Goal: Transaction & Acquisition: Purchase product/service

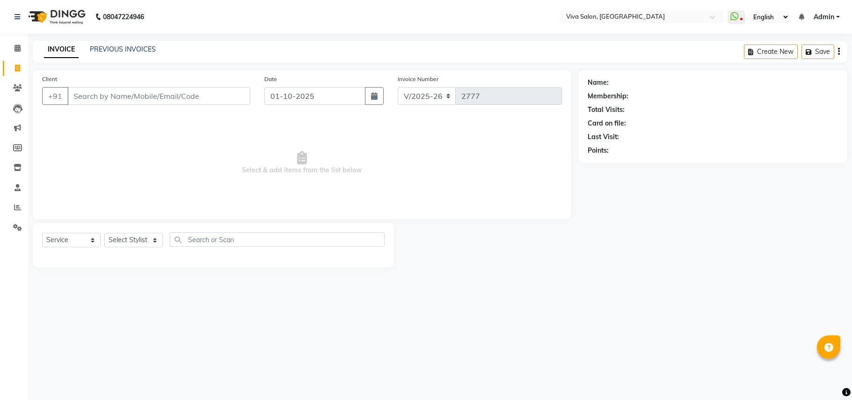
select select "7363"
select select "service"
click at [150, 239] on select "Select Stylist [PERSON_NAME] [PERSON_NAME] Jidhnya [PERSON_NAME] lakhanavar [PE…" at bounding box center [133, 240] width 59 height 15
select select "63723"
click at [104, 233] on select "Select Stylist [PERSON_NAME] [PERSON_NAME] Jidhnya [PERSON_NAME] lakhanavar [PE…" at bounding box center [133, 240] width 59 height 15
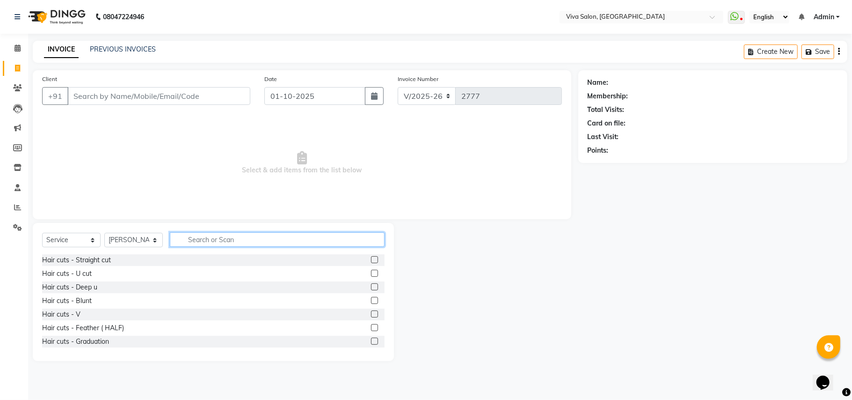
click at [199, 238] on input "text" at bounding box center [277, 239] width 215 height 15
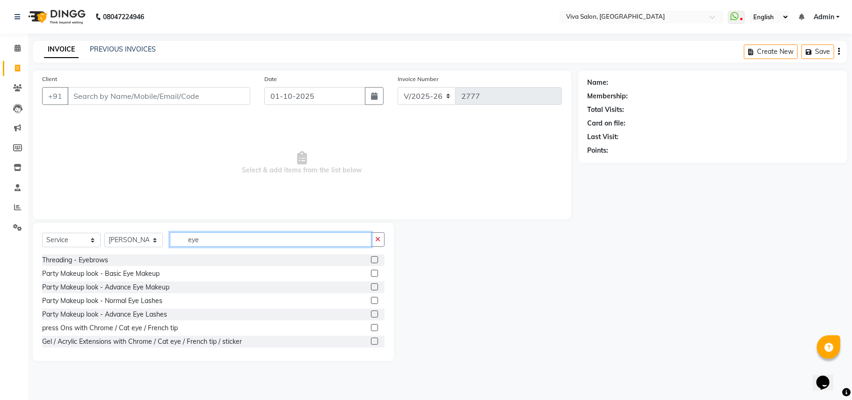
type input "eye"
click at [371, 259] on label at bounding box center [374, 259] width 7 height 7
click at [371, 259] on input "checkbox" at bounding box center [374, 260] width 6 height 6
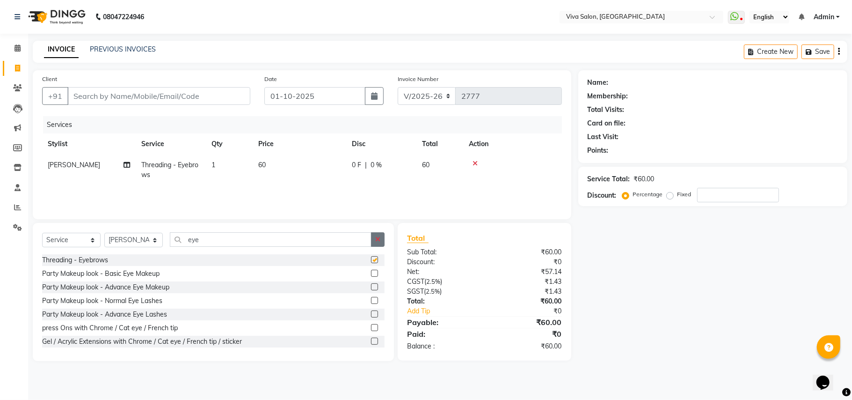
checkbox input "false"
click at [379, 237] on icon "button" at bounding box center [377, 239] width 5 height 7
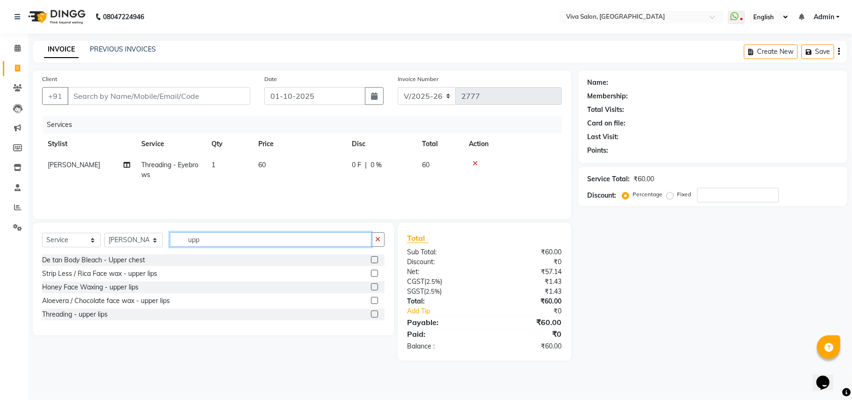
type input "upp"
click at [371, 299] on label at bounding box center [374, 300] width 7 height 7
click at [371, 299] on input "checkbox" at bounding box center [374, 301] width 6 height 6
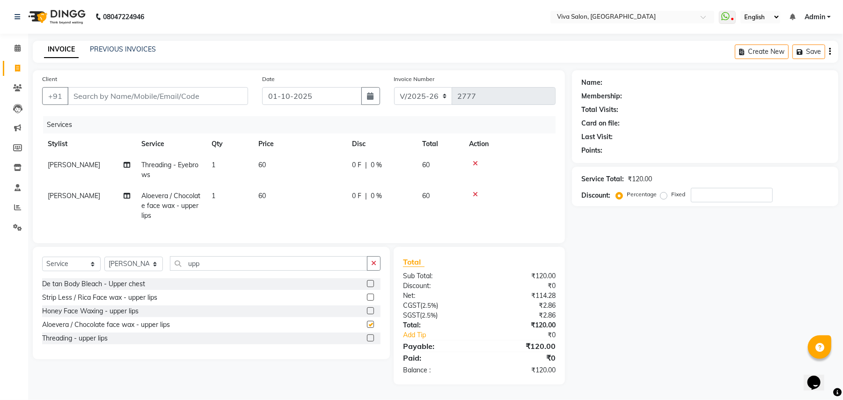
checkbox input "false"
click at [371, 271] on button "button" at bounding box center [374, 263] width 14 height 15
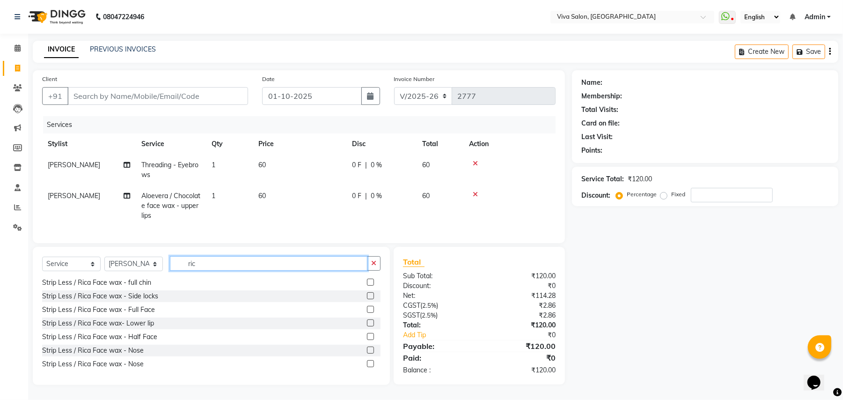
scroll to position [81, 0]
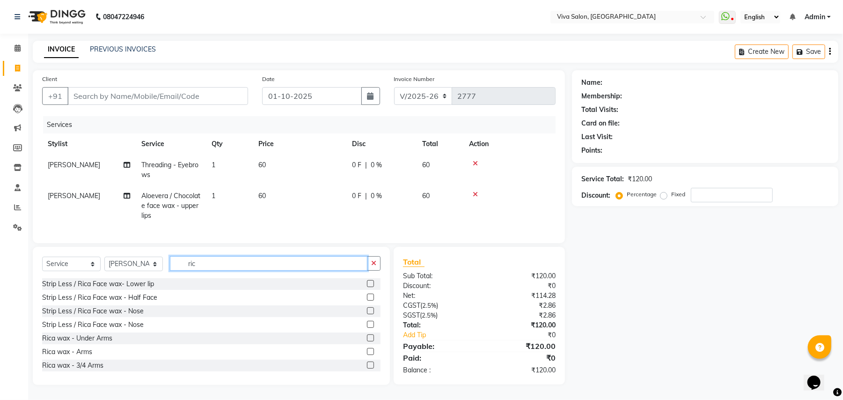
type input "ric"
click at [367, 341] on label at bounding box center [370, 337] width 7 height 7
click at [367, 341] on input "checkbox" at bounding box center [370, 338] width 6 height 6
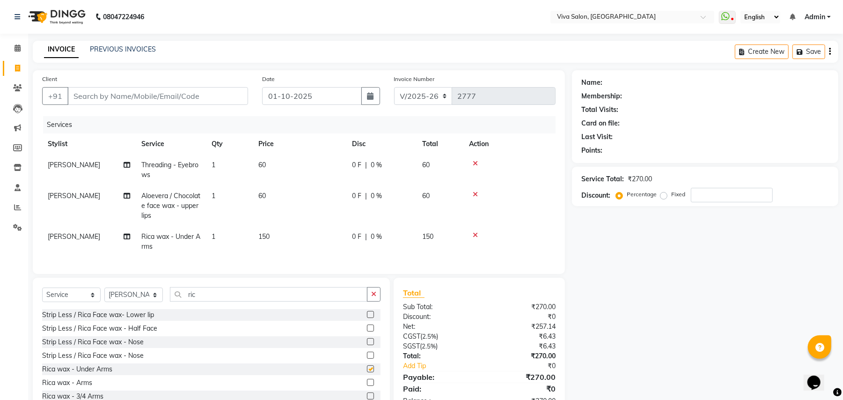
checkbox input "false"
click at [367, 386] on label at bounding box center [370, 382] width 7 height 7
click at [367, 386] on input "checkbox" at bounding box center [370, 383] width 6 height 6
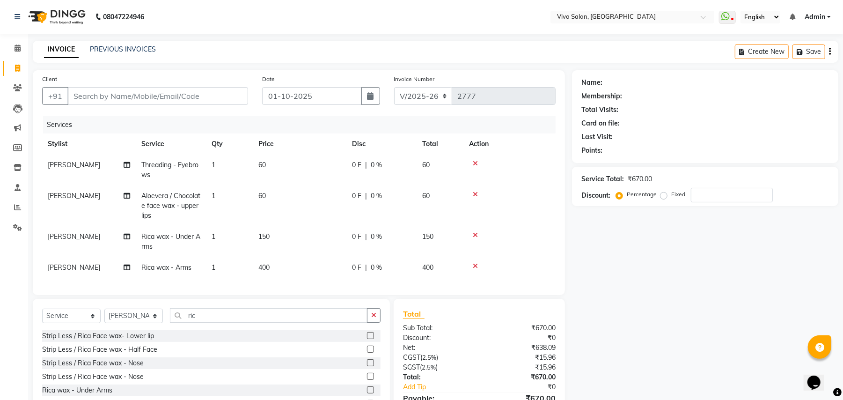
checkbox input "false"
click at [367, 393] on label at bounding box center [370, 389] width 7 height 7
click at [367, 393] on input "checkbox" at bounding box center [370, 390] width 6 height 6
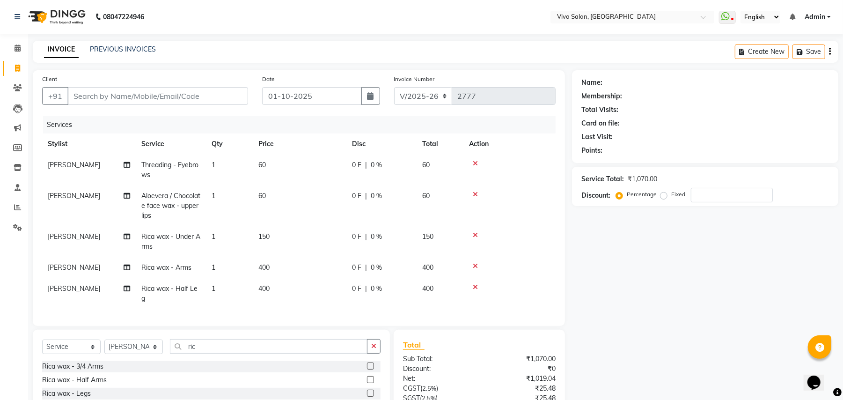
checkbox input "false"
click at [138, 95] on input "Client" at bounding box center [157, 96] width 181 height 18
type input "r"
type input "0"
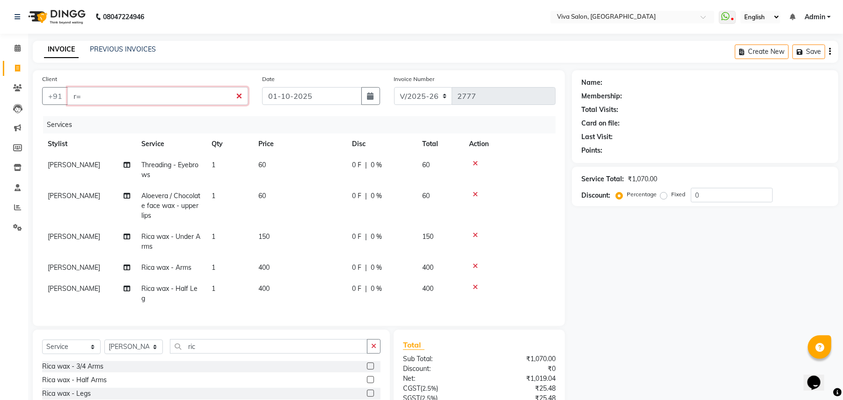
type input "r"
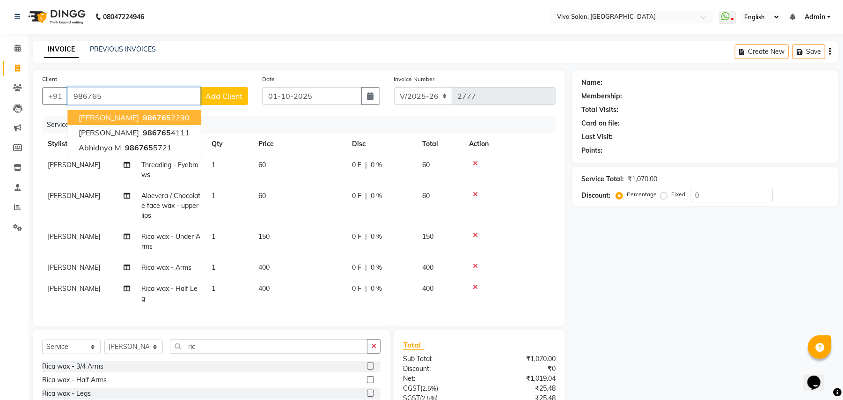
click at [153, 116] on span "986765" at bounding box center [157, 117] width 28 height 9
type input "9867652290"
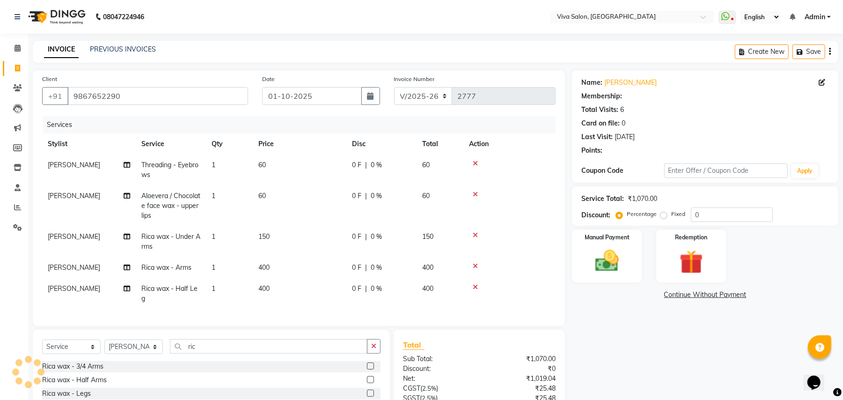
select select "2: Object"
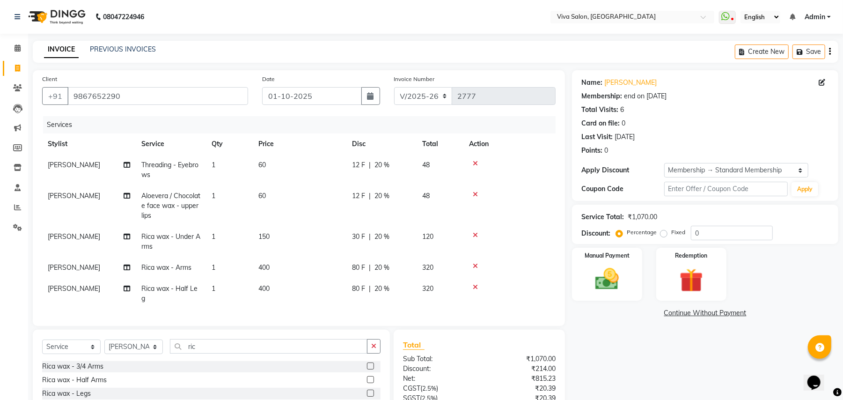
click at [840, 358] on div "Name: [PERSON_NAME] T Membership: end on [DATE] Total Visits: 6 Card on file: 0…" at bounding box center [708, 268] width 273 height 397
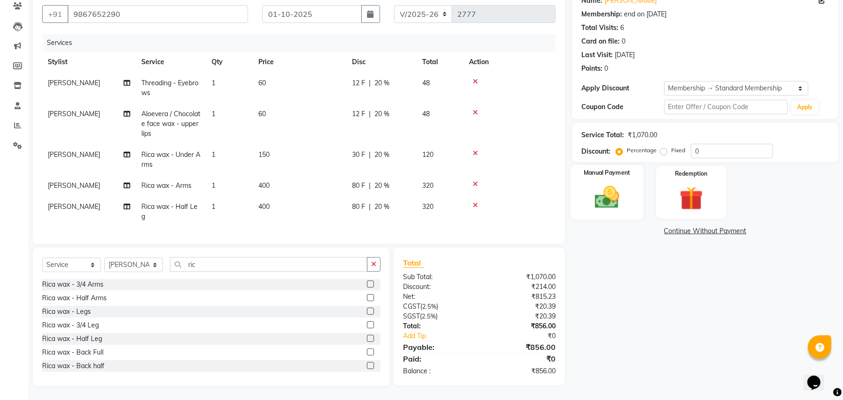
click at [606, 193] on img at bounding box center [607, 197] width 40 height 29
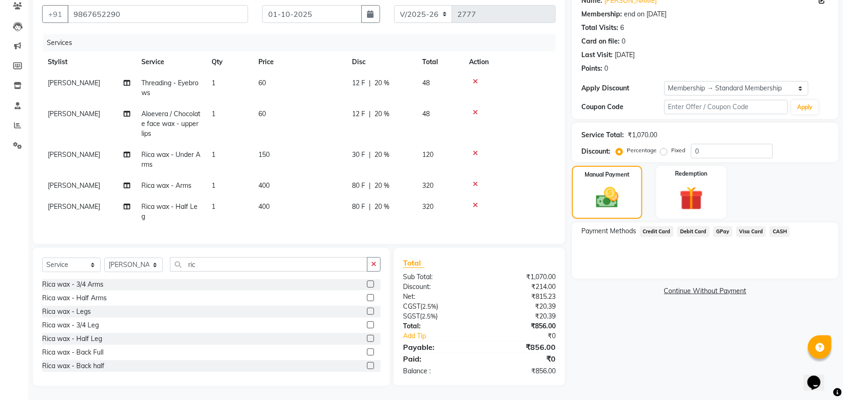
click at [715, 229] on span "GPay" at bounding box center [722, 231] width 19 height 11
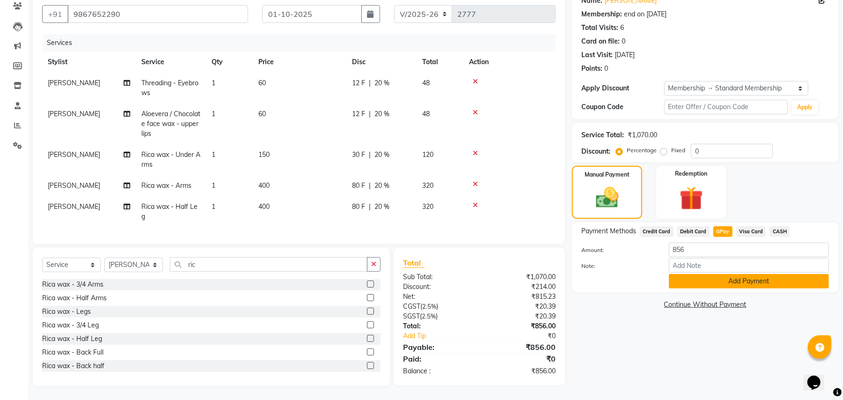
click at [765, 278] on button "Add Payment" at bounding box center [749, 281] width 160 height 15
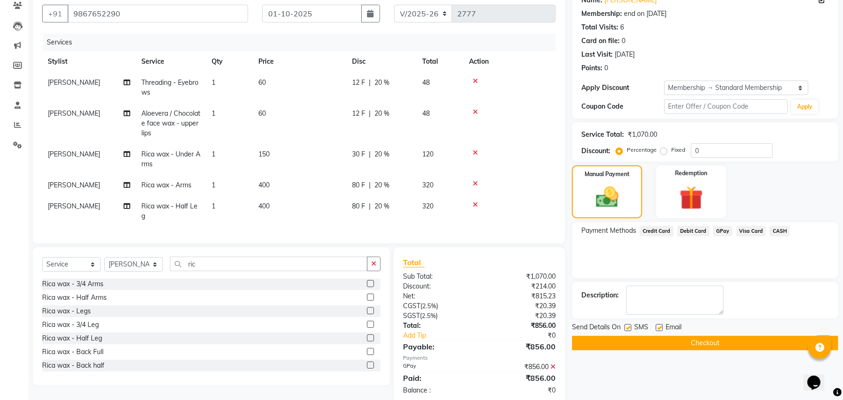
click at [765, 339] on button "Checkout" at bounding box center [705, 343] width 266 height 15
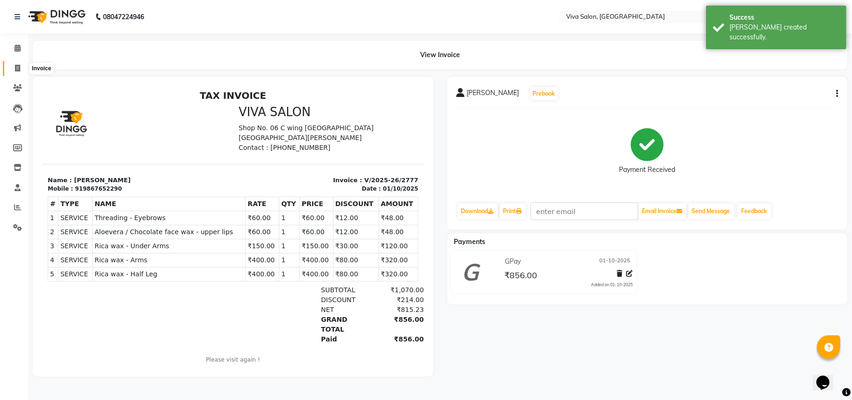
click at [13, 64] on span at bounding box center [17, 68] width 16 height 11
select select "7363"
select select "service"
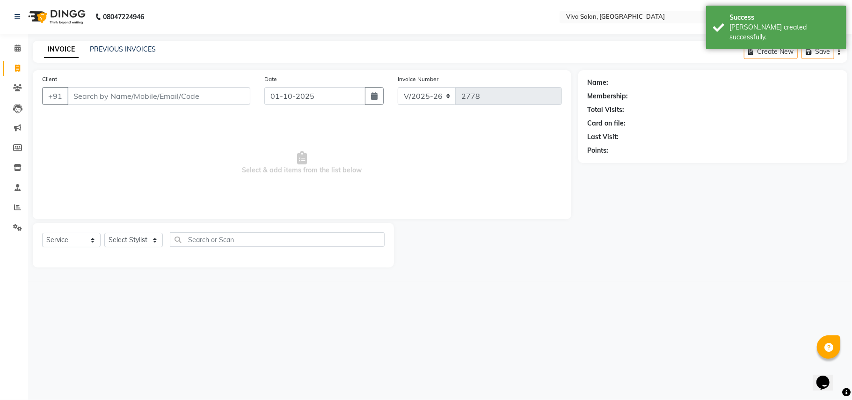
click at [134, 248] on div "Select Service Product Membership Package Voucher Prepaid Gift Card Select Styl…" at bounding box center [213, 243] width 343 height 22
click at [136, 236] on select "Select Stylist [PERSON_NAME] [PERSON_NAME] Jidhnya [PERSON_NAME] lakhanavar [PE…" at bounding box center [133, 240] width 59 height 15
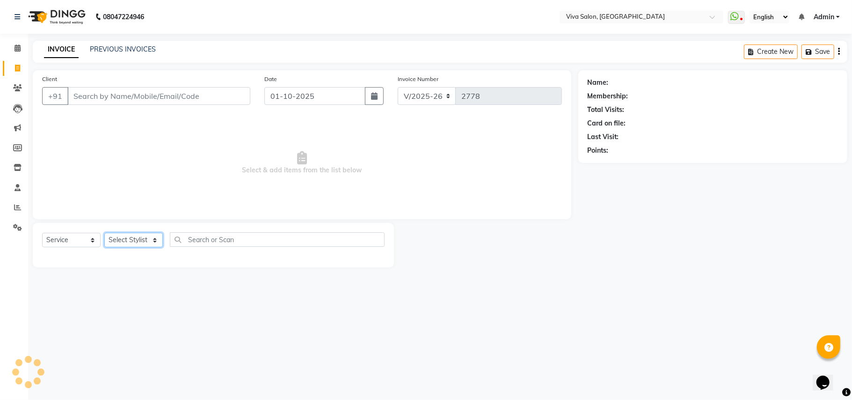
click at [136, 236] on select "Select Stylist [PERSON_NAME] [PERSON_NAME] Jidhnya [PERSON_NAME] lakhanavar [PE…" at bounding box center [133, 240] width 59 height 15
select select "63724"
click at [104, 233] on select "Select Stylist [PERSON_NAME] [PERSON_NAME] Jidhnya [PERSON_NAME] lakhanavar [PE…" at bounding box center [133, 240] width 59 height 15
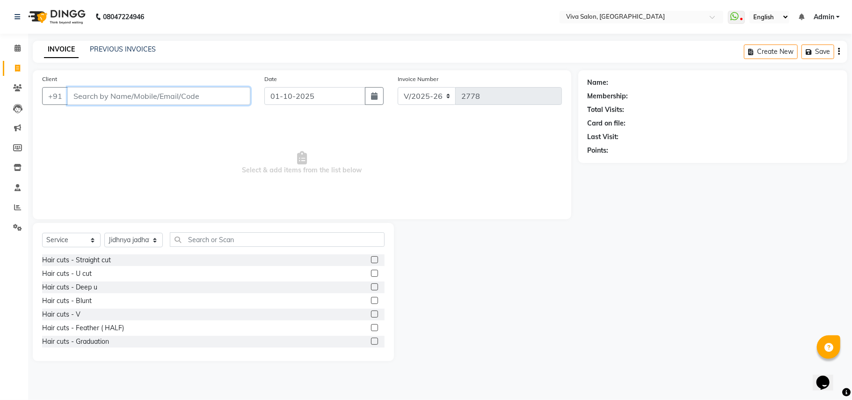
click at [162, 95] on input "Client" at bounding box center [158, 96] width 183 height 18
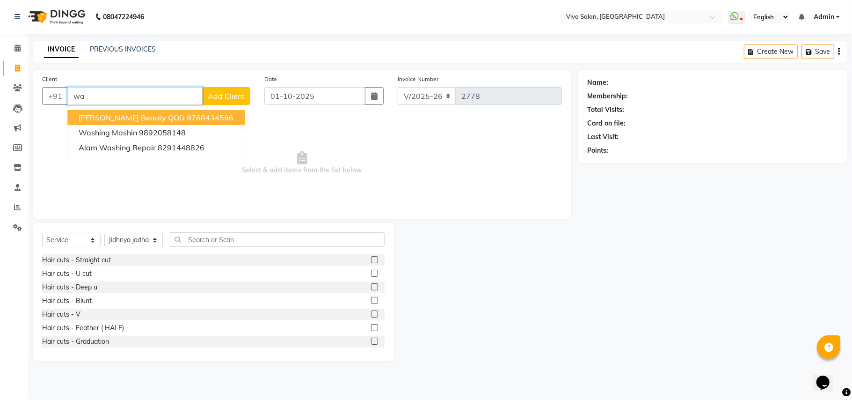
type input "w"
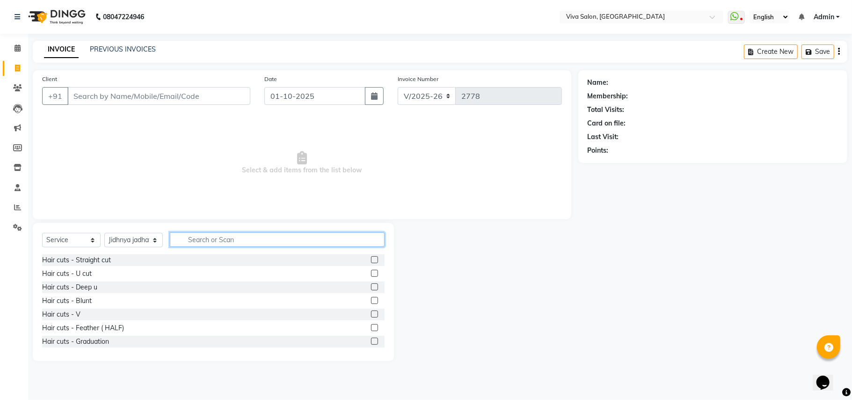
click at [199, 244] on input "text" at bounding box center [277, 239] width 215 height 15
type input "wash"
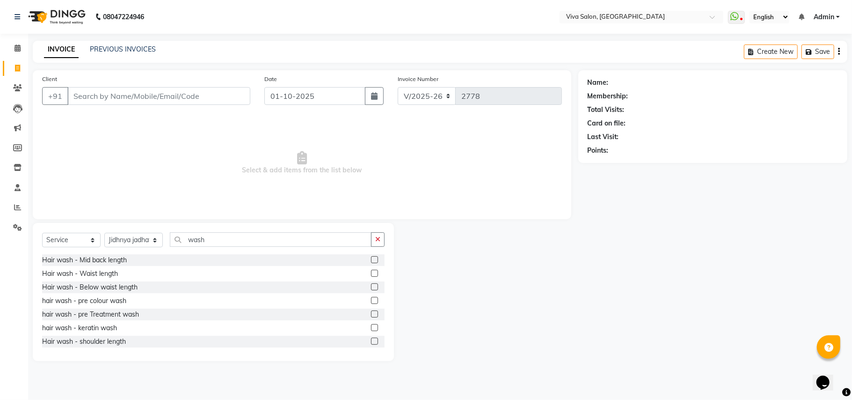
click at [371, 259] on label at bounding box center [374, 259] width 7 height 7
click at [371, 259] on input "checkbox" at bounding box center [374, 260] width 6 height 6
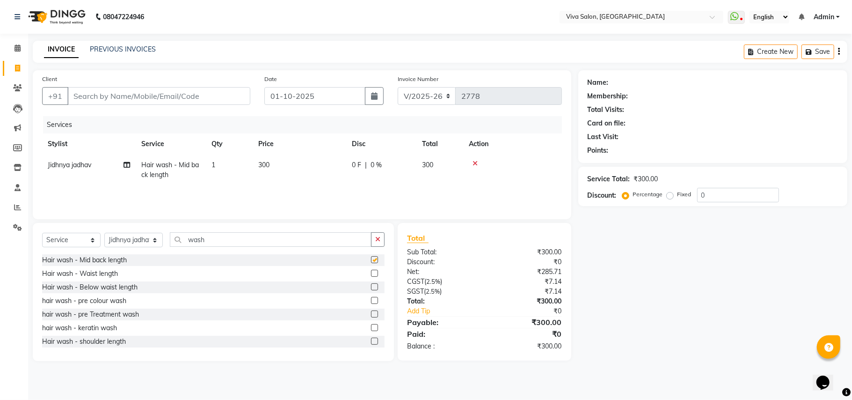
checkbox input "false"
click at [380, 242] on icon "button" at bounding box center [377, 239] width 5 height 7
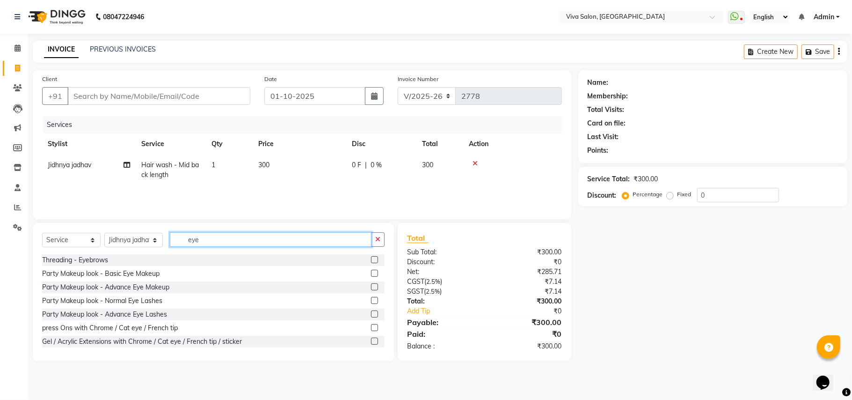
type input "eye"
click at [371, 259] on label at bounding box center [374, 259] width 7 height 7
click at [371, 259] on input "checkbox" at bounding box center [374, 260] width 6 height 6
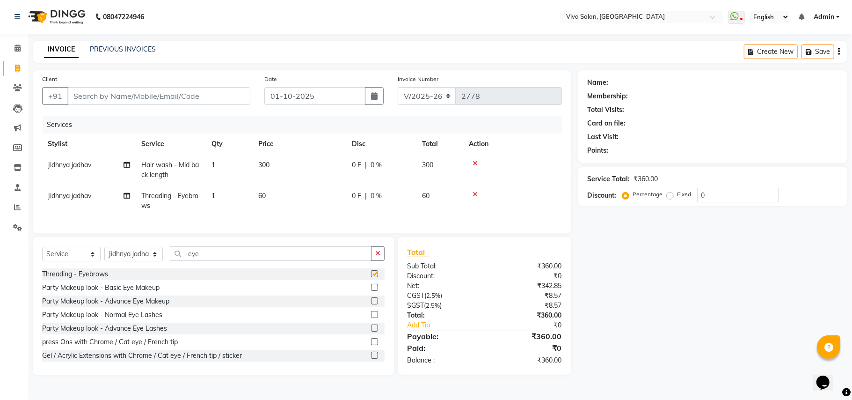
checkbox input "false"
click at [190, 88] on input "Client" at bounding box center [158, 96] width 183 height 18
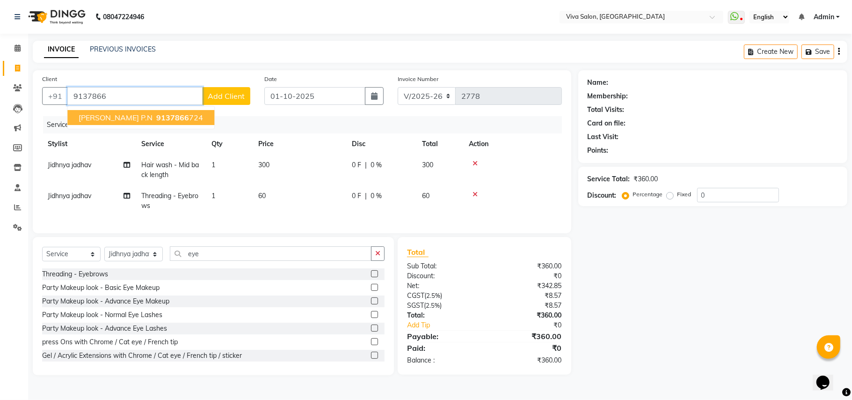
click at [185, 114] on span "9137866" at bounding box center [172, 117] width 33 height 9
type input "9137866724"
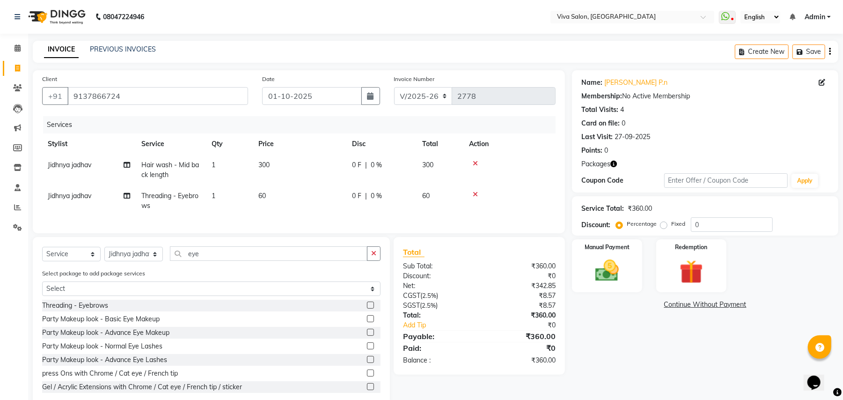
click at [389, 162] on div "0 F | 0 %" at bounding box center [381, 165] width 59 height 10
click at [346, 162] on td "300" at bounding box center [300, 169] width 94 height 31
select select "63724"
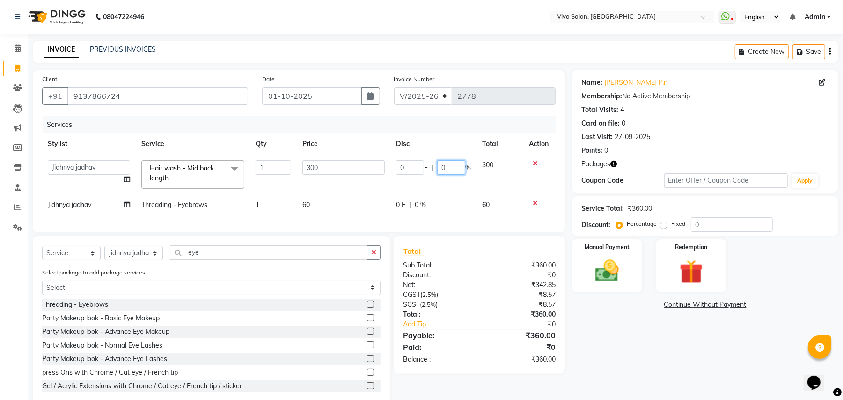
click at [454, 167] on input "0" at bounding box center [451, 167] width 28 height 15
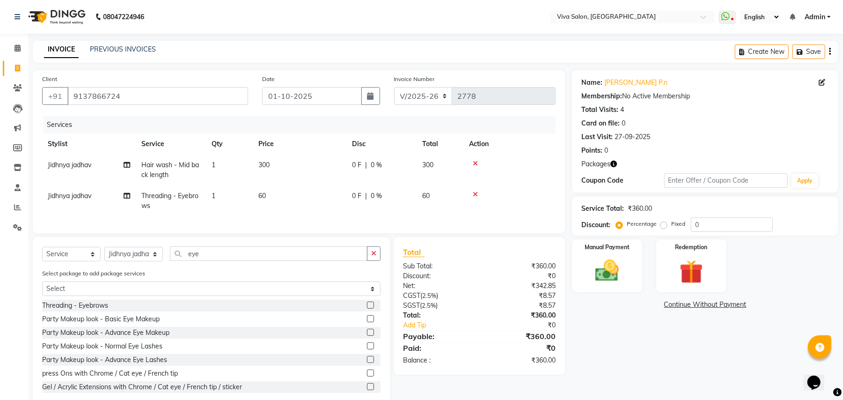
click at [410, 169] on div "0 F | 0 %" at bounding box center [381, 165] width 59 height 10
select select "63724"
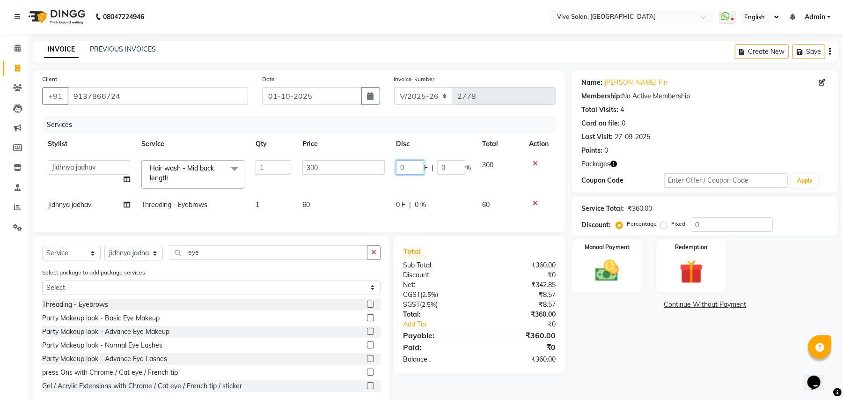
click at [410, 169] on input "0" at bounding box center [410, 167] width 28 height 15
type input "50"
click at [413, 201] on td "0 F | 0 %" at bounding box center [433, 204] width 86 height 21
select select "63724"
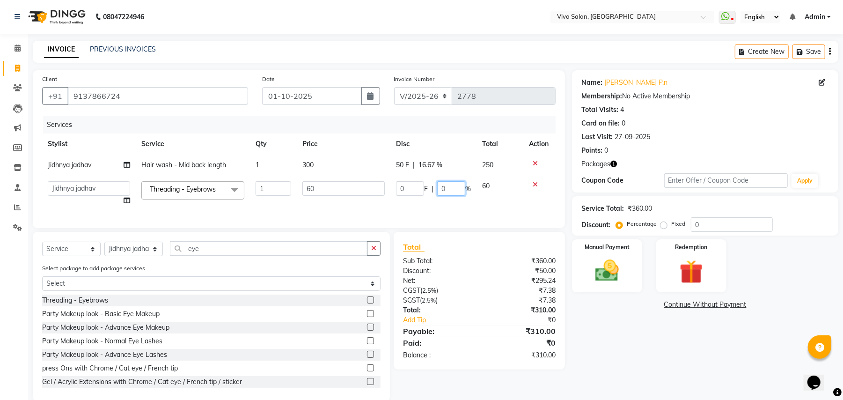
click at [450, 190] on input "0" at bounding box center [451, 188] width 28 height 15
type input "10"
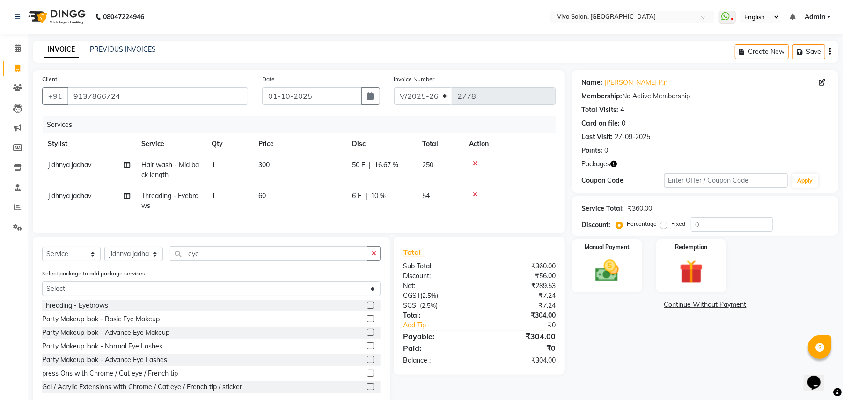
click at [464, 203] on tr "Jidhnya jadhav Threading - Eyebrows 1 60 6 F | 10 % 54" at bounding box center [299, 200] width 514 height 31
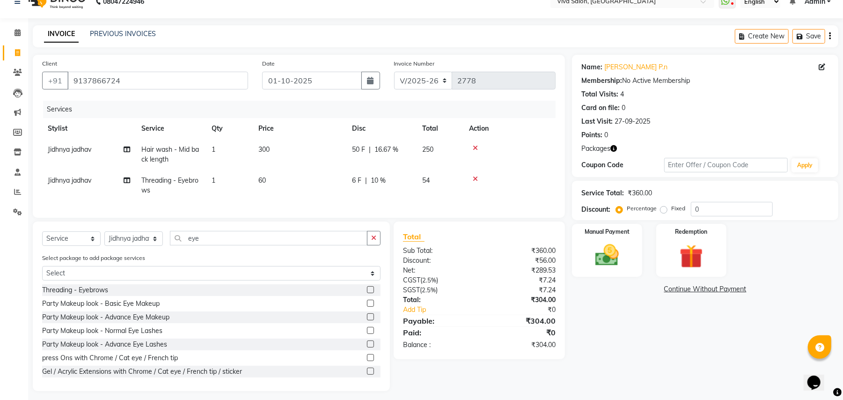
scroll to position [30, 0]
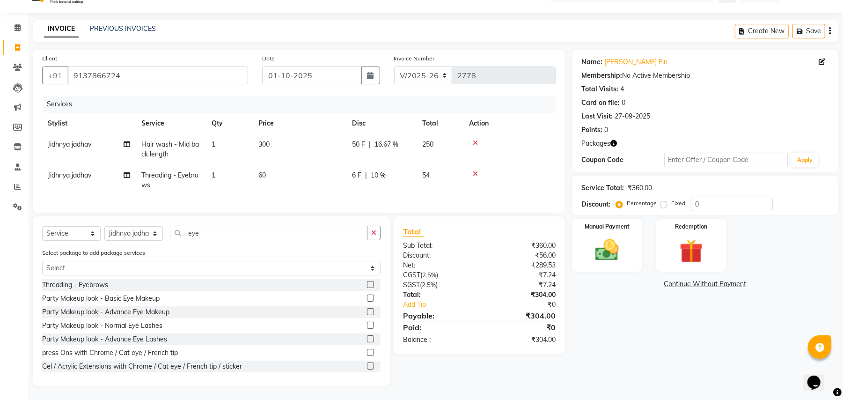
click at [296, 134] on td "300" at bounding box center [300, 149] width 94 height 31
select select "63724"
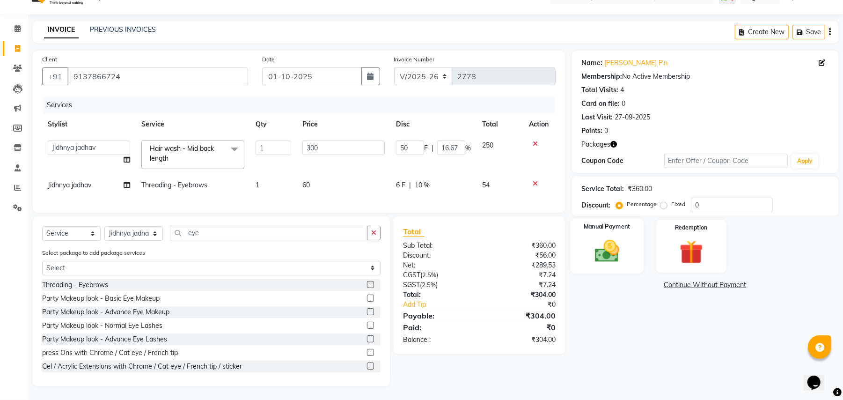
click at [600, 245] on img at bounding box center [607, 251] width 40 height 29
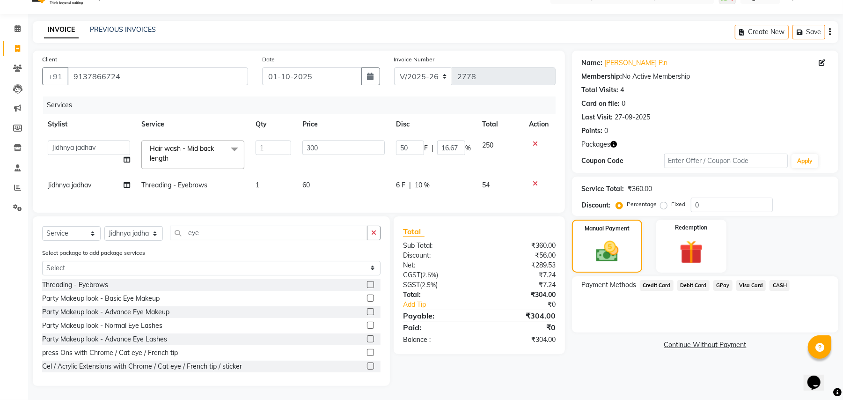
click at [723, 280] on span "GPay" at bounding box center [722, 285] width 19 height 11
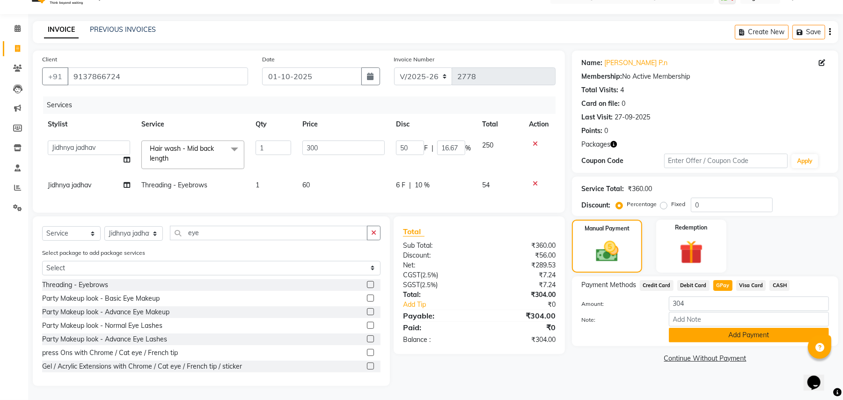
click at [704, 328] on button "Add Payment" at bounding box center [749, 335] width 160 height 15
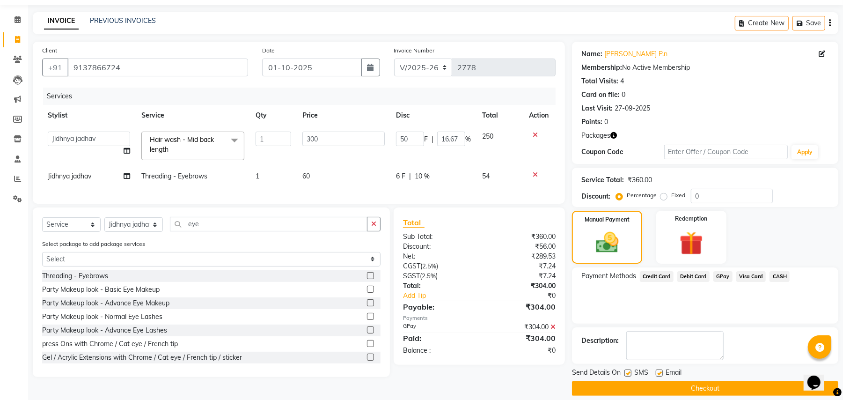
scroll to position [38, 0]
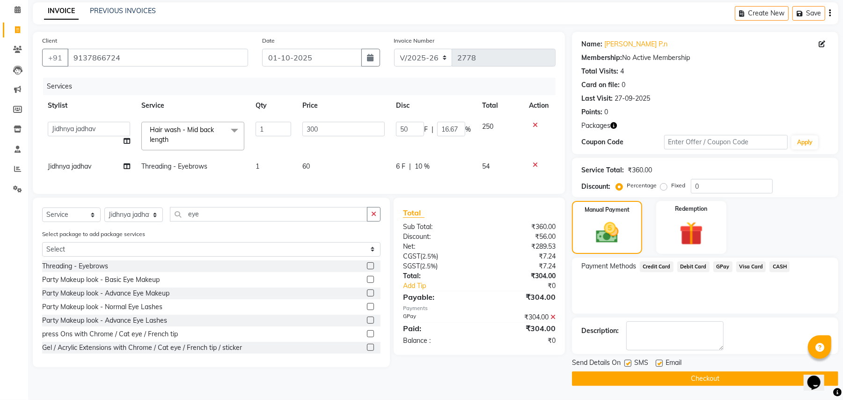
click at [806, 374] on div "Opens Chat This icon Opens the chat window." at bounding box center [813, 381] width 15 height 15
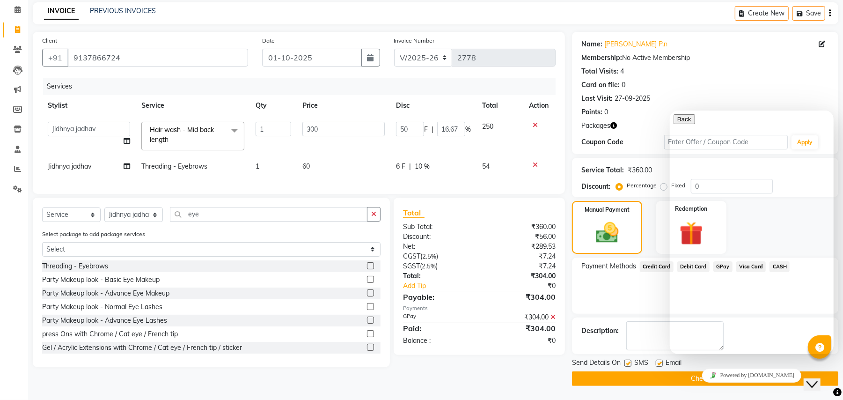
click at [673, 377] on div "Powered by [DOMAIN_NAME]" at bounding box center [751, 375] width 156 height 14
click at [702, 381] on div "Powered by [DOMAIN_NAME]" at bounding box center [751, 375] width 156 height 14
click at [817, 378] on div "Close Chat This icon closes the chat window." at bounding box center [811, 383] width 11 height 11
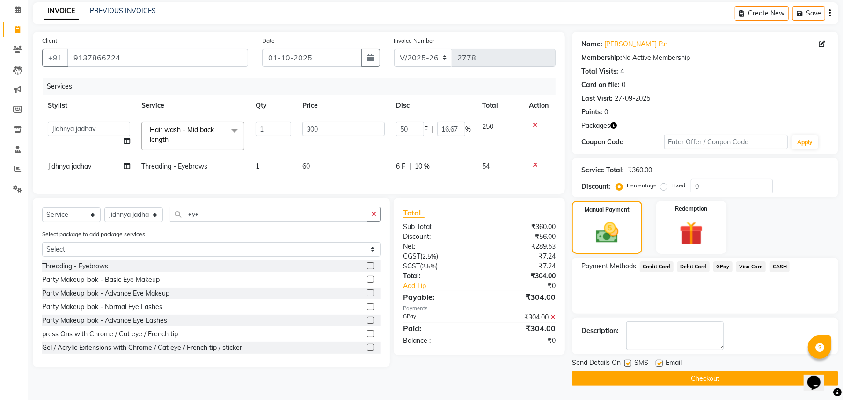
click at [766, 374] on button "Checkout" at bounding box center [705, 378] width 266 height 15
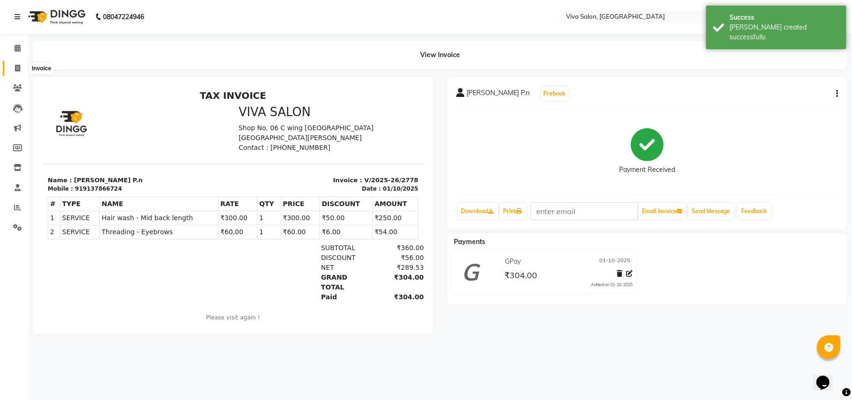
click at [15, 68] on icon at bounding box center [17, 68] width 5 height 7
select select "7363"
select select "service"
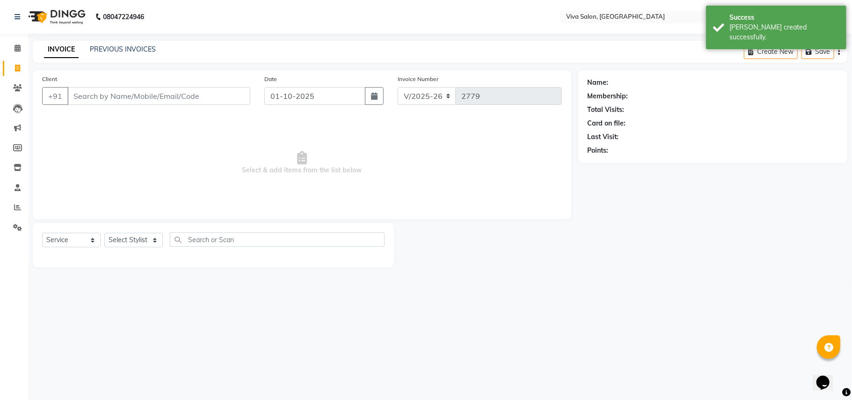
click at [91, 95] on input "Client" at bounding box center [158, 96] width 183 height 18
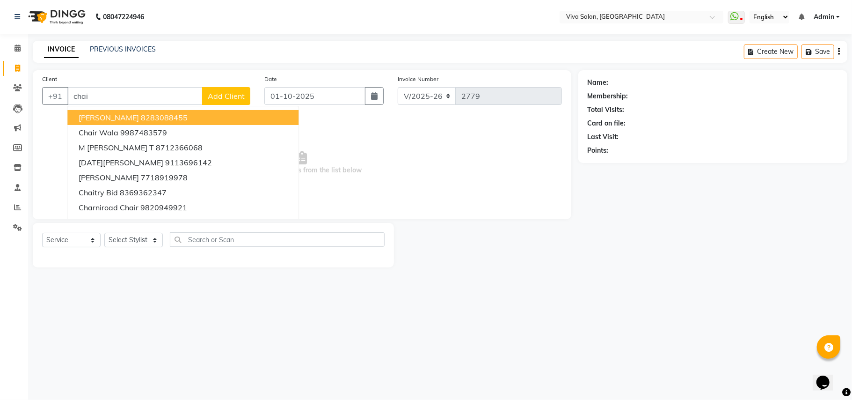
click at [106, 122] on span "[PERSON_NAME]" at bounding box center [109, 117] width 60 height 9
type input "8283088455"
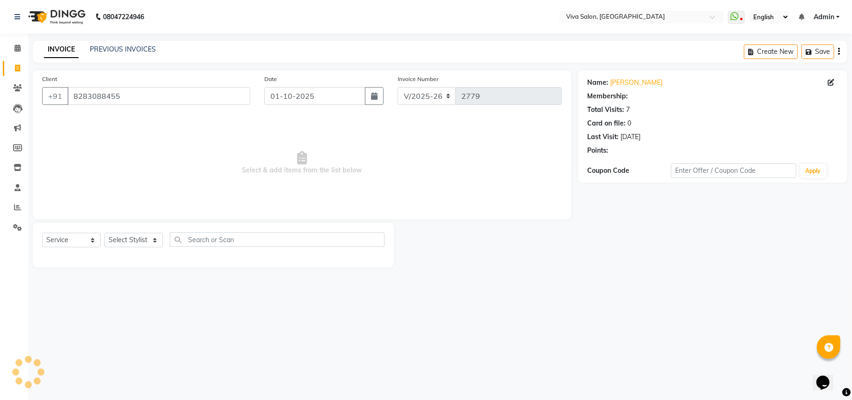
select select "2: Object"
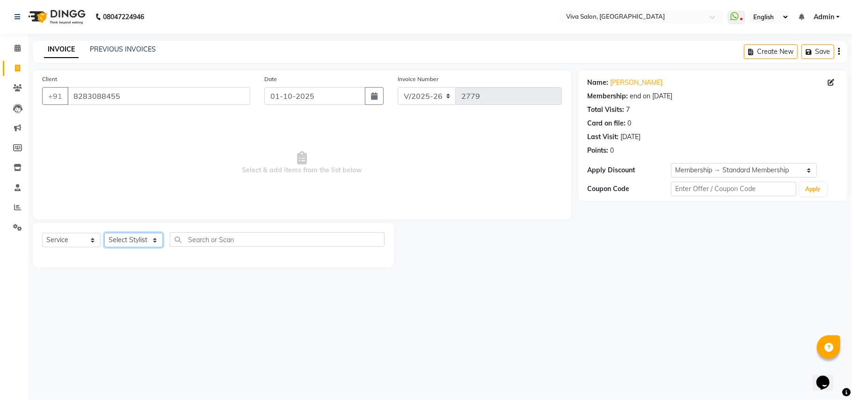
click at [142, 238] on select "Select Stylist [PERSON_NAME] [PERSON_NAME] Jidhnya [PERSON_NAME] lakhanavar [PE…" at bounding box center [133, 240] width 59 height 15
select select "63723"
click at [104, 233] on select "Select Stylist [PERSON_NAME] [PERSON_NAME] Jidhnya [PERSON_NAME] lakhanavar [PE…" at bounding box center [133, 240] width 59 height 15
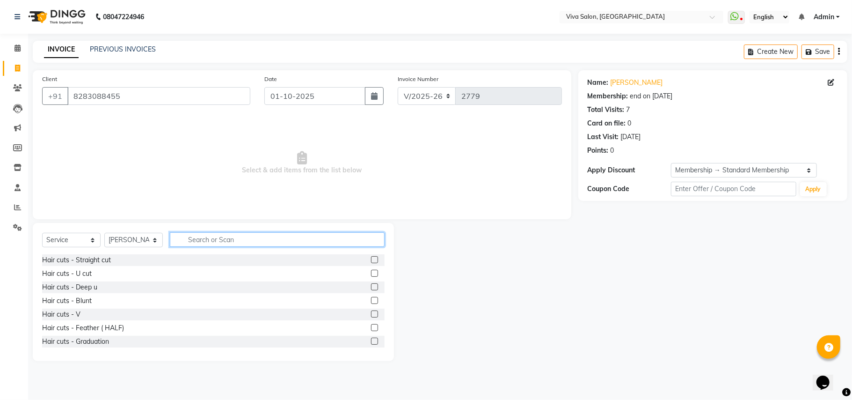
click at [197, 234] on input "text" at bounding box center [277, 239] width 215 height 15
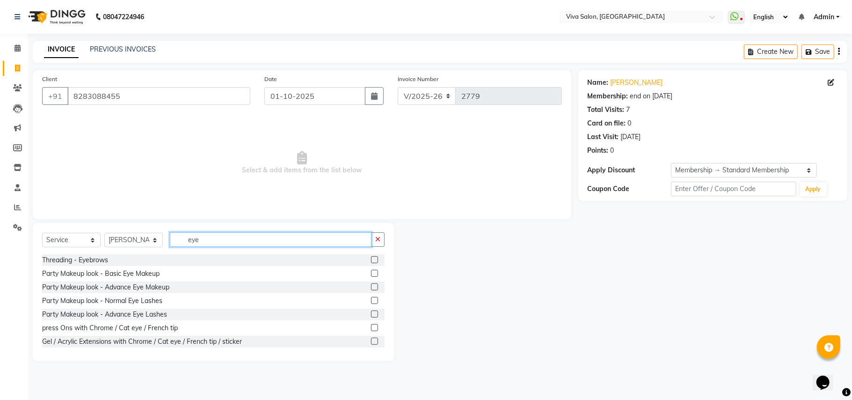
type input "eye"
click at [371, 257] on label at bounding box center [374, 259] width 7 height 7
click at [371, 257] on input "checkbox" at bounding box center [374, 260] width 6 height 6
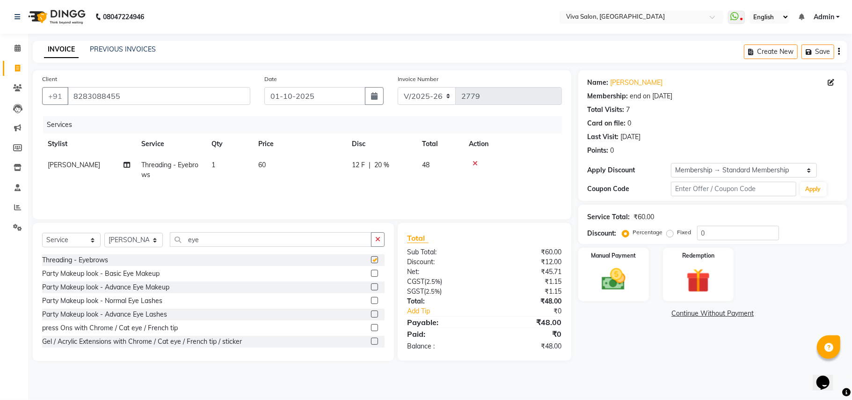
checkbox input "false"
click at [624, 287] on img at bounding box center [614, 279] width 41 height 29
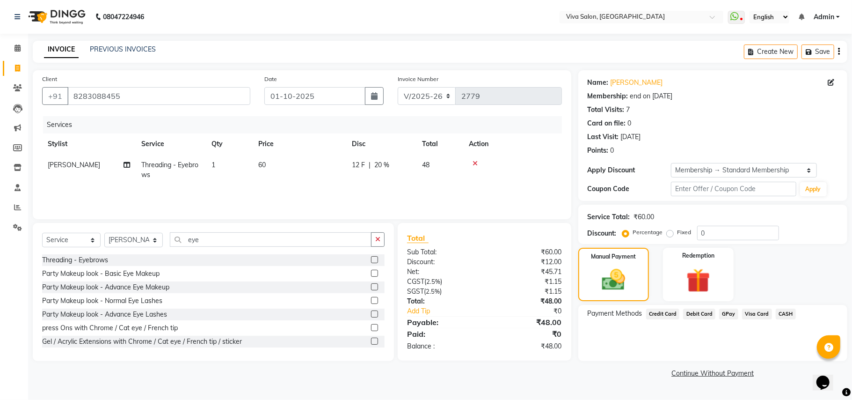
click at [729, 315] on span "GPay" at bounding box center [728, 313] width 19 height 11
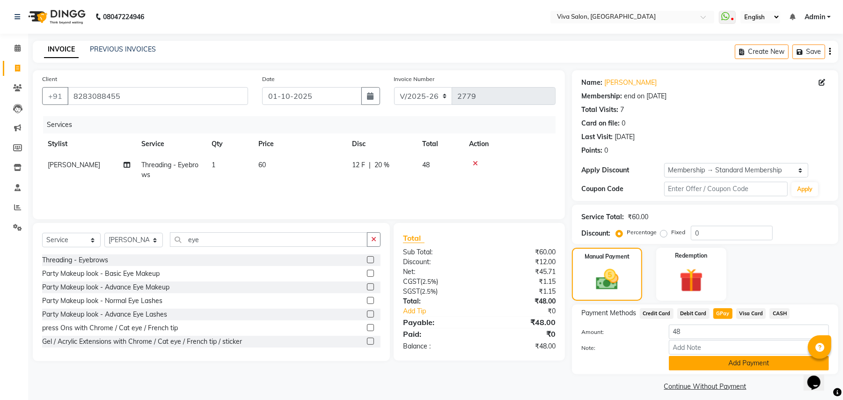
click at [711, 368] on button "Add Payment" at bounding box center [749, 363] width 160 height 15
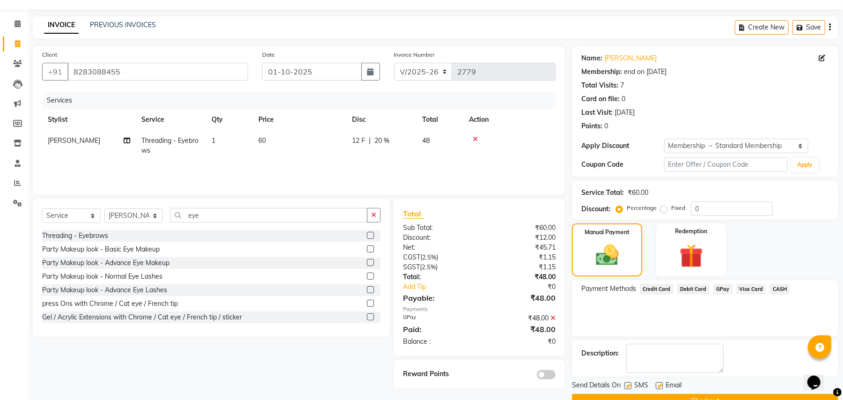
scroll to position [47, 0]
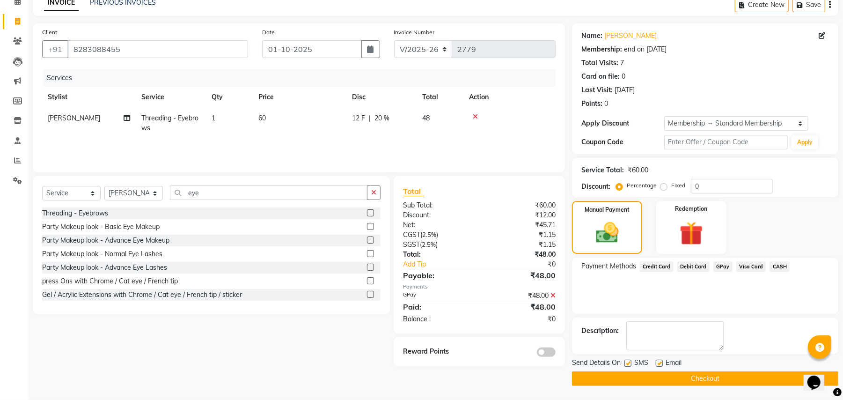
click at [772, 382] on button "Checkout" at bounding box center [705, 378] width 266 height 15
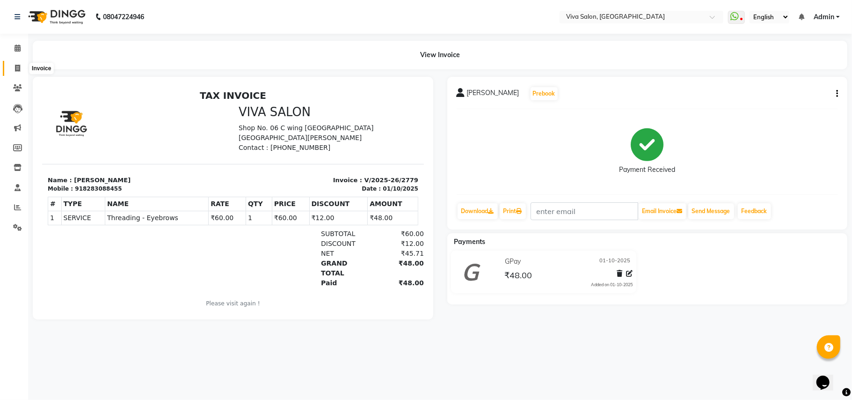
click at [15, 71] on icon at bounding box center [17, 68] width 5 height 7
select select "7363"
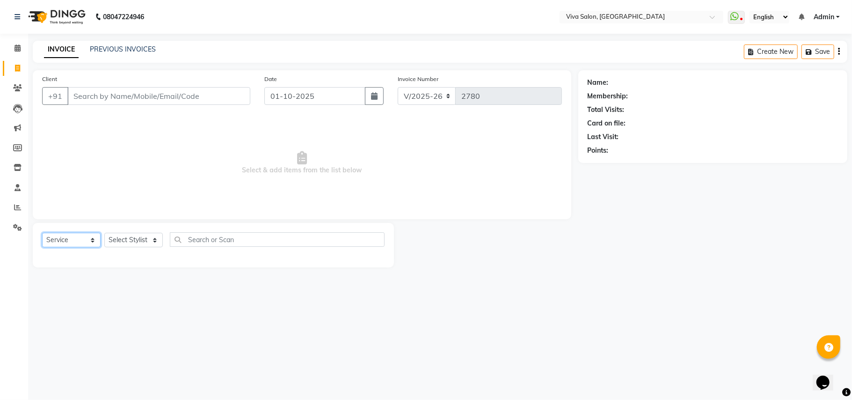
click at [76, 242] on select "Select Service Product Membership Package Voucher Prepaid Gift Card" at bounding box center [71, 240] width 59 height 15
select select "package"
click at [42, 233] on select "Select Service Product Membership Package Voucher Prepaid Gift Card" at bounding box center [71, 240] width 59 height 15
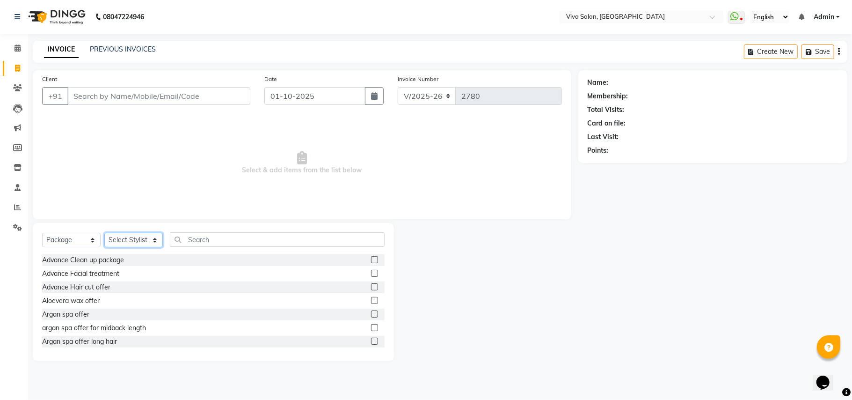
click at [133, 235] on select "Select Stylist [PERSON_NAME] [PERSON_NAME] Jidhnya [PERSON_NAME] lakhanavar [PE…" at bounding box center [133, 240] width 59 height 15
select select "63771"
click at [104, 233] on select "Select Stylist [PERSON_NAME] [PERSON_NAME] Jidhnya [PERSON_NAME] lakhanavar [PE…" at bounding box center [133, 240] width 59 height 15
click at [192, 242] on input "text" at bounding box center [277, 239] width 215 height 15
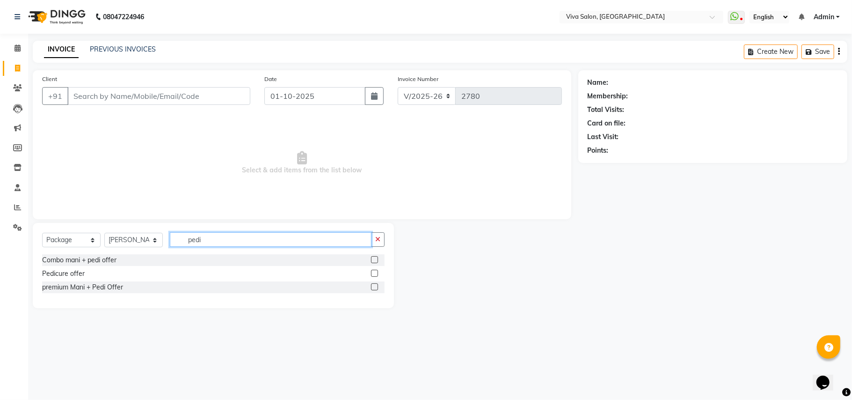
type input "pedi"
click at [90, 240] on select "Select Service Product Membership Package Voucher Prepaid Gift Card" at bounding box center [71, 240] width 59 height 15
select select "service"
click at [42, 233] on select "Select Service Product Membership Package Voucher Prepaid Gift Card" at bounding box center [71, 240] width 59 height 15
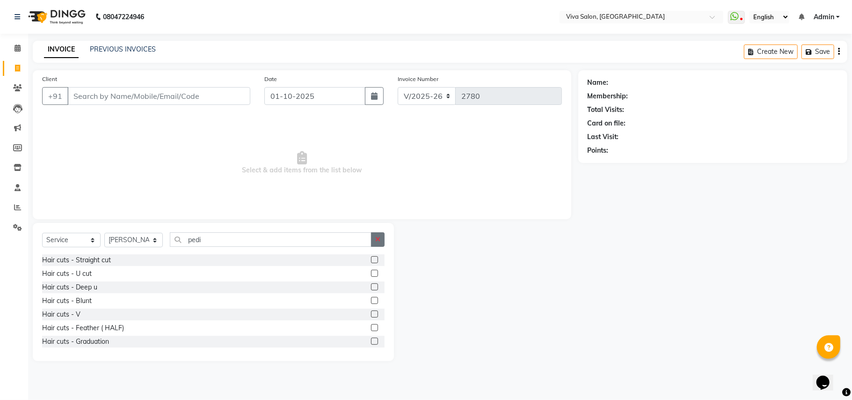
click at [379, 233] on button "button" at bounding box center [378, 239] width 14 height 15
click at [379, 233] on input "text" at bounding box center [277, 239] width 215 height 15
type input "o"
type input "pedi"
click at [371, 301] on label at bounding box center [374, 300] width 7 height 7
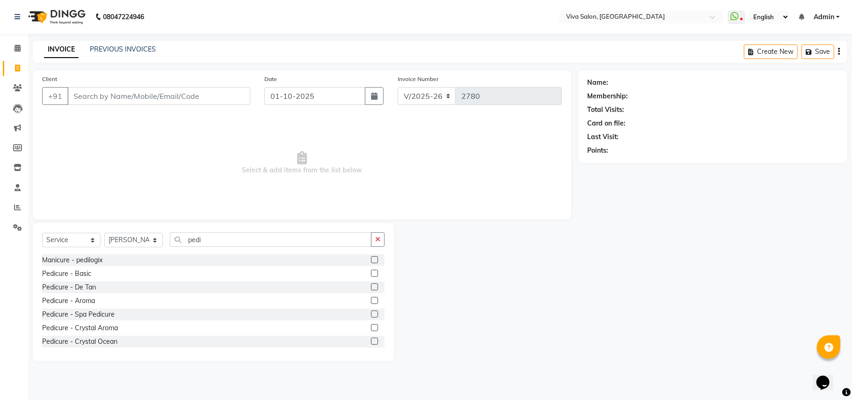
click at [371, 301] on input "checkbox" at bounding box center [374, 301] width 6 height 6
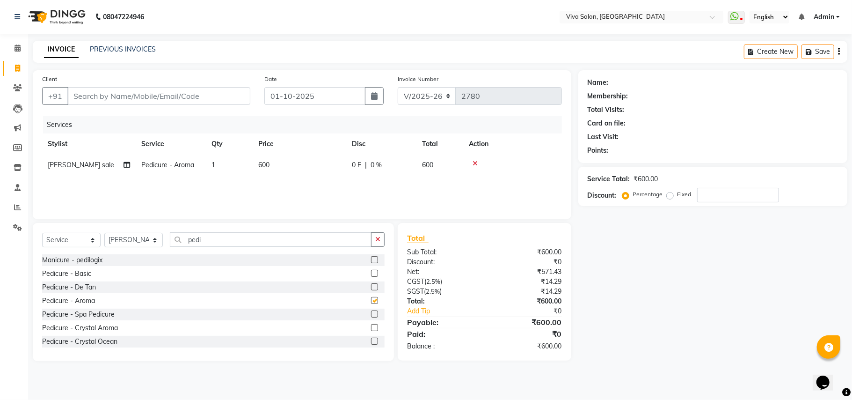
checkbox input "false"
click at [377, 242] on icon "button" at bounding box center [377, 239] width 5 height 7
type input "mani"
click at [371, 286] on label at bounding box center [374, 286] width 7 height 7
click at [371, 286] on input "checkbox" at bounding box center [374, 287] width 6 height 6
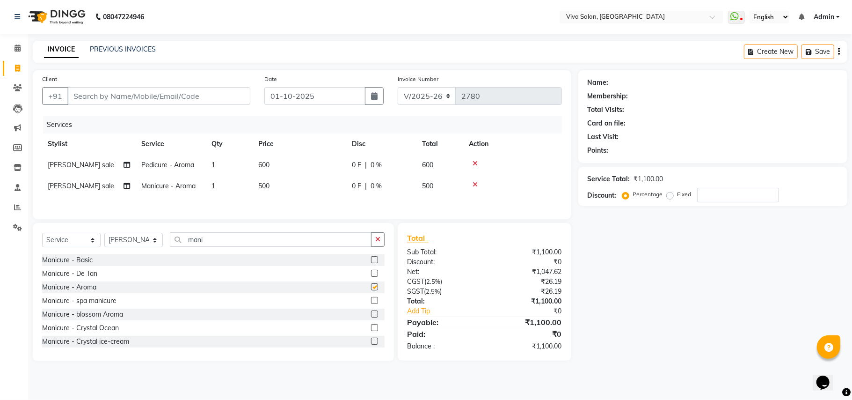
checkbox input "false"
click at [88, 185] on td "[PERSON_NAME] sale" at bounding box center [89, 186] width 94 height 21
select select "63771"
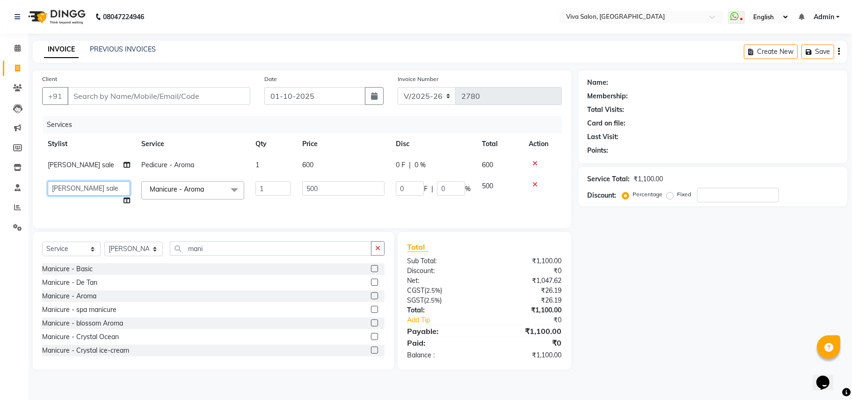
click at [88, 185] on select "[PERSON_NAME] [PERSON_NAME] Jidhnya [PERSON_NAME] lakhanavar [PERSON_NAME] sale…" at bounding box center [89, 188] width 82 height 15
select select "63724"
click at [378, 251] on icon "button" at bounding box center [377, 248] width 5 height 7
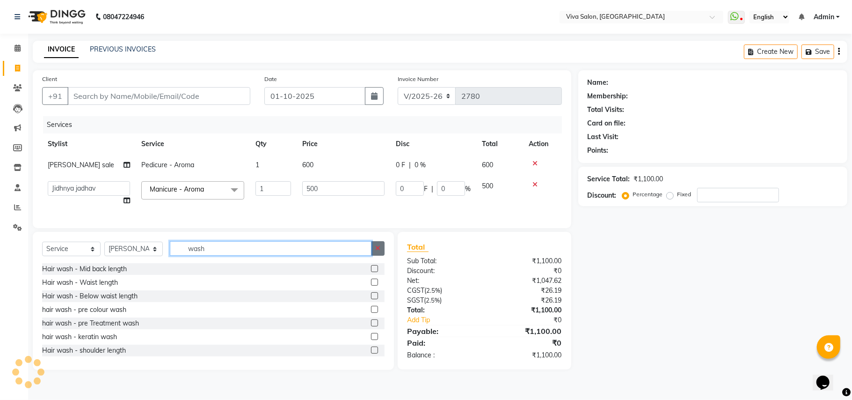
type input "wash"
click at [375, 252] on button "button" at bounding box center [378, 248] width 14 height 15
click at [339, 256] on input "text" at bounding box center [277, 248] width 215 height 15
type input "wash"
click at [371, 286] on label at bounding box center [374, 282] width 7 height 7
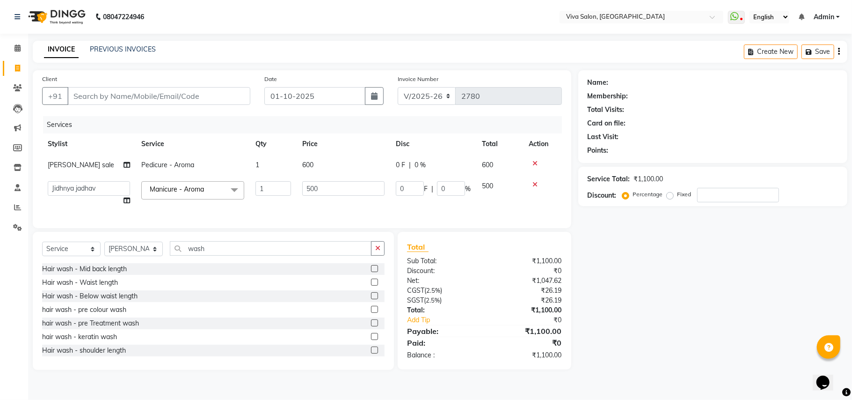
click at [371, 286] on input "checkbox" at bounding box center [374, 282] width 6 height 6
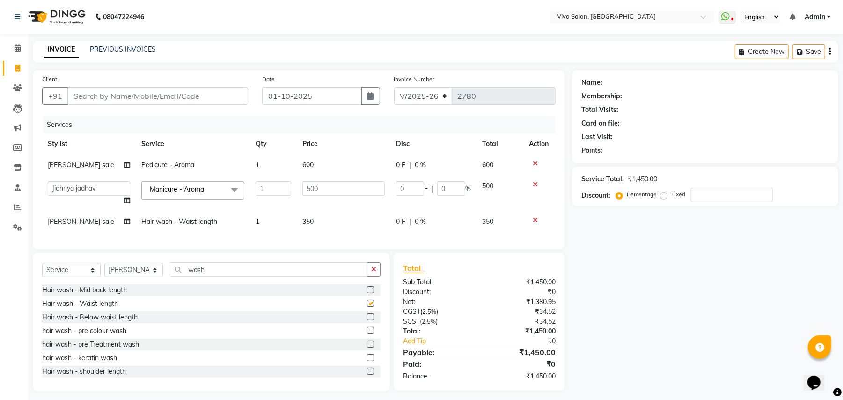
checkbox input "false"
click at [374, 272] on icon "button" at bounding box center [373, 269] width 5 height 7
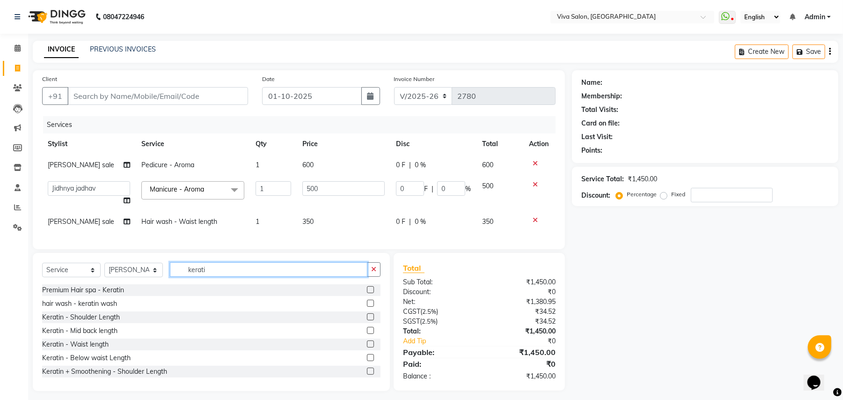
type input "kerati"
click at [367, 307] on label at bounding box center [370, 303] width 7 height 7
click at [367, 307] on input "checkbox" at bounding box center [370, 304] width 6 height 6
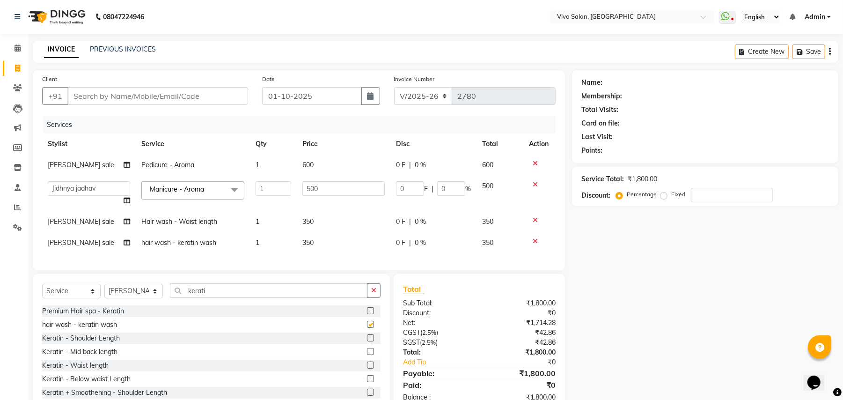
checkbox input "false"
click at [534, 218] on icon at bounding box center [535, 220] width 5 height 7
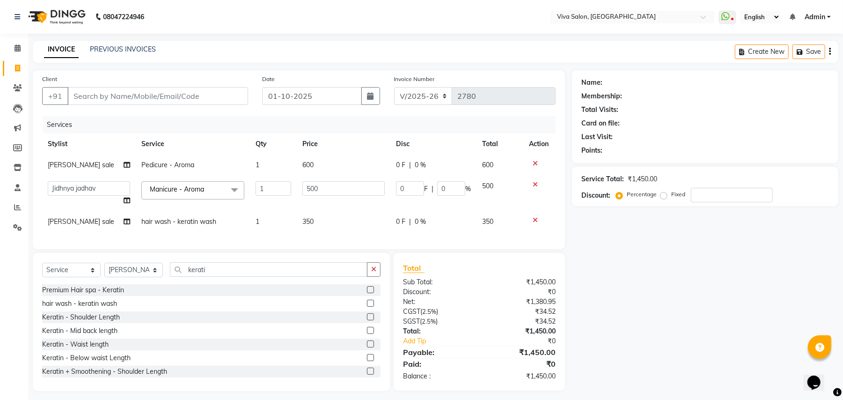
click at [338, 231] on td "350" at bounding box center [344, 221] width 94 height 21
select select "63771"
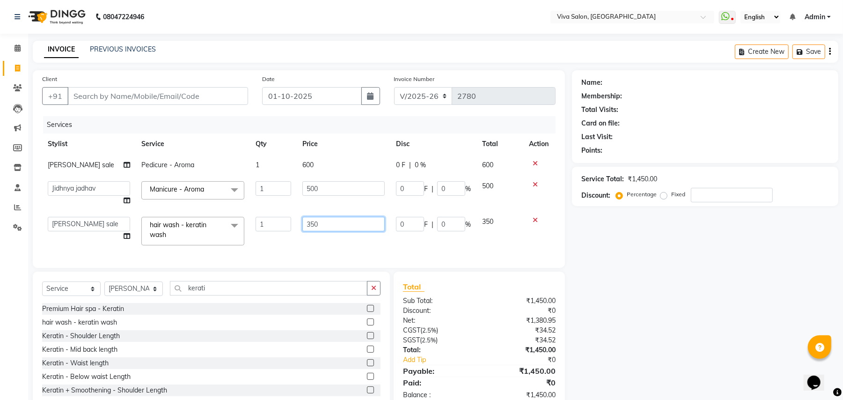
click at [360, 223] on input "350" at bounding box center [343, 224] width 82 height 15
type input "3"
type input "500"
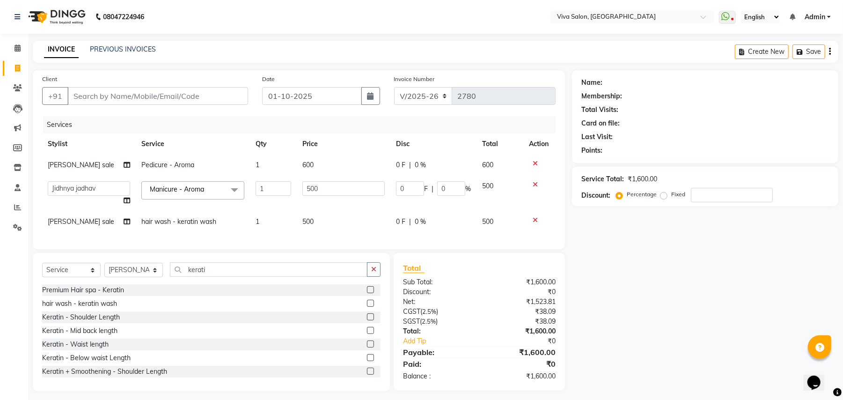
click at [438, 240] on div "Services Stylist Service Qty Price Disc Total Action [PERSON_NAME] sale Pedicur…" at bounding box center [299, 178] width 514 height 124
click at [189, 87] on input "Client" at bounding box center [157, 96] width 181 height 18
type input "d"
type input "0"
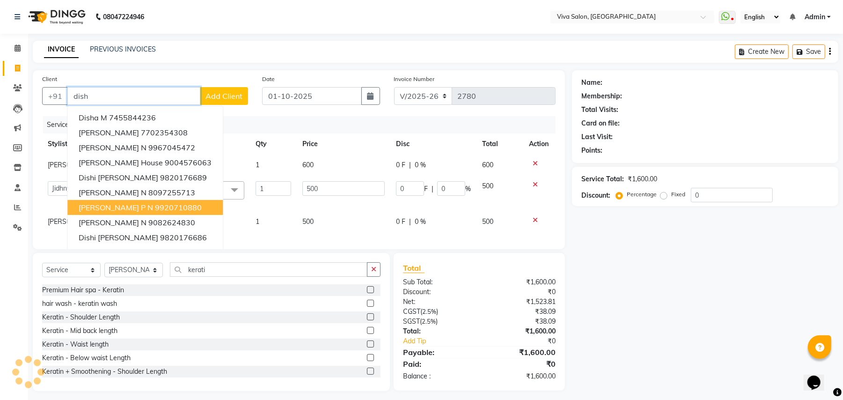
click at [125, 209] on span "[PERSON_NAME] P N" at bounding box center [116, 207] width 74 height 9
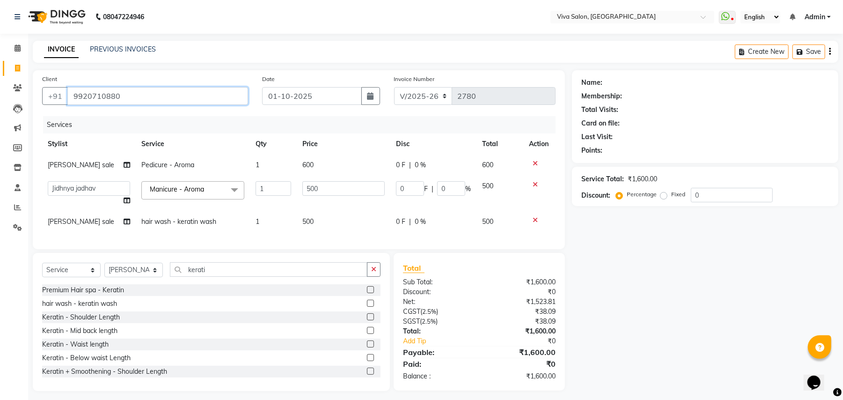
type input "9920710880"
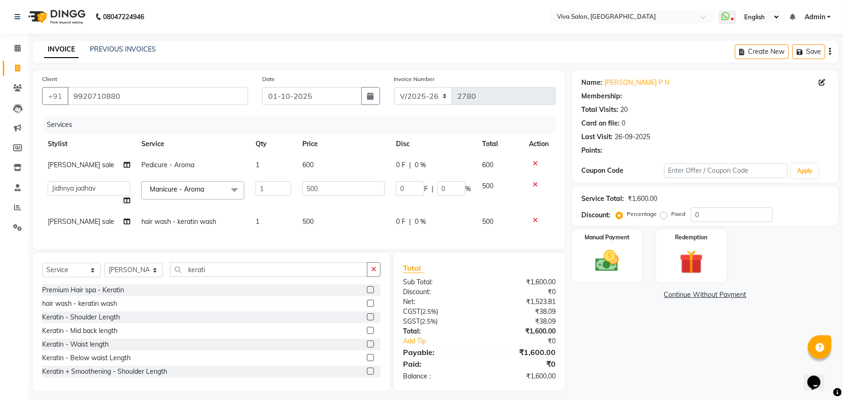
type input "100"
type input "20"
select select "2: Object"
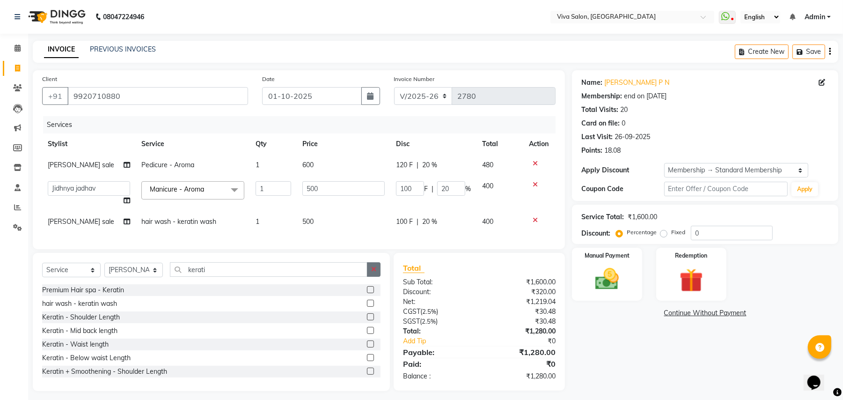
click at [367, 277] on button "button" at bounding box center [374, 269] width 14 height 15
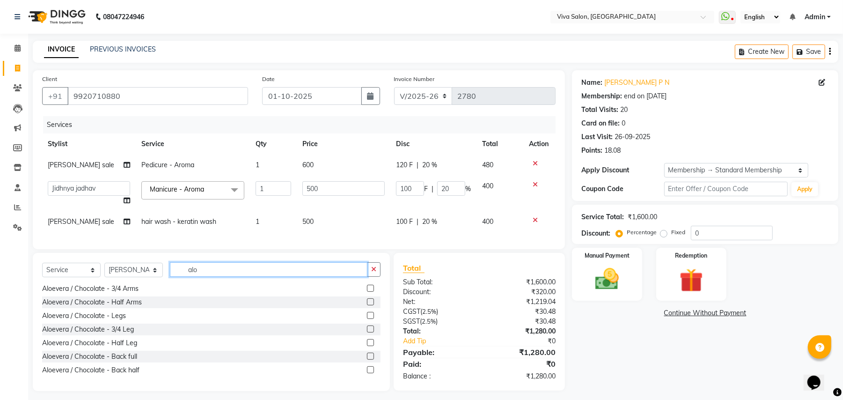
scroll to position [81, 0]
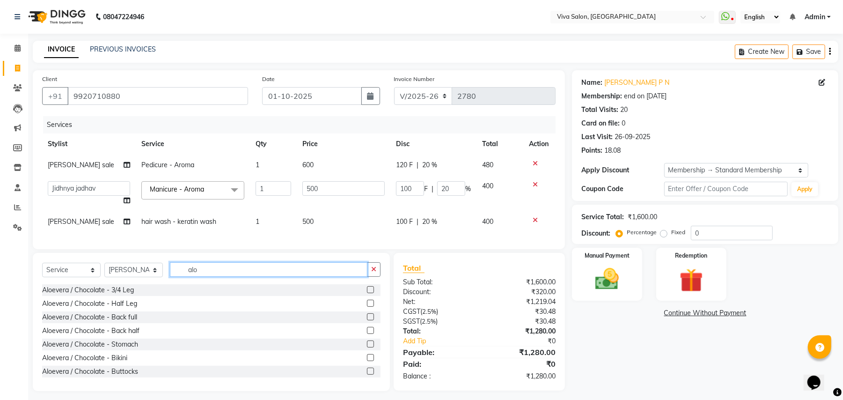
type input "alo"
click at [367, 307] on label at bounding box center [370, 303] width 7 height 7
click at [367, 307] on input "checkbox" at bounding box center [370, 304] width 6 height 6
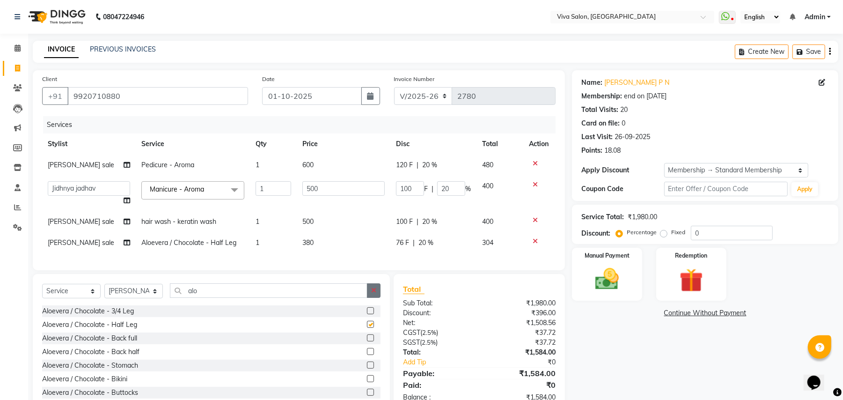
checkbox input "false"
click at [372, 298] on button "button" at bounding box center [374, 290] width 14 height 15
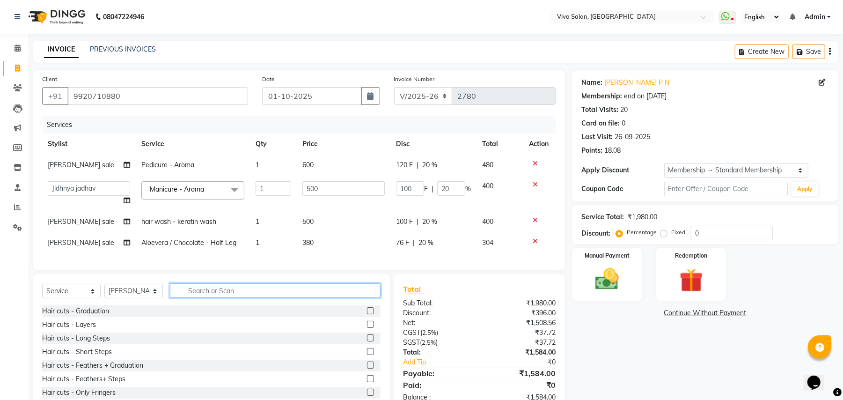
click at [332, 298] on input "text" at bounding box center [275, 290] width 211 height 15
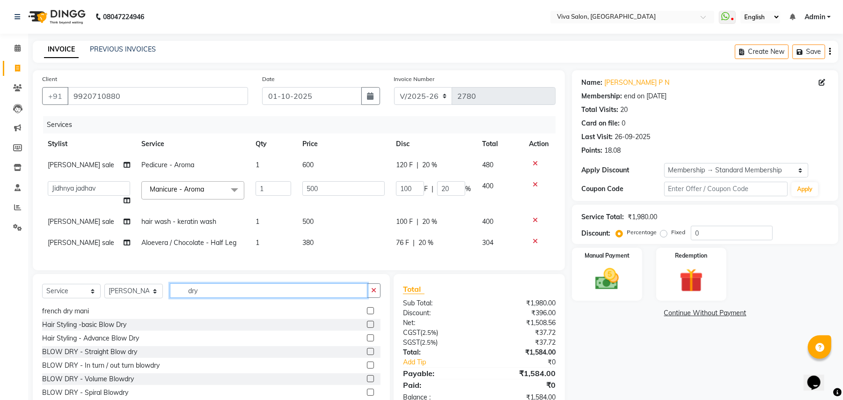
scroll to position [0, 0]
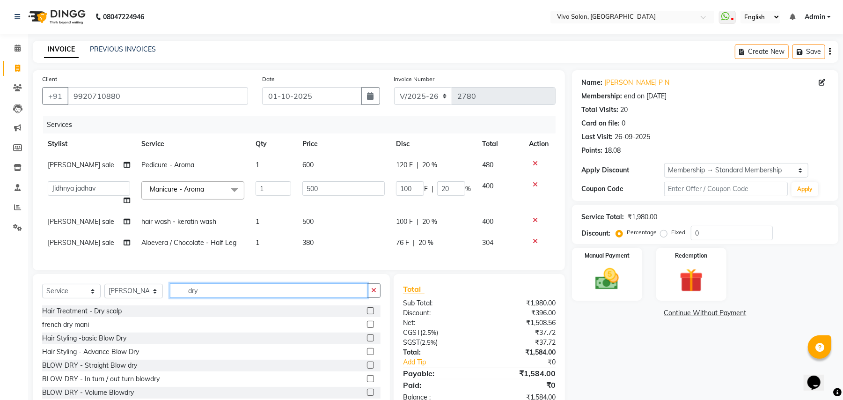
type input "dry"
click at [367, 341] on label at bounding box center [370, 337] width 7 height 7
click at [367, 341] on input "checkbox" at bounding box center [370, 338] width 6 height 6
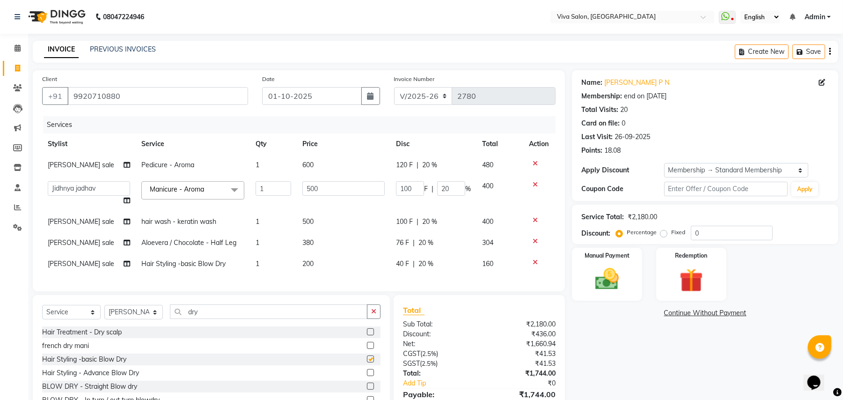
checkbox input "false"
click at [367, 264] on td "200" at bounding box center [344, 263] width 94 height 21
select select "63771"
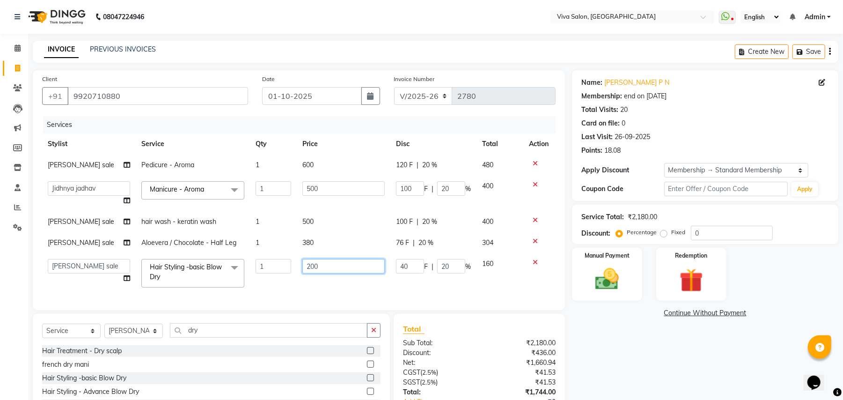
click at [362, 270] on input "200" at bounding box center [343, 266] width 82 height 15
type input "2"
type input "250"
click at [359, 292] on div "Client [PHONE_NUMBER] Date [DATE] Invoice Number V/2025 V/[PHONE_NUMBER] Servic…" at bounding box center [299, 190] width 532 height 240
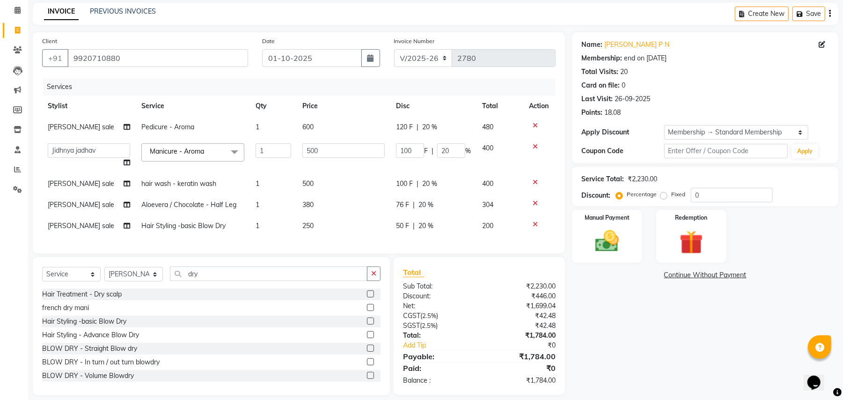
scroll to position [57, 0]
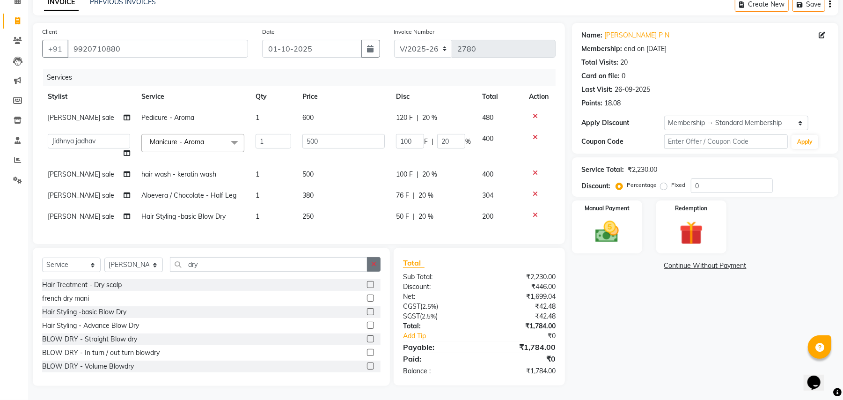
click at [369, 260] on button "button" at bounding box center [374, 264] width 14 height 15
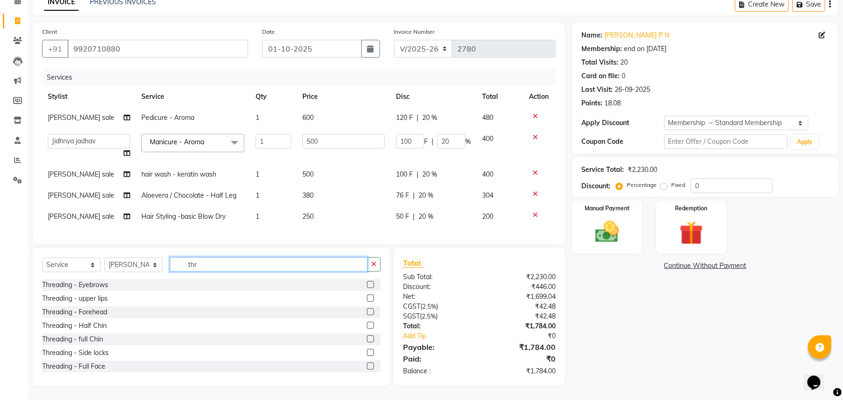
type input "thr"
click at [367, 296] on label at bounding box center [370, 297] width 7 height 7
click at [367, 296] on input "checkbox" at bounding box center [370, 298] width 6 height 6
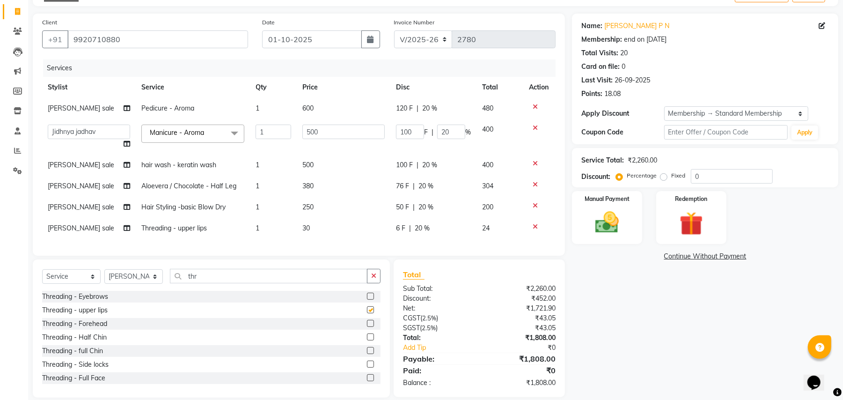
checkbox input "false"
click at [367, 340] on label at bounding box center [370, 336] width 7 height 7
click at [367, 340] on input "checkbox" at bounding box center [370, 337] width 6 height 6
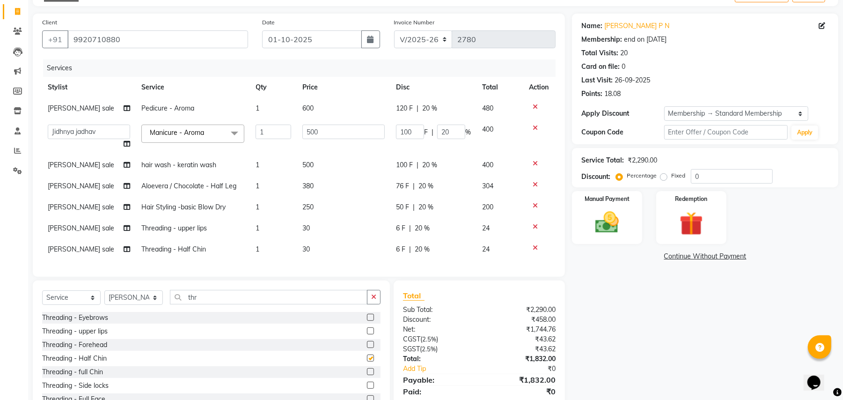
checkbox input "false"
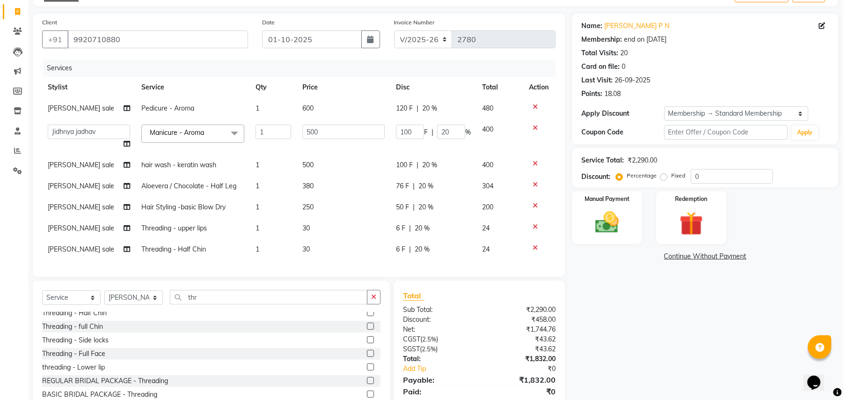
scroll to position [81, 0]
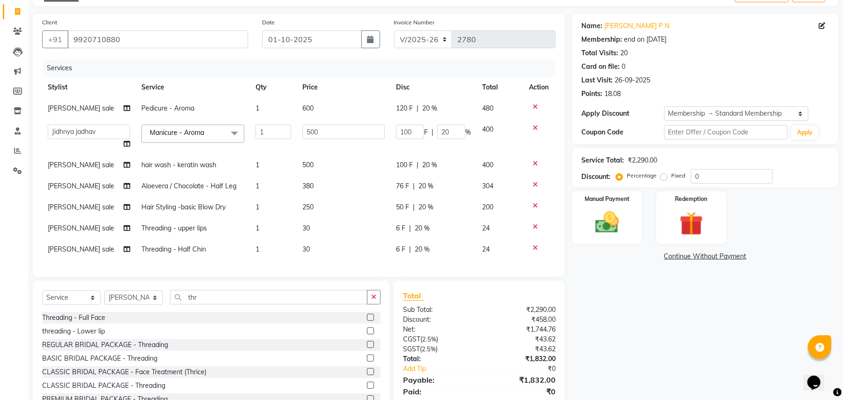
click at [367, 334] on label at bounding box center [370, 330] width 7 height 7
click at [367, 334] on input "checkbox" at bounding box center [370, 331] width 6 height 6
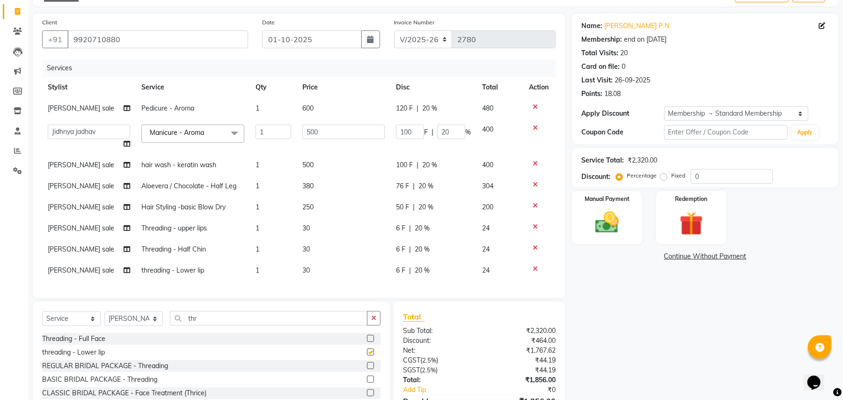
checkbox input "false"
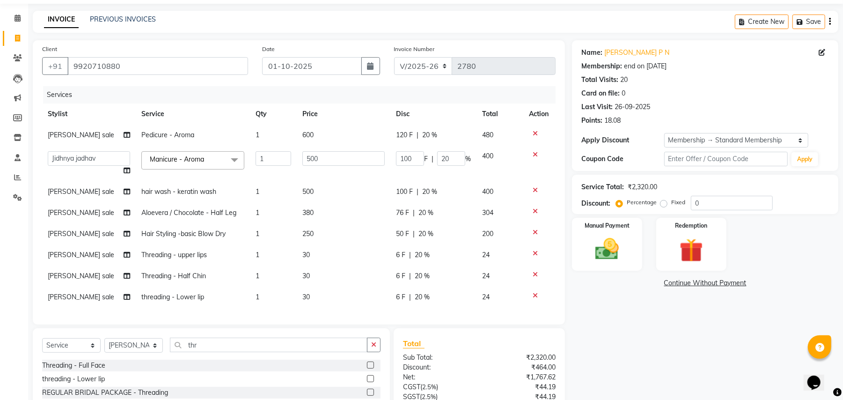
scroll to position [0, 0]
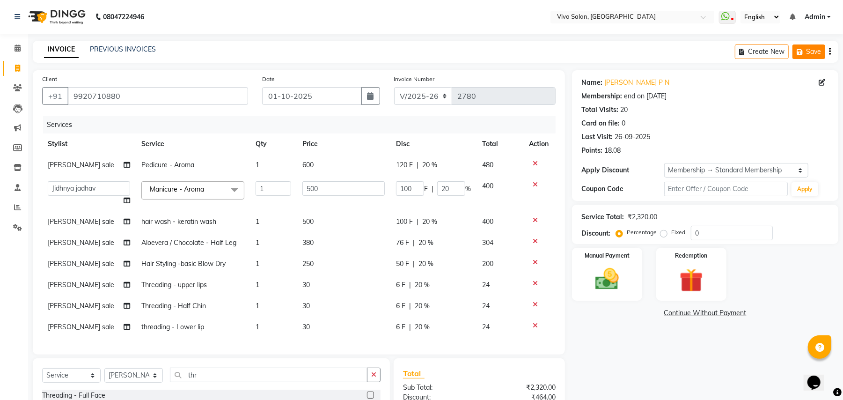
click at [805, 49] on icon "button" at bounding box center [801, 52] width 9 height 7
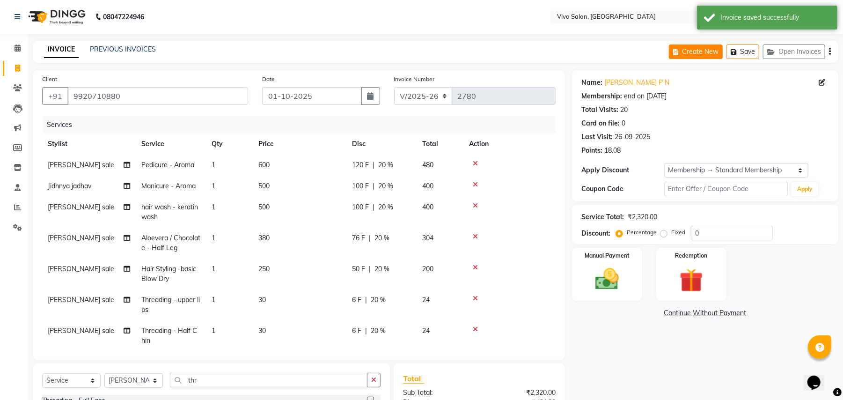
click at [697, 49] on button "Create New" at bounding box center [696, 51] width 54 height 15
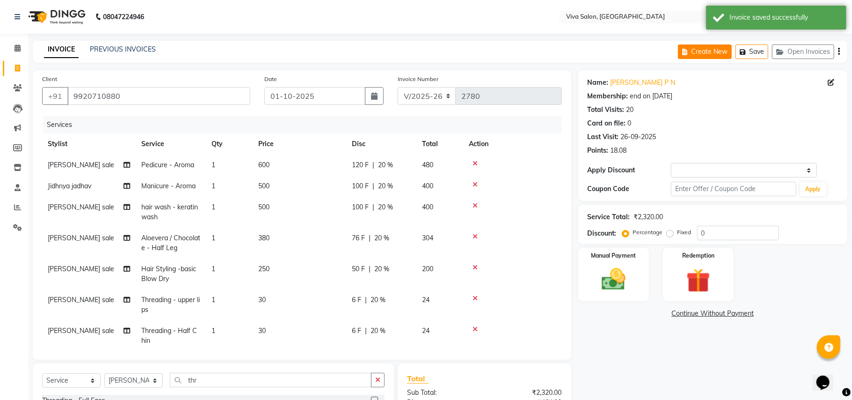
select select "service"
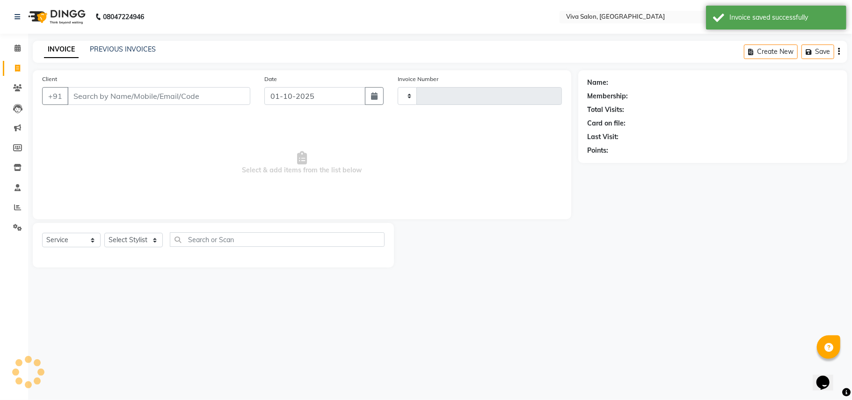
type input "2780"
select select "7363"
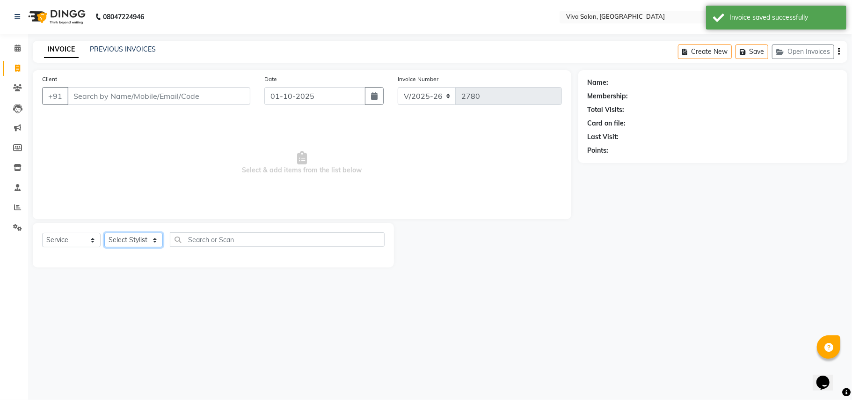
click at [150, 236] on select "Select Stylist" at bounding box center [133, 240] width 59 height 15
click at [788, 50] on button "Open Invoices" at bounding box center [803, 51] width 62 height 15
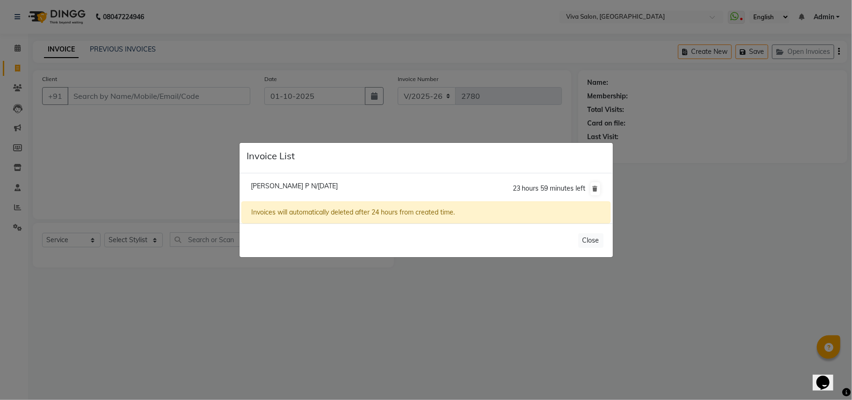
click at [338, 189] on span "[PERSON_NAME] P N/[DATE]" at bounding box center [294, 186] width 87 height 8
type input "9920710880"
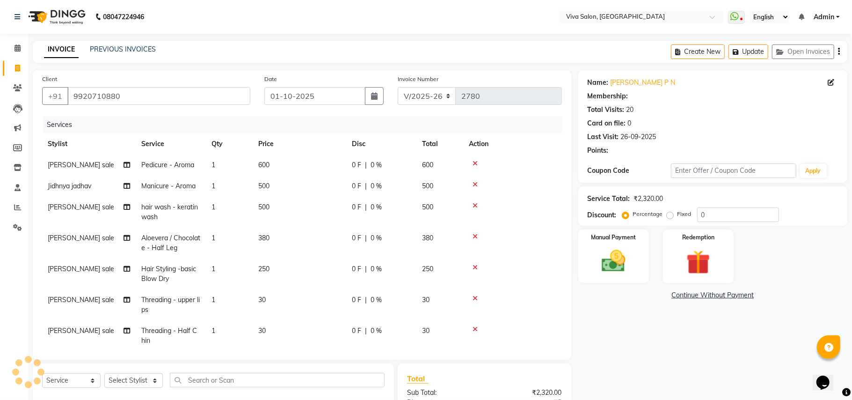
select select "2: Object"
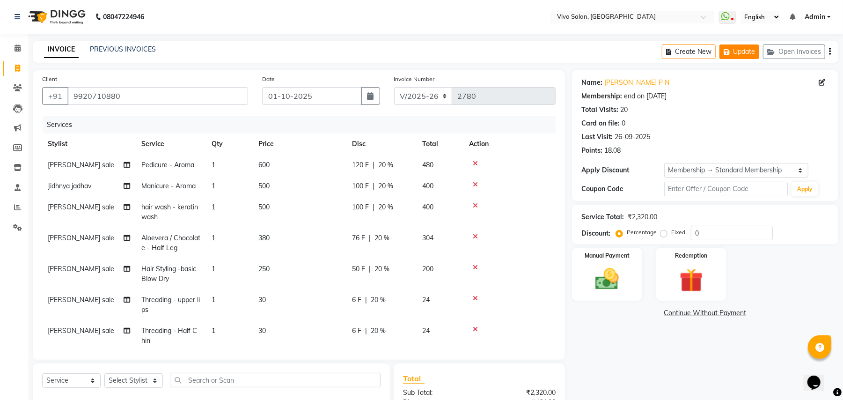
click at [729, 55] on icon "button" at bounding box center [728, 52] width 9 height 7
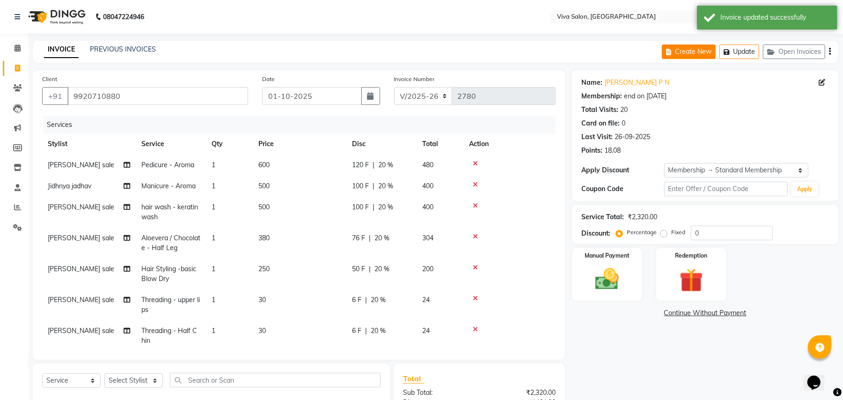
click at [671, 53] on icon "button" at bounding box center [670, 52] width 9 height 7
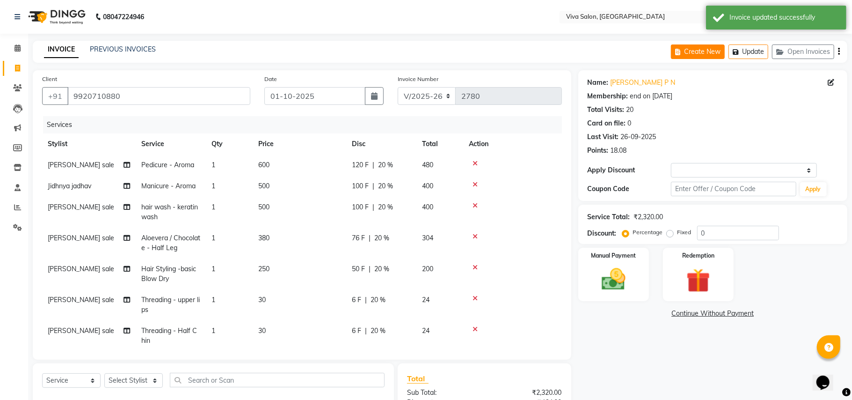
select select "7363"
select select "service"
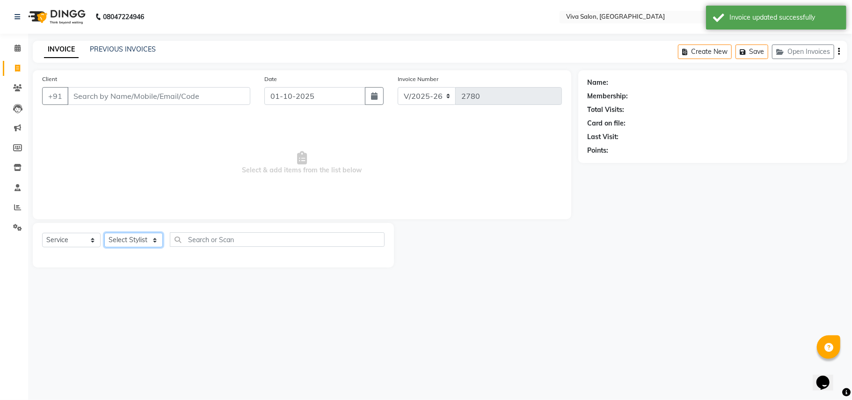
click at [130, 241] on select "Select Stylist [PERSON_NAME] [PERSON_NAME] Jidhnya [PERSON_NAME] lakhanavar [PE…" at bounding box center [133, 240] width 59 height 15
select select "63725"
click at [104, 233] on select "Select Stylist [PERSON_NAME] [PERSON_NAME] Jidhnya [PERSON_NAME] lakhanavar [PE…" at bounding box center [133, 240] width 59 height 15
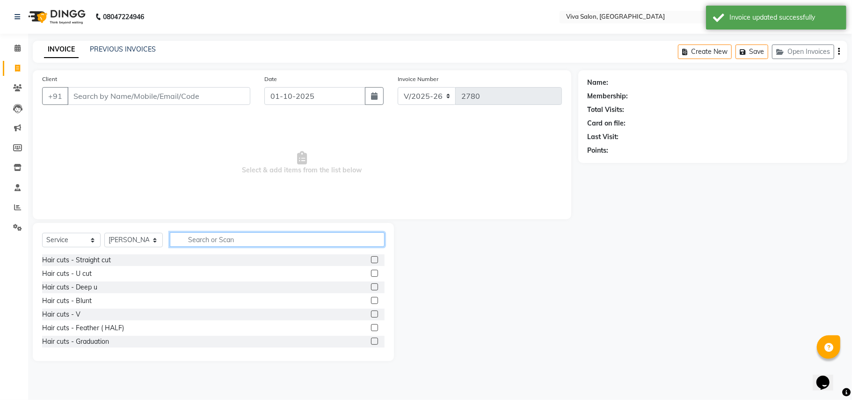
click at [192, 239] on input "text" at bounding box center [277, 239] width 215 height 15
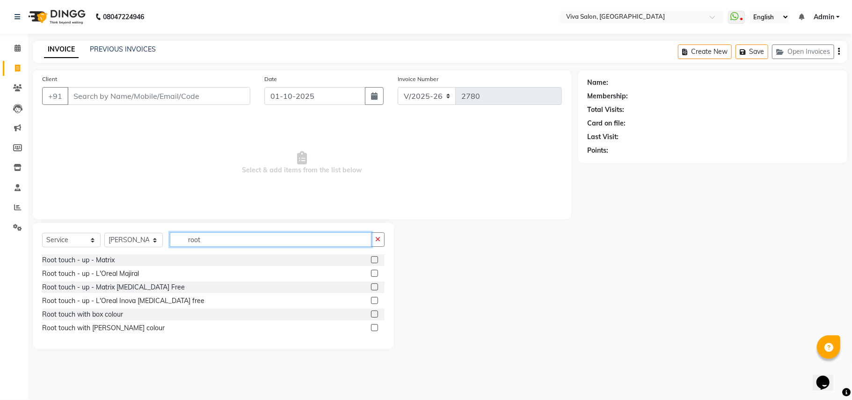
type input "root"
click at [374, 272] on label at bounding box center [374, 273] width 7 height 7
click at [374, 272] on input "checkbox" at bounding box center [374, 274] width 6 height 6
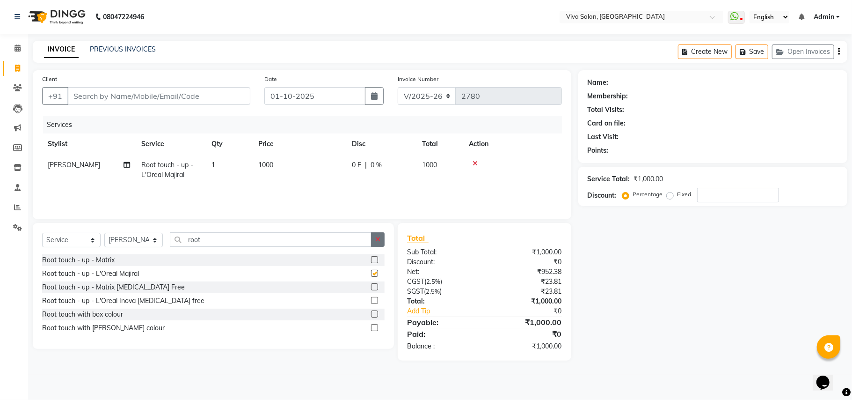
checkbox input "false"
click at [375, 241] on icon "button" at bounding box center [377, 239] width 5 height 7
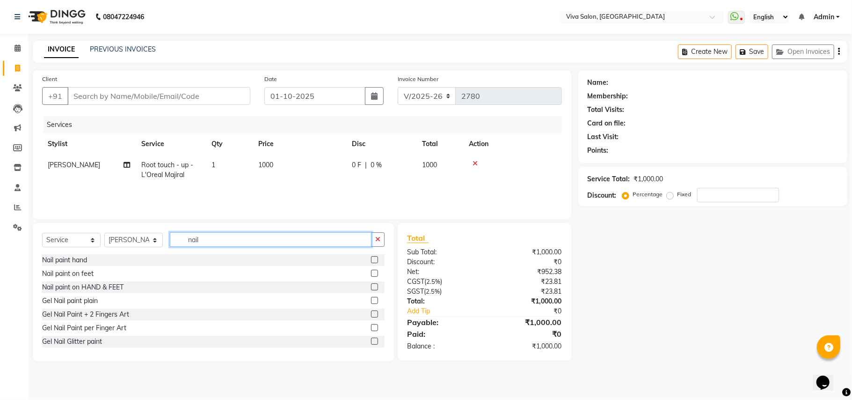
type input "nail"
click at [371, 271] on label at bounding box center [374, 273] width 7 height 7
click at [371, 271] on input "checkbox" at bounding box center [374, 274] width 6 height 6
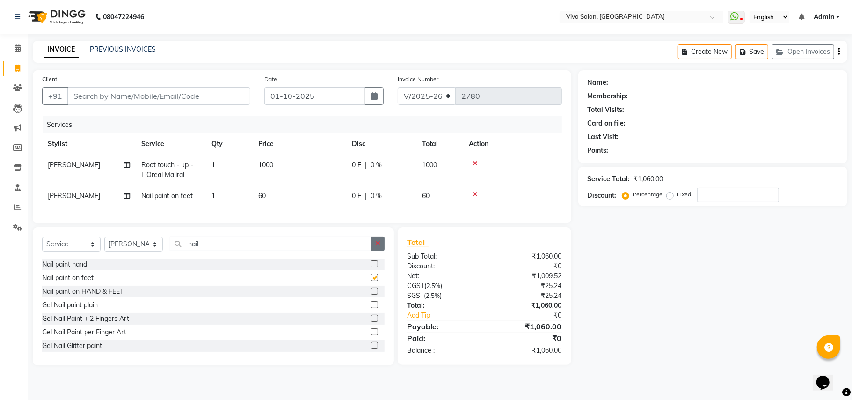
checkbox input "false"
click at [376, 247] on icon "button" at bounding box center [377, 243] width 5 height 7
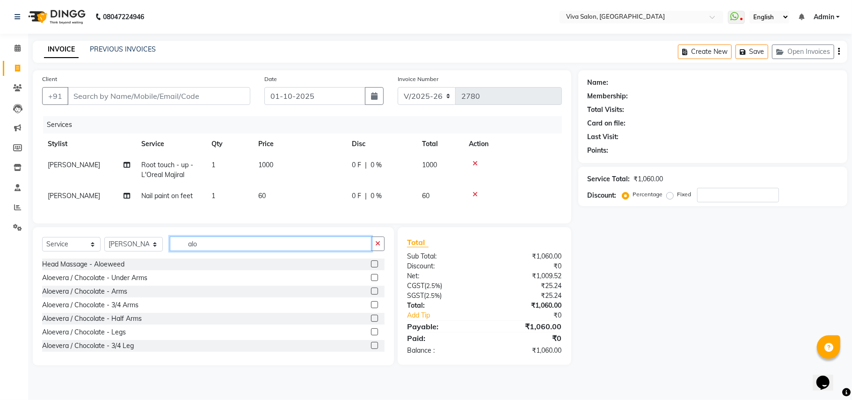
type input "alo"
click at [371, 281] on label at bounding box center [374, 277] width 7 height 7
click at [371, 281] on input "checkbox" at bounding box center [374, 278] width 6 height 6
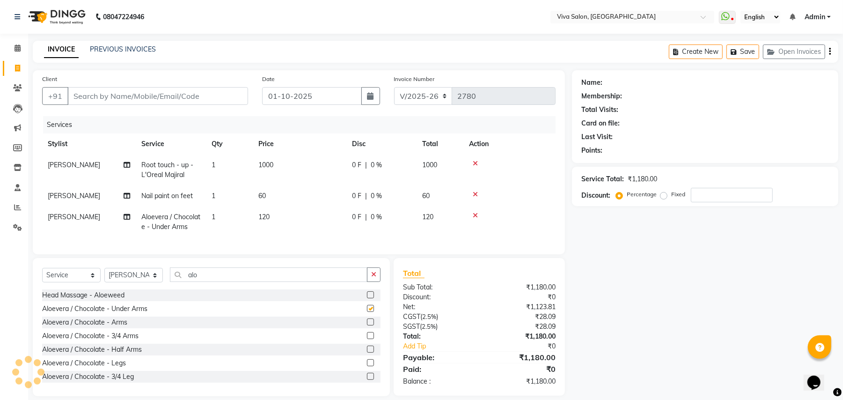
checkbox input "false"
click at [367, 325] on label at bounding box center [370, 321] width 7 height 7
click at [367, 325] on input "checkbox" at bounding box center [370, 322] width 6 height 6
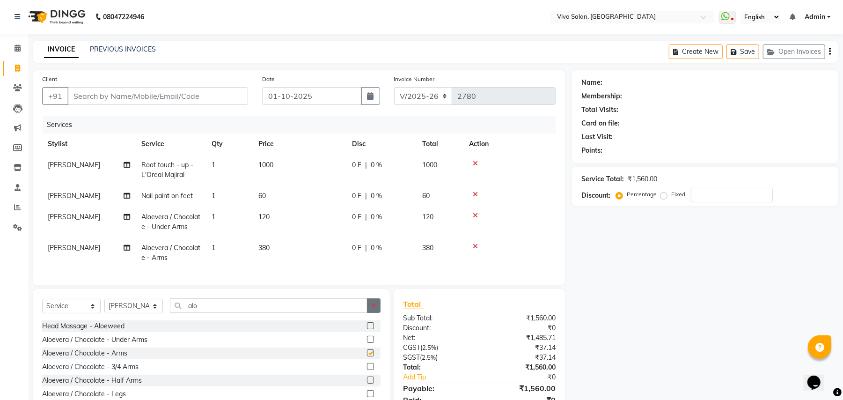
checkbox input "false"
click at [374, 308] on icon "button" at bounding box center [373, 305] width 5 height 7
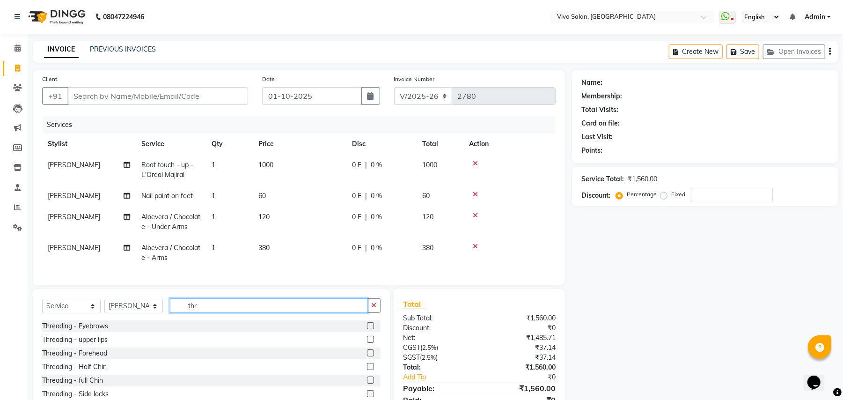
type input "thr"
click at [367, 329] on label at bounding box center [370, 325] width 7 height 7
click at [367, 329] on input "checkbox" at bounding box center [370, 326] width 6 height 6
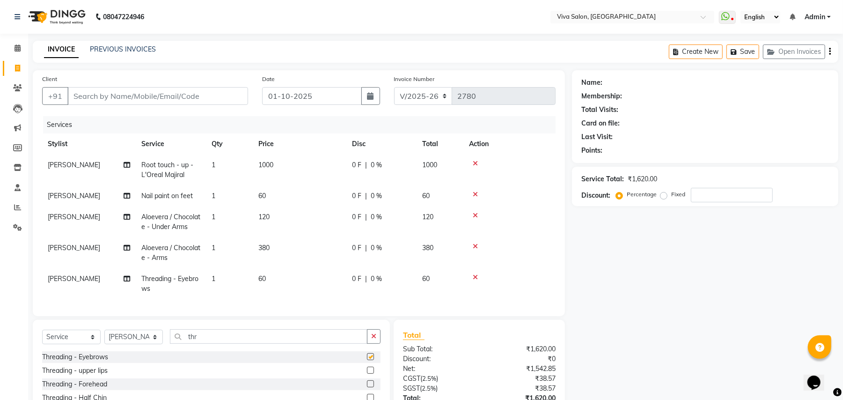
checkbox input "false"
click at [367, 374] on label at bounding box center [370, 370] width 7 height 7
click at [367, 374] on input "checkbox" at bounding box center [370, 370] width 6 height 6
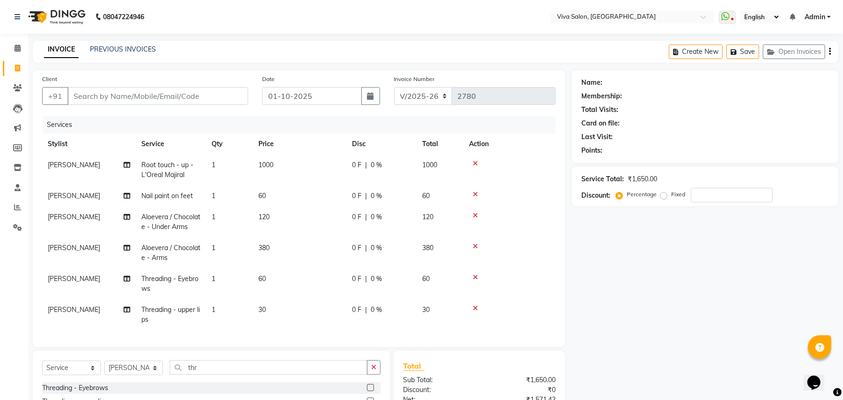
checkbox input "false"
click at [216, 100] on input "Client" at bounding box center [157, 96] width 181 height 18
type input "s"
type input "0"
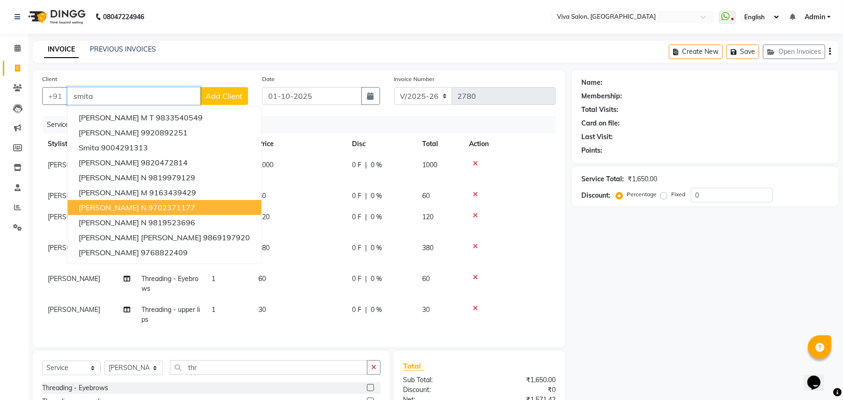
click at [130, 206] on span "[PERSON_NAME] N" at bounding box center [113, 207] width 68 height 9
type input "9702371177"
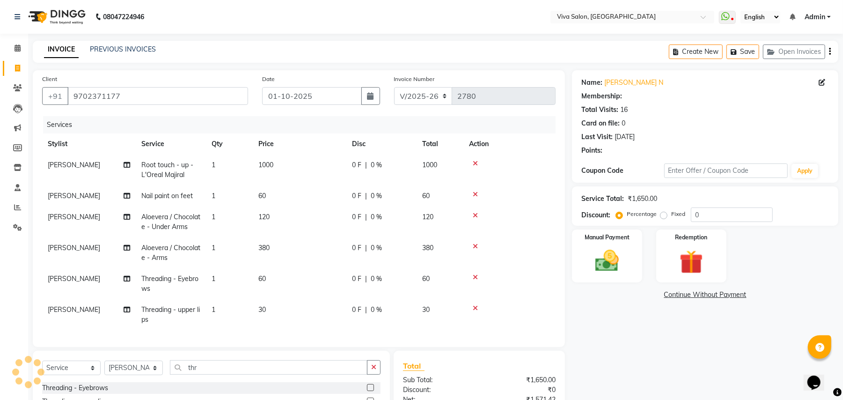
select select "2: Object"
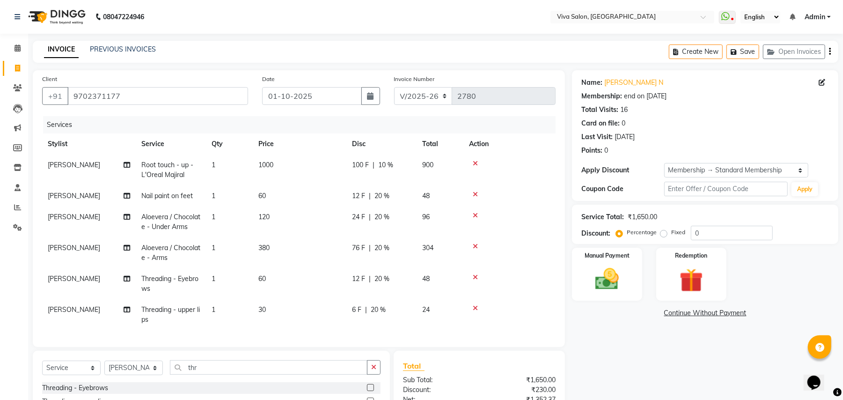
click at [401, 194] on div "12 F | 20 %" at bounding box center [381, 196] width 59 height 10
select select "63725"
click at [455, 187] on td "48" at bounding box center [440, 195] width 47 height 21
select select "63725"
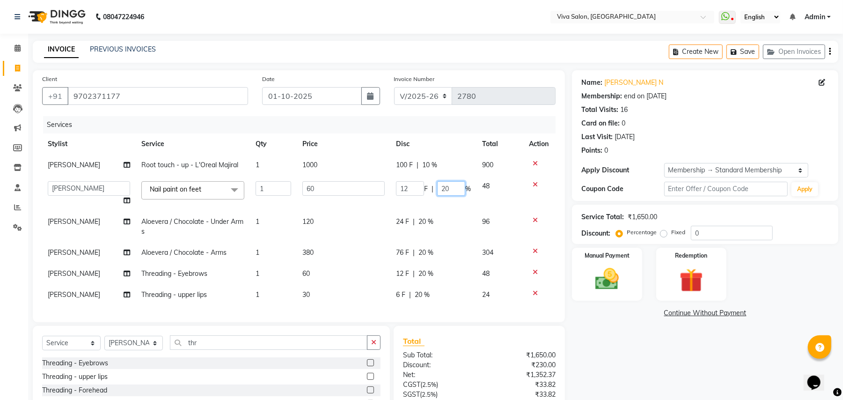
click at [455, 187] on input "20" at bounding box center [451, 188] width 28 height 15
type input "25"
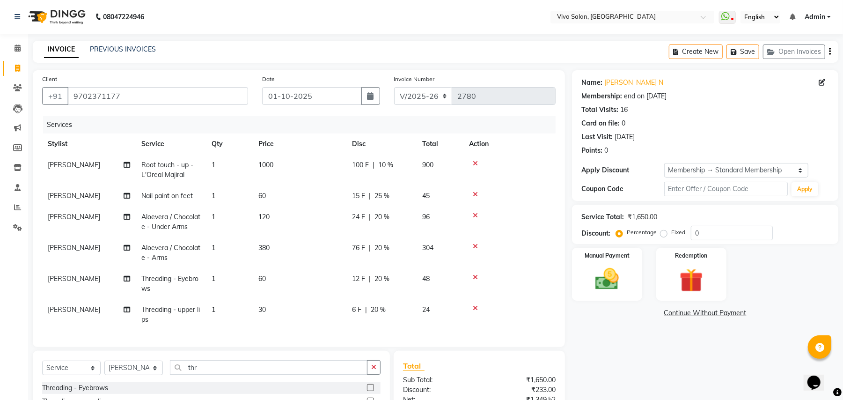
click at [436, 225] on tr "Netra lakhanavar Aloevera / Chocolate - Under Arms 1 120 24 F | 20 % 96" at bounding box center [299, 221] width 514 height 31
click at [436, 225] on td "96" at bounding box center [440, 221] width 47 height 31
select select "63725"
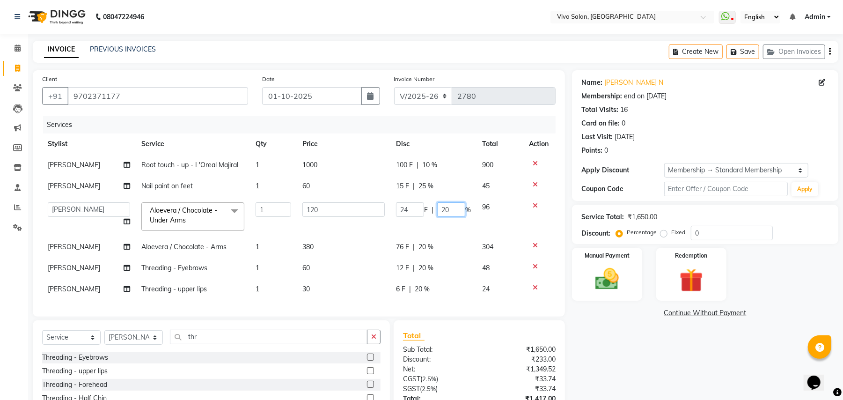
click at [448, 212] on input "20" at bounding box center [451, 209] width 28 height 15
type input "2"
type input "25"
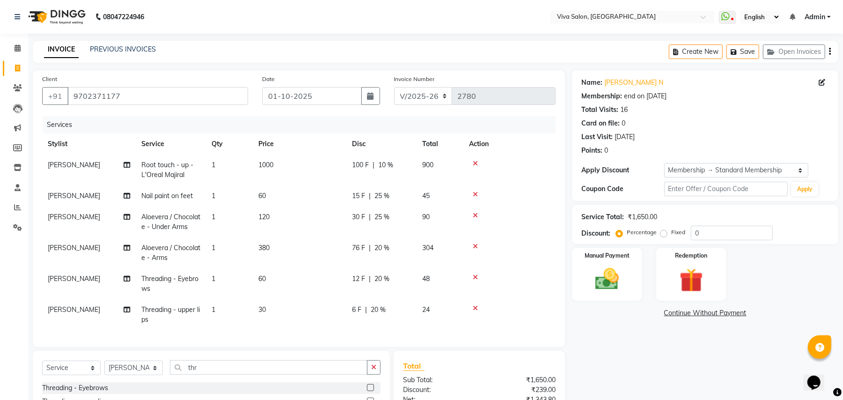
click at [440, 253] on tr "Netra lakhanavar Aloevera / Chocolate - Arms 1 380 76 F | 20 % 304" at bounding box center [299, 252] width 514 height 31
click at [440, 253] on td "304" at bounding box center [440, 252] width 47 height 31
select select "63725"
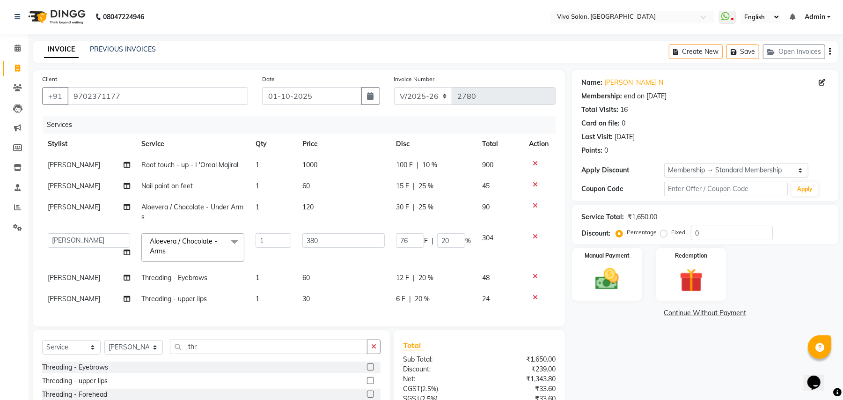
click at [440, 253] on td "76 F | 20 %" at bounding box center [433, 247] width 86 height 40
click at [453, 240] on input "20" at bounding box center [451, 240] width 28 height 15
type input "2"
type input "25"
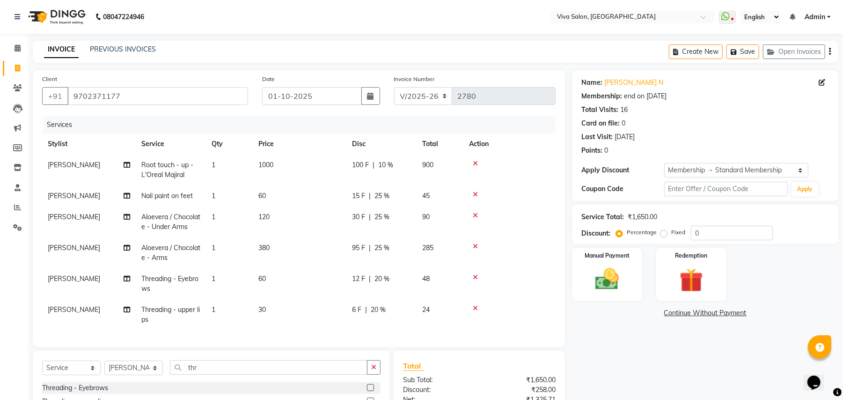
drag, startPoint x: 443, startPoint y: 283, endPoint x: 433, endPoint y: 283, distance: 9.4
click at [433, 283] on tr "Netra lakhanavar Threading - Eyebrows 1 60 12 F | 20 % 48" at bounding box center [299, 283] width 514 height 31
click at [401, 283] on div "12 F | 20 %" at bounding box center [381, 279] width 59 height 10
click at [401, 283] on td "12 F | 20 %" at bounding box center [381, 283] width 70 height 31
select select "63725"
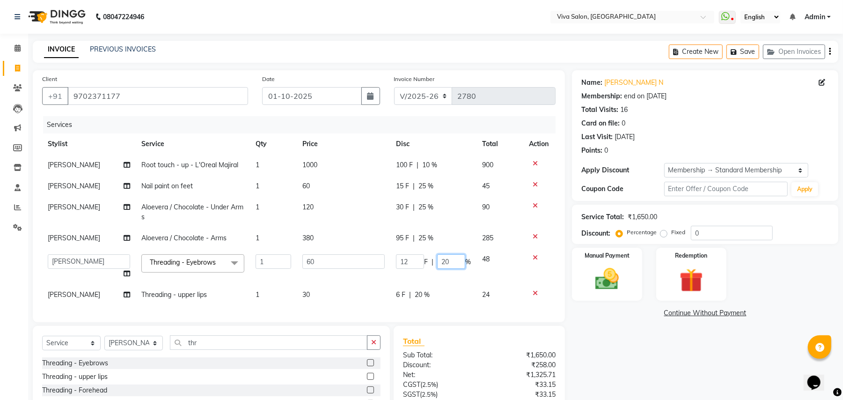
click at [454, 261] on input "20" at bounding box center [451, 261] width 28 height 15
type input "25"
click at [431, 301] on tr "Netra lakhanavar Threading - upper lips 1 30 6 F | 20 % 24" at bounding box center [299, 294] width 514 height 21
click at [477, 301] on td "24" at bounding box center [500, 294] width 47 height 21
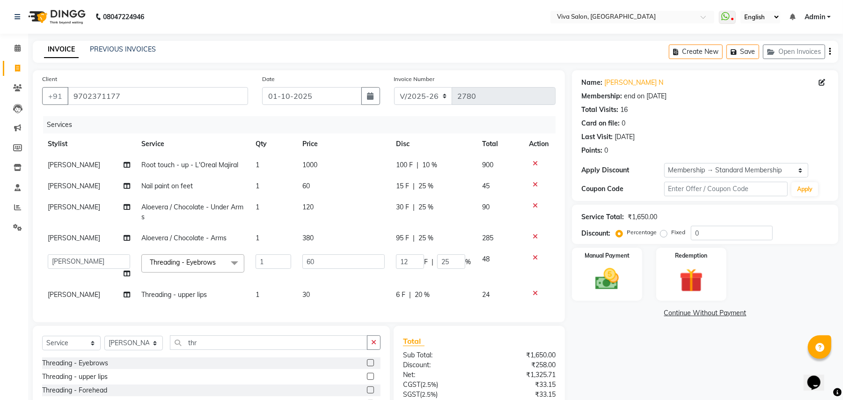
select select "63725"
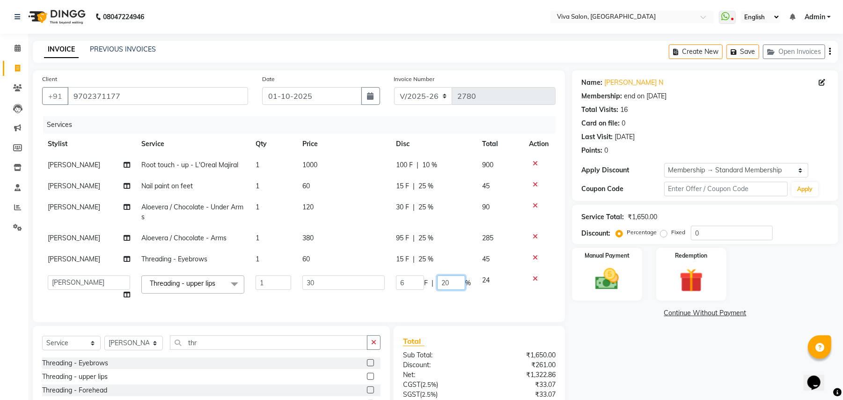
click at [455, 279] on input "20" at bounding box center [451, 282] width 28 height 15
type input "25"
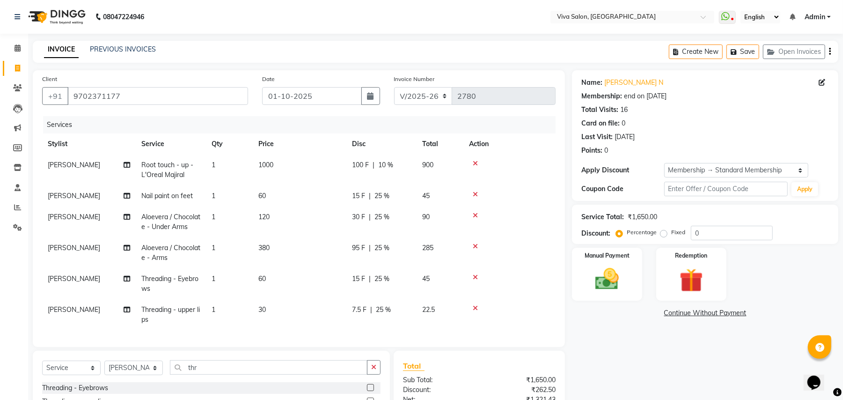
click at [468, 242] on tr "Netra lakhanavar Aloevera / Chocolate - Arms 1 380 95 F | 25 % 285" at bounding box center [299, 252] width 514 height 31
click at [413, 167] on td "100 F | 10 %" at bounding box center [381, 169] width 70 height 31
select select "63725"
click at [457, 164] on td "900" at bounding box center [440, 169] width 47 height 31
select select "63725"
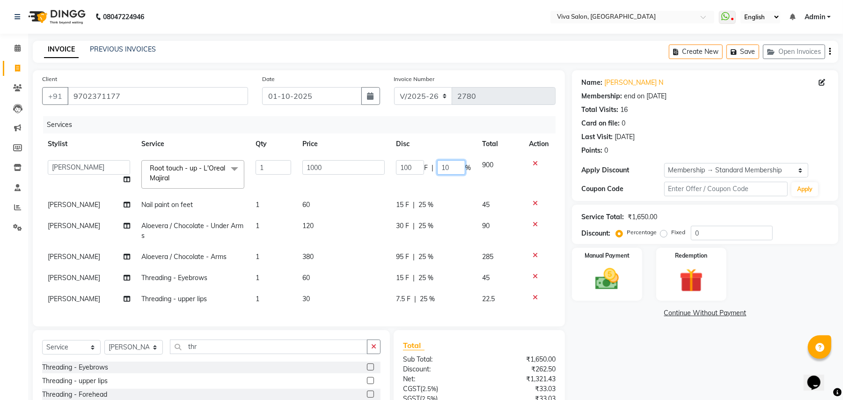
click at [457, 164] on input "10" at bounding box center [451, 167] width 28 height 15
type input "15"
click at [461, 181] on tr "[PERSON_NAME] [PERSON_NAME] Jidhnya [PERSON_NAME] lakhanavar [PERSON_NAME] sale…" at bounding box center [299, 174] width 514 height 40
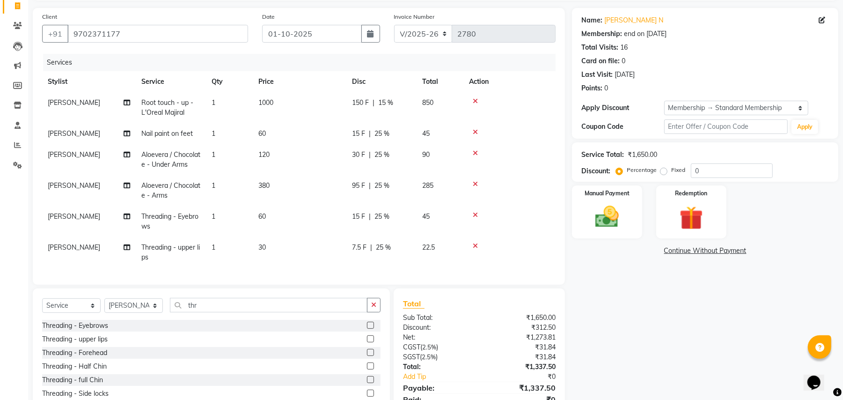
scroll to position [112, 0]
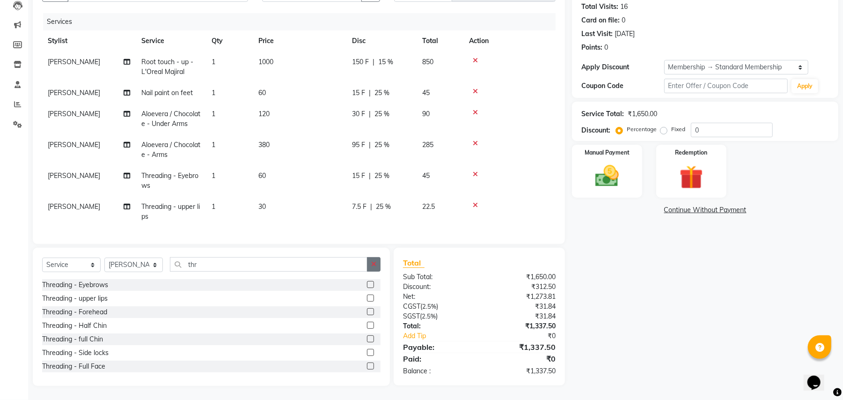
click at [375, 262] on icon "button" at bounding box center [373, 264] width 5 height 7
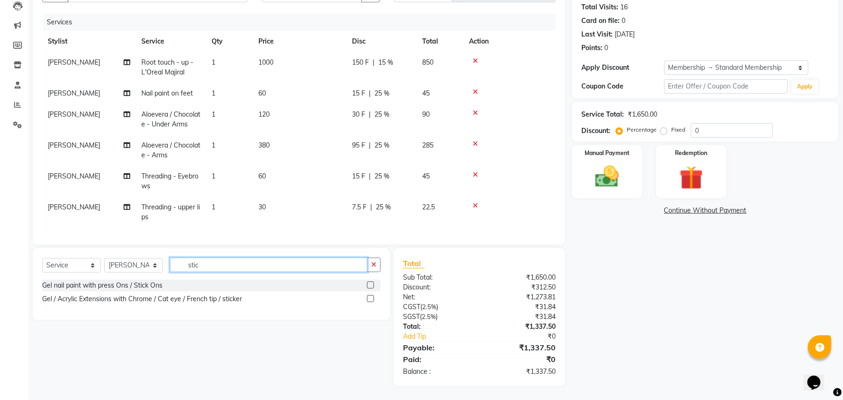
scroll to position [111, 0]
type input "stick"
click at [369, 287] on label at bounding box center [370, 284] width 7 height 7
click at [369, 287] on input "checkbox" at bounding box center [370, 285] width 6 height 6
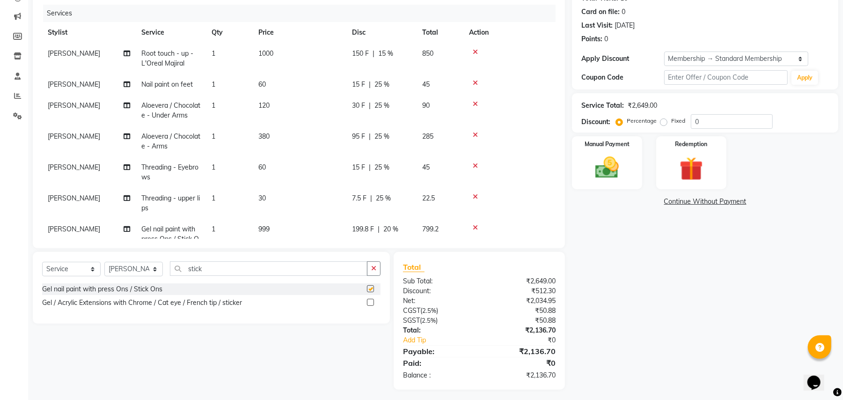
checkbox input "false"
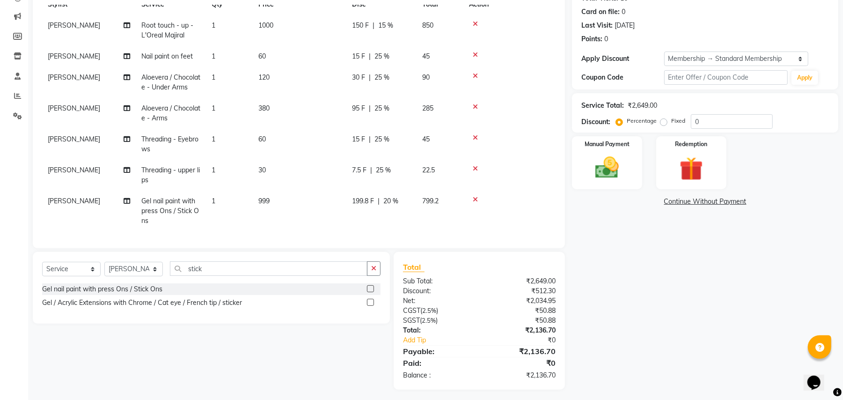
click at [397, 196] on span "20 %" at bounding box center [390, 201] width 15 height 10
click at [397, 191] on td "199.8 F | 20 %" at bounding box center [381, 211] width 70 height 41
select select "63725"
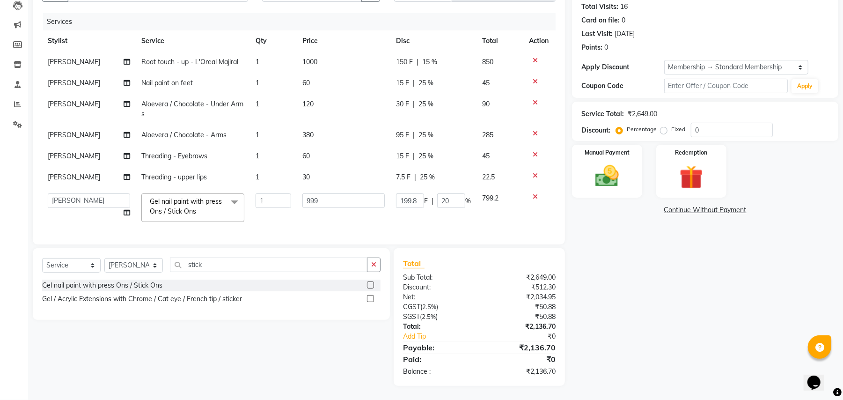
scroll to position [111, 0]
click at [454, 195] on input "20" at bounding box center [451, 200] width 28 height 15
type input "10"
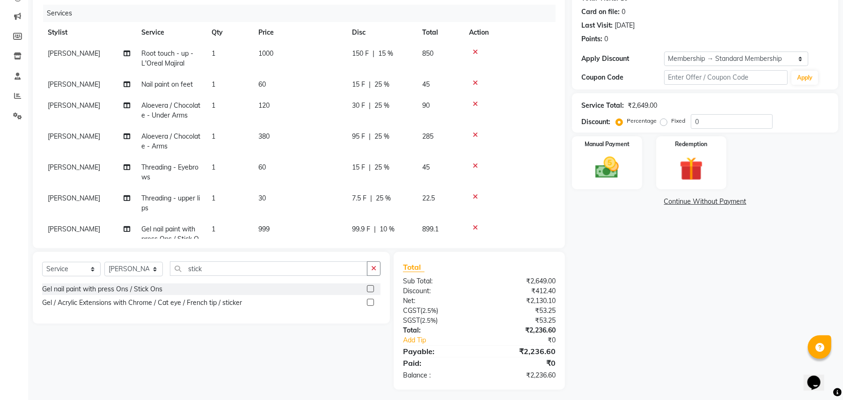
click at [459, 210] on tbody "Netra lakhanavar Root touch - up - L'Oreal Majiral 1 1000 150 F | 15 % 850 Netr…" at bounding box center [299, 151] width 514 height 216
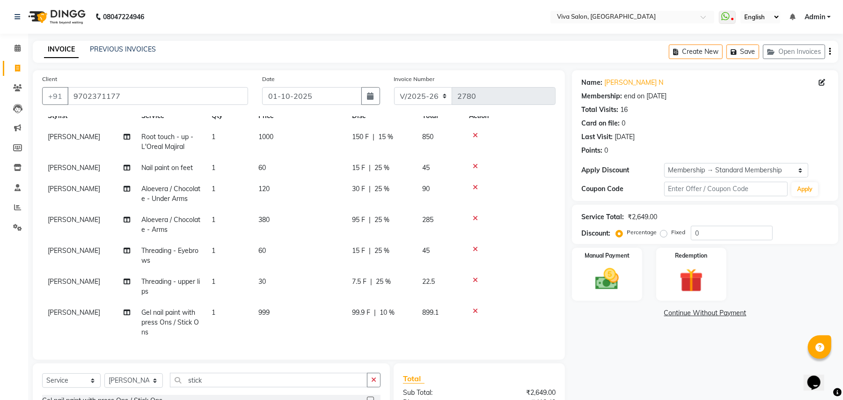
scroll to position [115, 0]
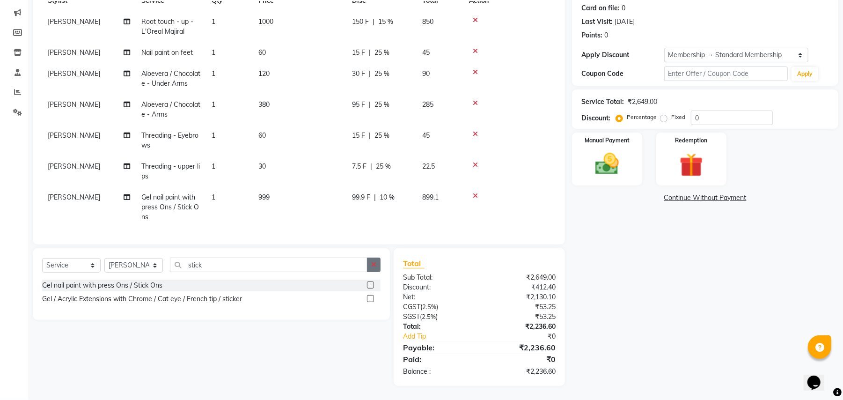
click at [378, 266] on button "button" at bounding box center [374, 264] width 14 height 15
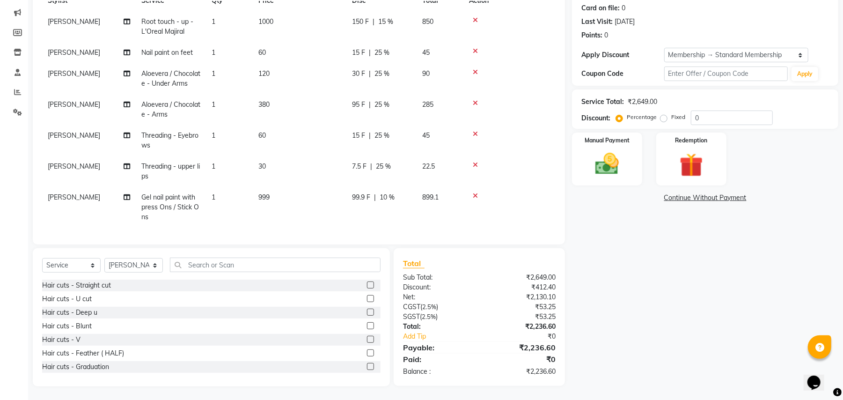
click at [300, 42] on td "60" at bounding box center [300, 52] width 94 height 21
click at [300, 11] on th "Price" at bounding box center [300, 0] width 94 height 21
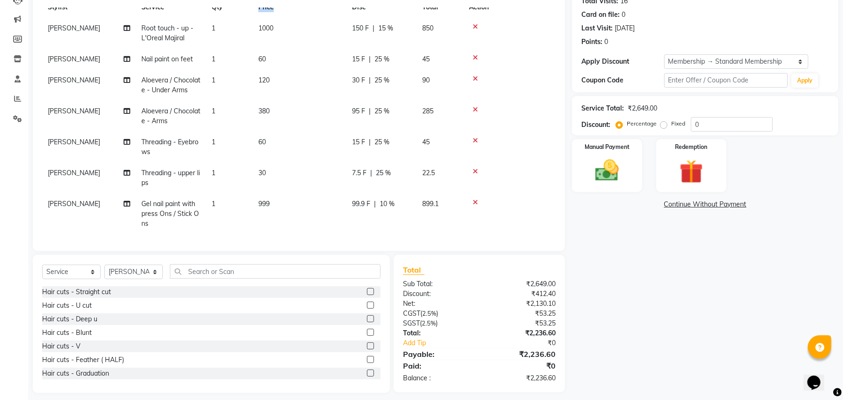
scroll to position [0, 0]
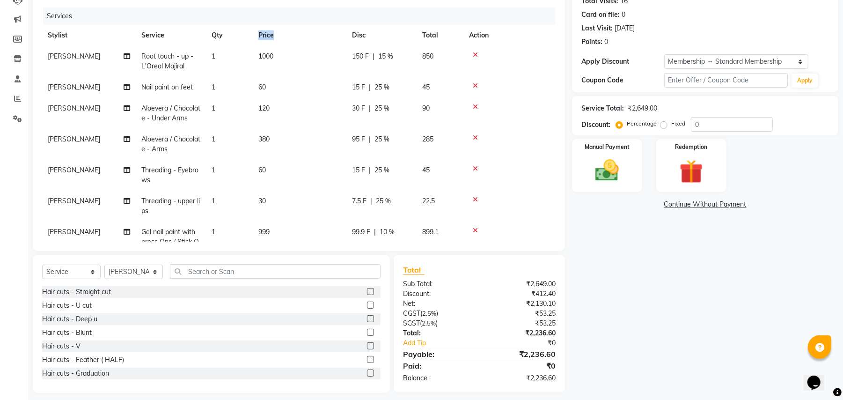
select select "63725"
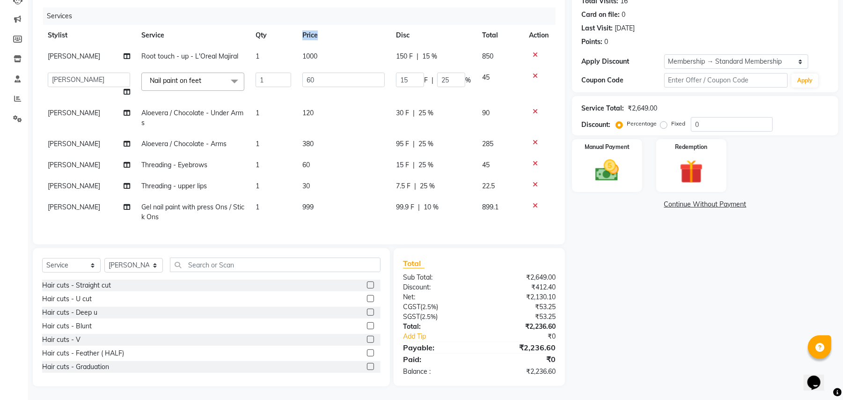
scroll to position [115, 0]
click at [332, 75] on input "60" at bounding box center [343, 79] width 82 height 15
type input "6"
type input "80"
click at [331, 102] on td "120" at bounding box center [344, 117] width 94 height 31
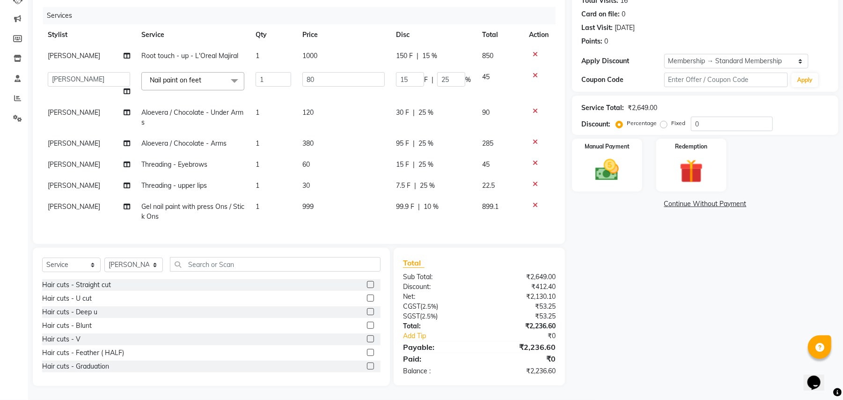
select select "63725"
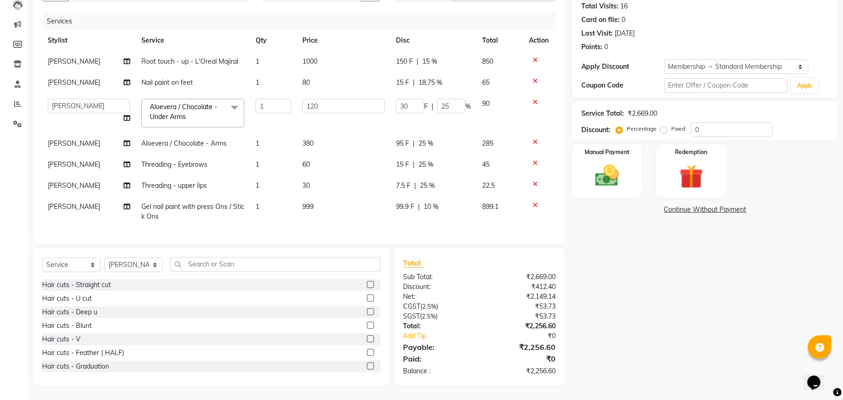
scroll to position [113, 0]
click at [439, 78] on td "15 F | 18.75 %" at bounding box center [433, 82] width 86 height 21
select select "63725"
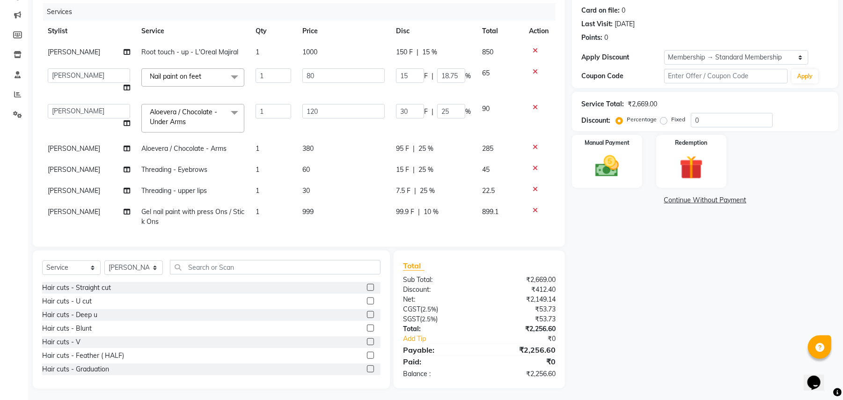
scroll to position [115, 0]
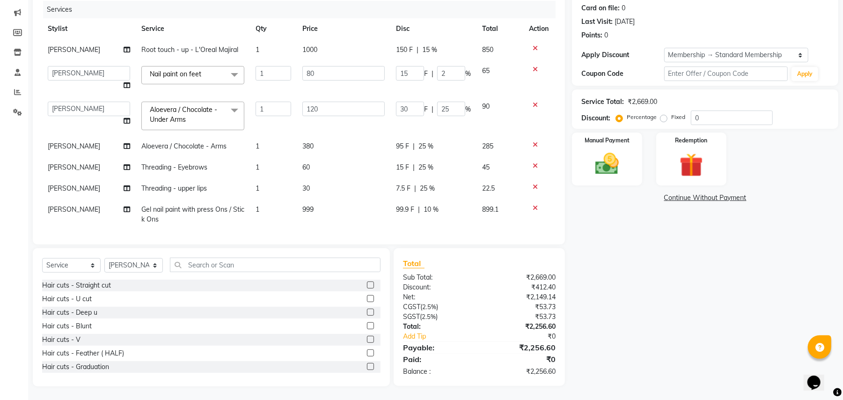
type input "25"
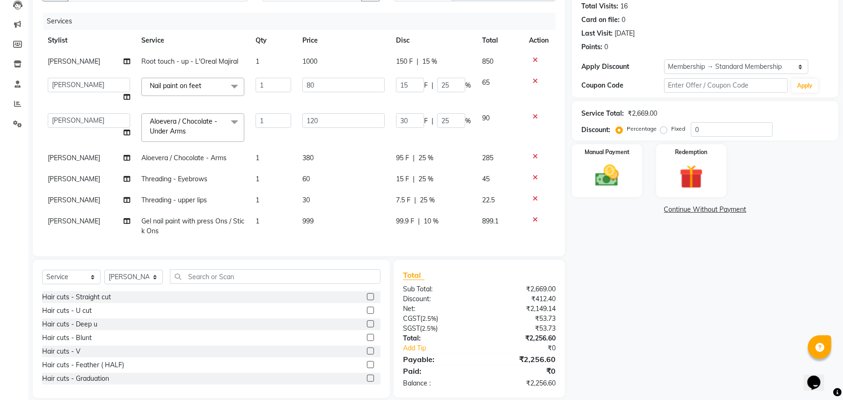
click at [450, 88] on td "15 F | 25 %" at bounding box center [433, 90] width 86 height 36
select select "63725"
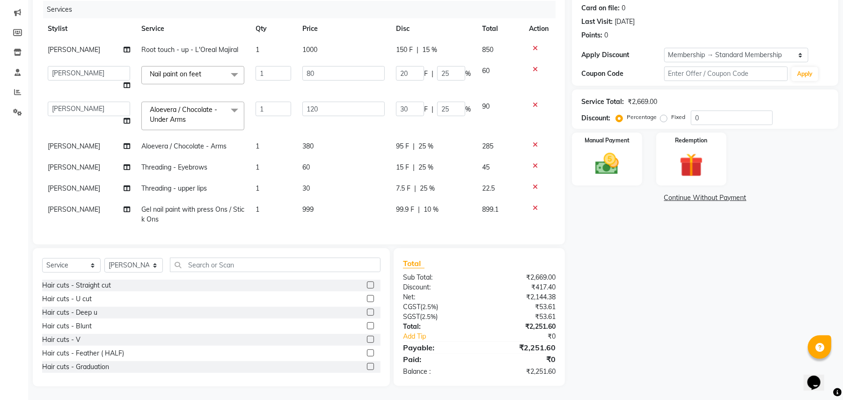
scroll to position [12, 0]
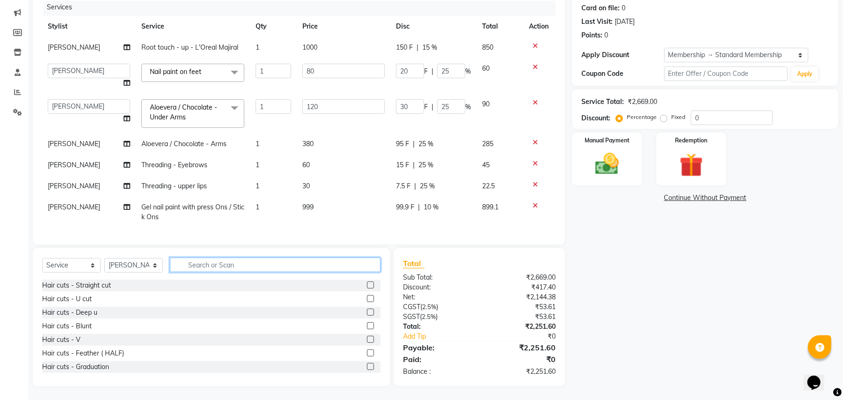
click at [194, 264] on input "text" at bounding box center [275, 264] width 211 height 15
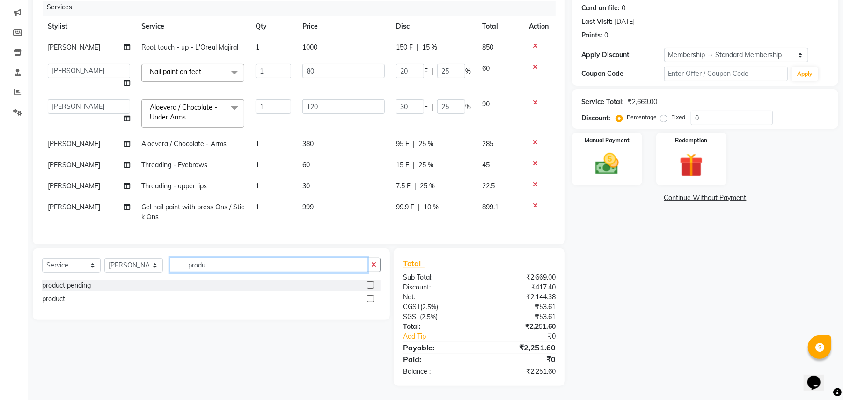
type input "produ"
click at [373, 298] on label at bounding box center [370, 298] width 7 height 7
click at [373, 298] on input "checkbox" at bounding box center [370, 299] width 6 height 6
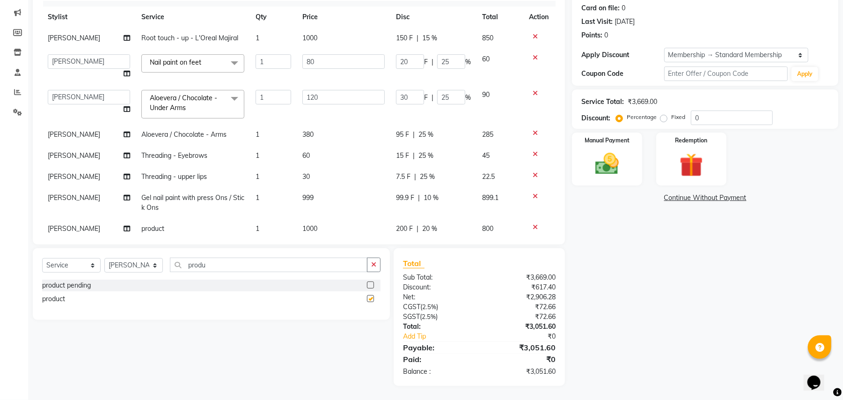
checkbox input "false"
click at [553, 216] on div "Client [PHONE_NUMBER] Date [DATE] Invoice Number V/2025 V/[PHONE_NUMBER] Servic…" at bounding box center [299, 99] width 532 height 289
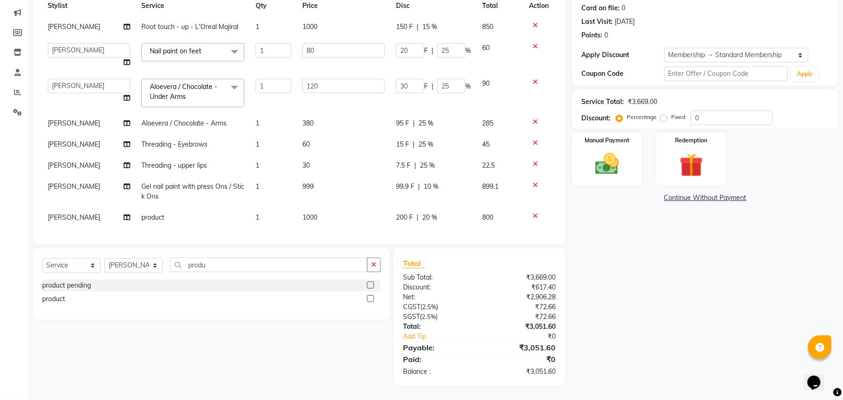
scroll to position [33, 0]
click at [352, 206] on td "1000" at bounding box center [344, 216] width 94 height 21
select select "63725"
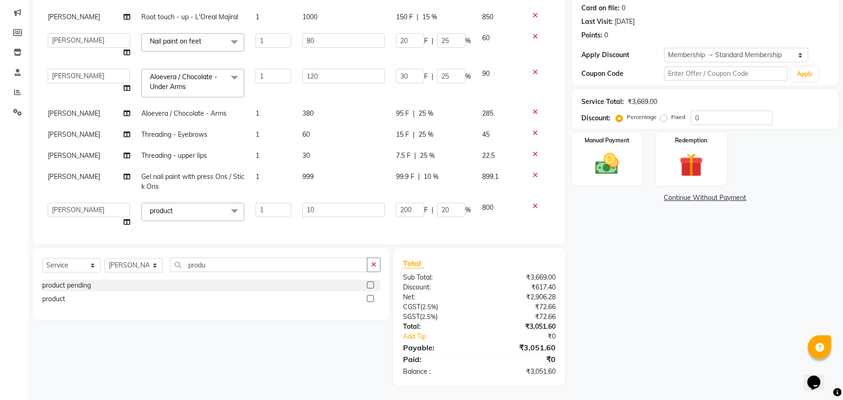
type input "1"
type input "500"
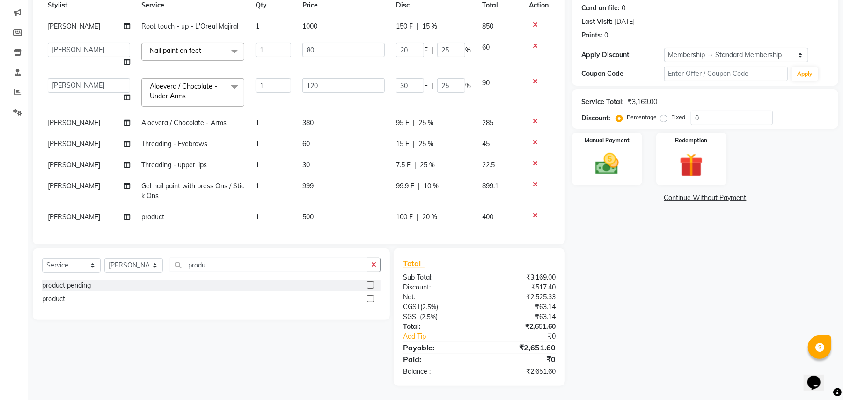
click at [405, 212] on span "100 F" at bounding box center [404, 217] width 17 height 10
select select "63725"
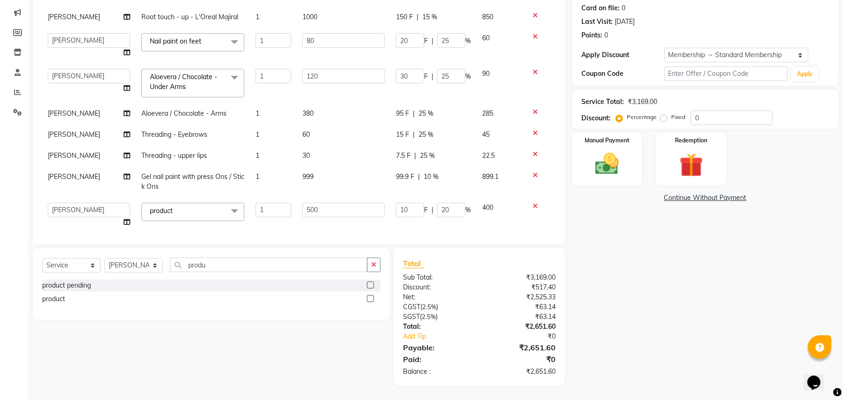
type input "1"
type input "50"
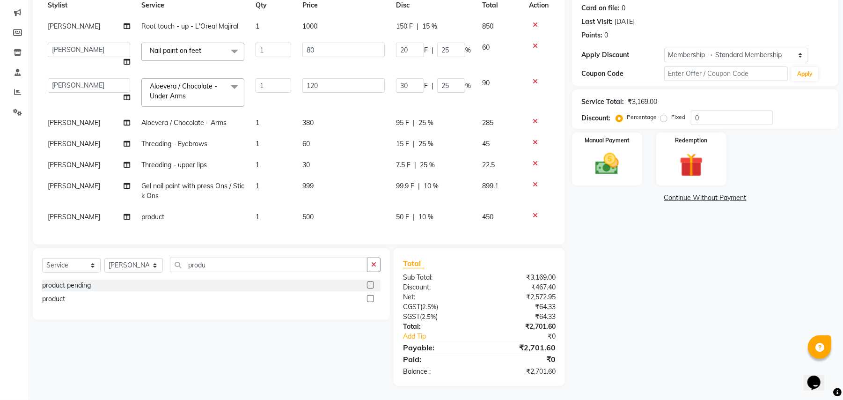
click at [368, 186] on td "999" at bounding box center [344, 191] width 94 height 31
select select "63725"
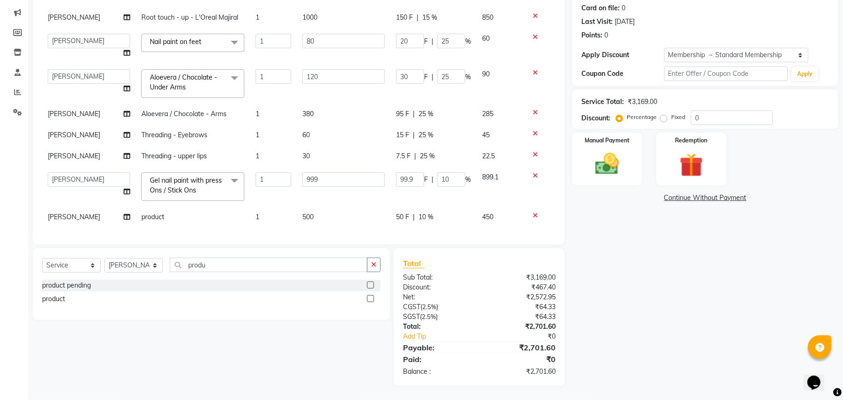
scroll to position [42, 0]
click at [607, 164] on img at bounding box center [607, 164] width 40 height 29
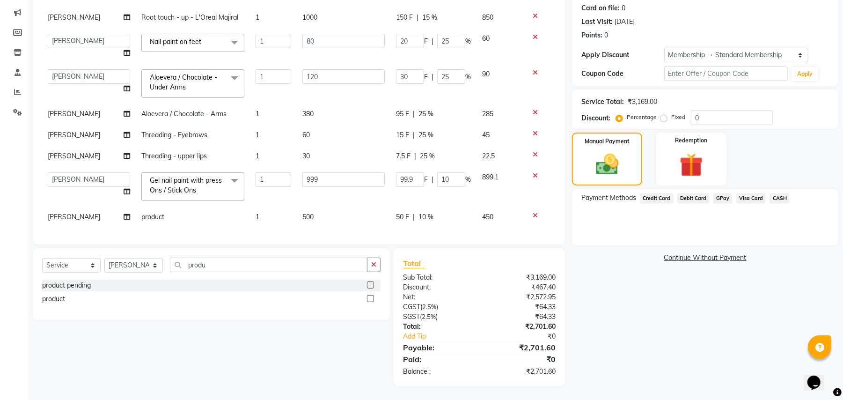
click at [725, 198] on span "GPay" at bounding box center [722, 198] width 19 height 11
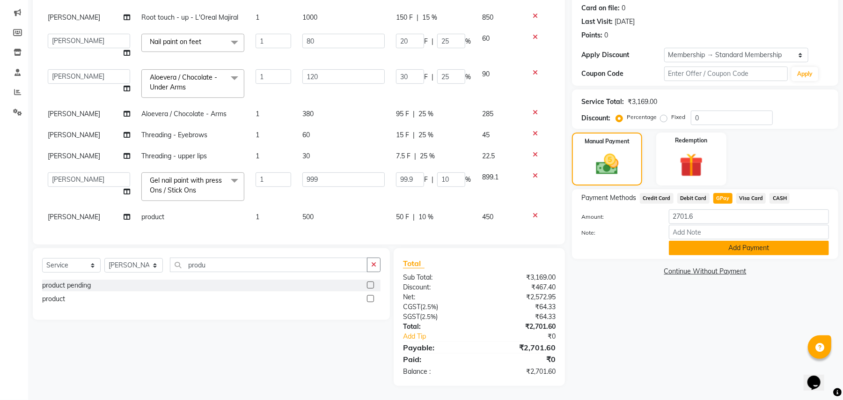
click at [712, 246] on button "Add Payment" at bounding box center [749, 248] width 160 height 15
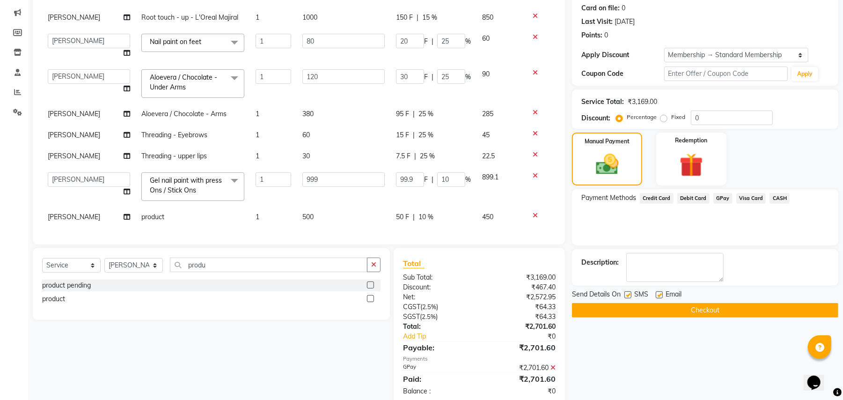
click at [688, 307] on button "Checkout" at bounding box center [705, 310] width 266 height 15
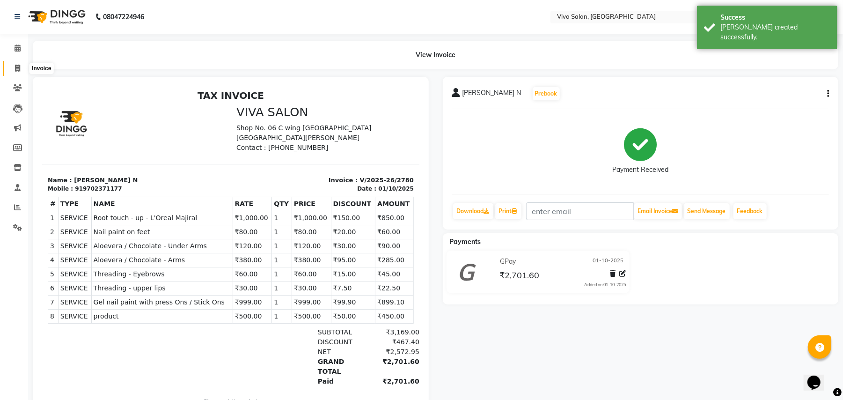
click at [16, 66] on icon at bounding box center [17, 68] width 5 height 7
select select "service"
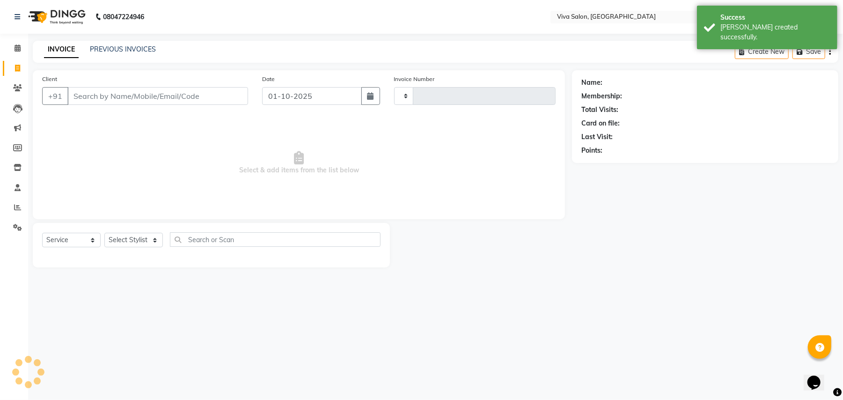
type input "2781"
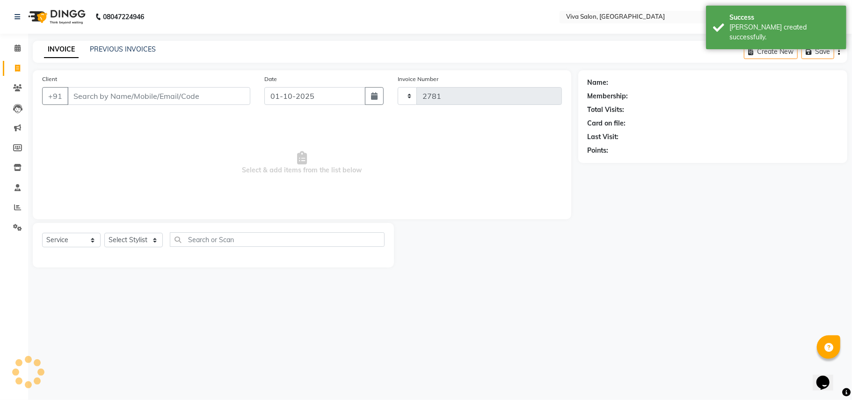
select select "7363"
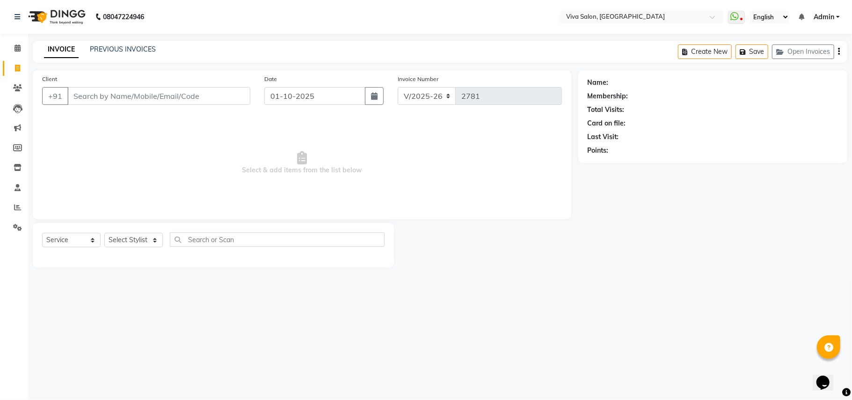
drag, startPoint x: 122, startPoint y: 231, endPoint x: 125, endPoint y: 240, distance: 10.1
click at [125, 240] on div "Select Service Product Membership Package Voucher Prepaid Gift Card Select Styl…" at bounding box center [213, 245] width 361 height 44
click at [125, 240] on select "Select Stylist [PERSON_NAME] [PERSON_NAME] Jidhnya [PERSON_NAME] lakhanavar [PE…" at bounding box center [133, 240] width 59 height 15
select select "63725"
click at [104, 233] on select "Select Stylist [PERSON_NAME] [PERSON_NAME] Jidhnya [PERSON_NAME] lakhanavar [PE…" at bounding box center [133, 240] width 59 height 15
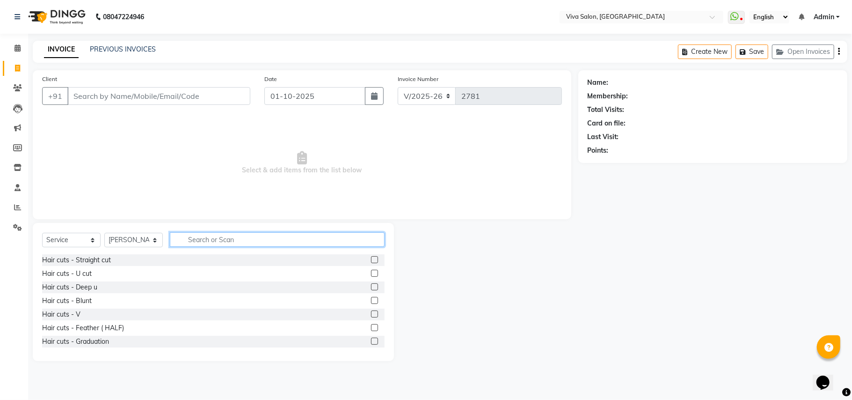
click at [196, 235] on input "text" at bounding box center [277, 239] width 215 height 15
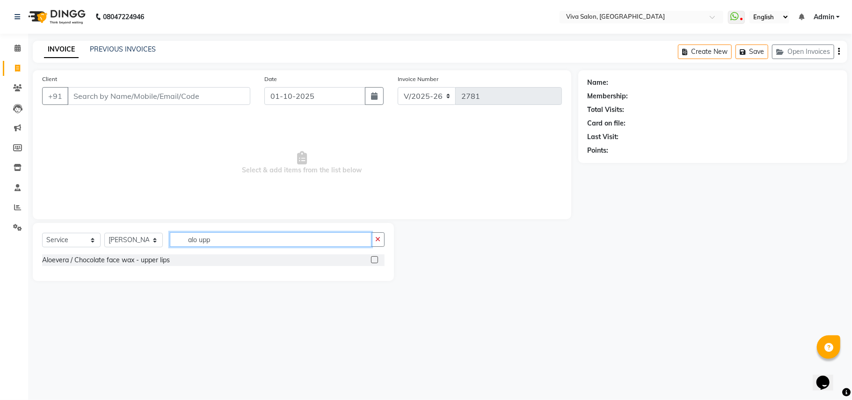
type input "alo upp"
click at [373, 262] on label at bounding box center [374, 259] width 7 height 7
click at [373, 262] on input "checkbox" at bounding box center [374, 260] width 6 height 6
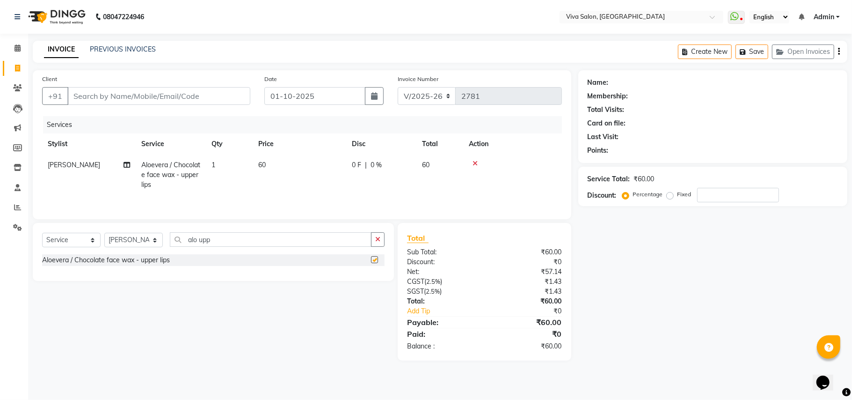
checkbox input "false"
click at [206, 87] on input "Client" at bounding box center [158, 96] width 183 height 18
type input "9"
type input "0"
type input "9462537970"
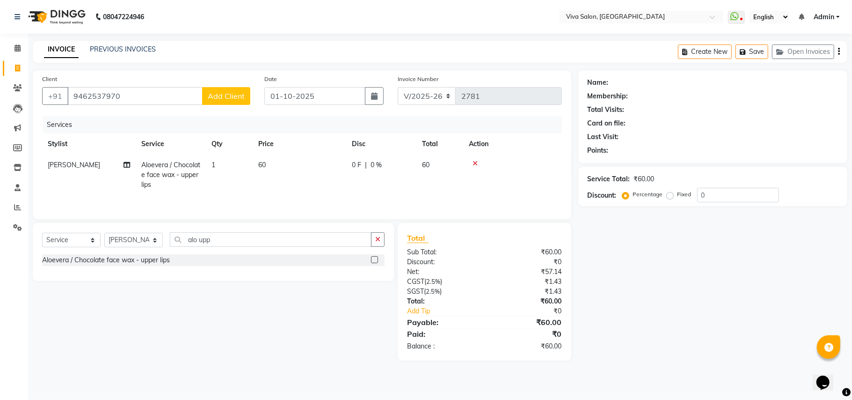
click at [218, 108] on div "Client [PHONE_NUMBER] Add Client" at bounding box center [146, 93] width 222 height 38
click at [218, 95] on span "Add Client" at bounding box center [226, 95] width 37 height 9
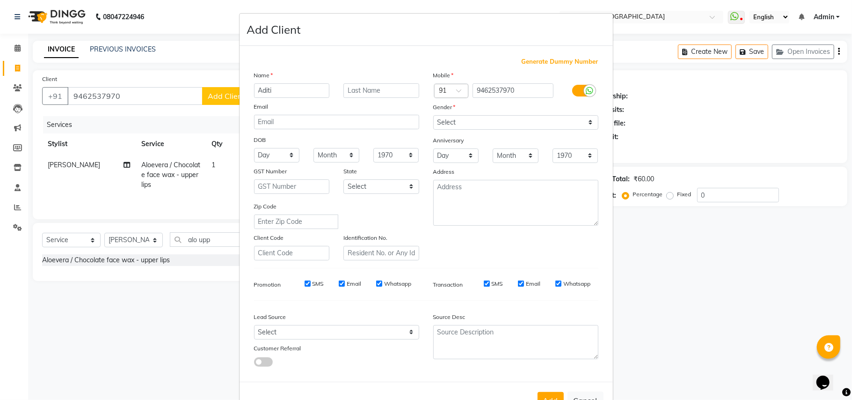
type input "Aditi"
click at [461, 117] on select "Select [DEMOGRAPHIC_DATA] [DEMOGRAPHIC_DATA] Other Prefer Not To Say" at bounding box center [515, 122] width 165 height 15
select select "[DEMOGRAPHIC_DATA]"
click at [433, 115] on select "Select [DEMOGRAPHIC_DATA] [DEMOGRAPHIC_DATA] Other Prefer Not To Say" at bounding box center [515, 122] width 165 height 15
click at [394, 89] on input "text" at bounding box center [382, 90] width 76 height 15
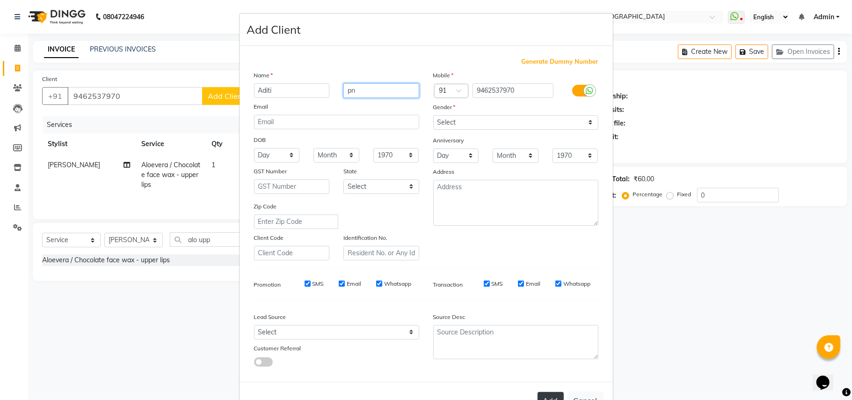
type input "pn"
click at [538, 393] on button "Add" at bounding box center [551, 400] width 26 height 17
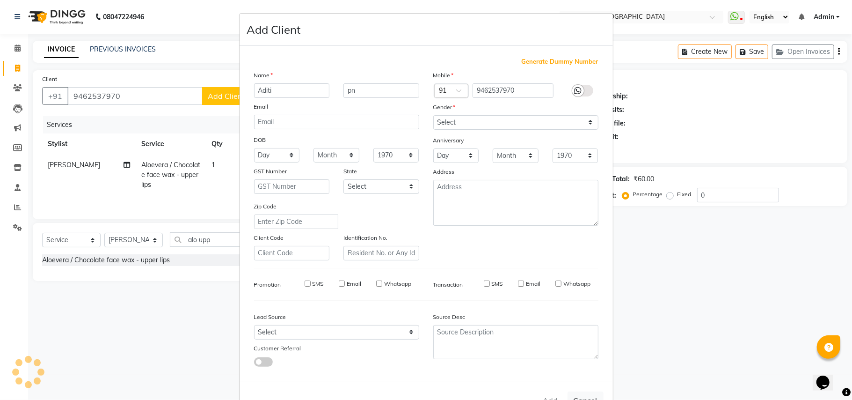
select select
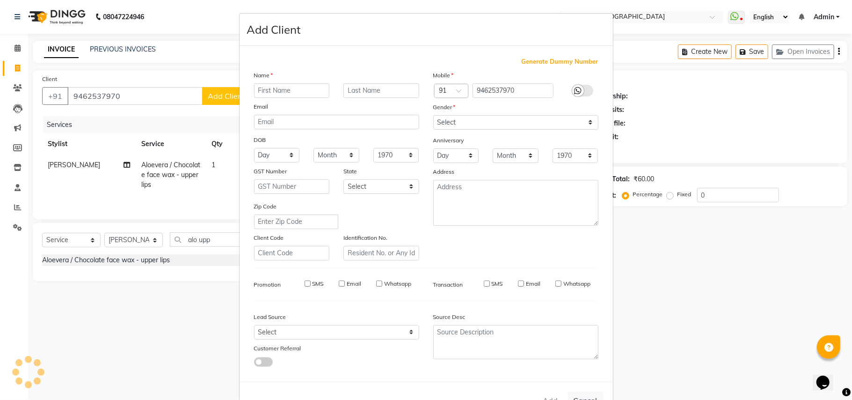
select select
checkbox input "false"
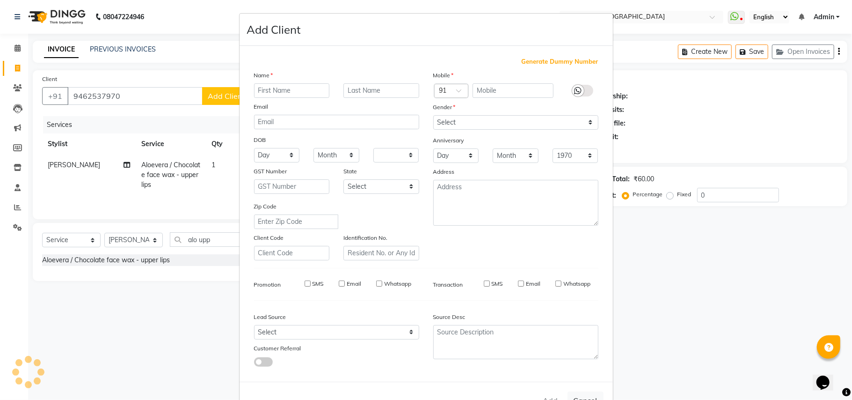
checkbox input "false"
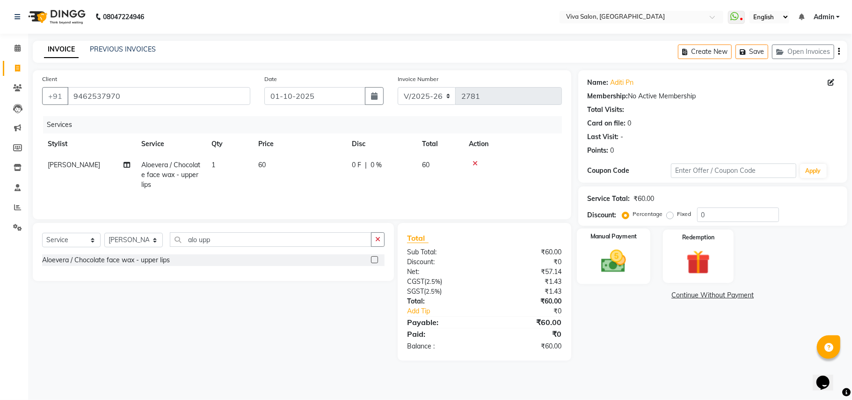
click at [583, 255] on div "Manual Payment" at bounding box center [613, 255] width 73 height 55
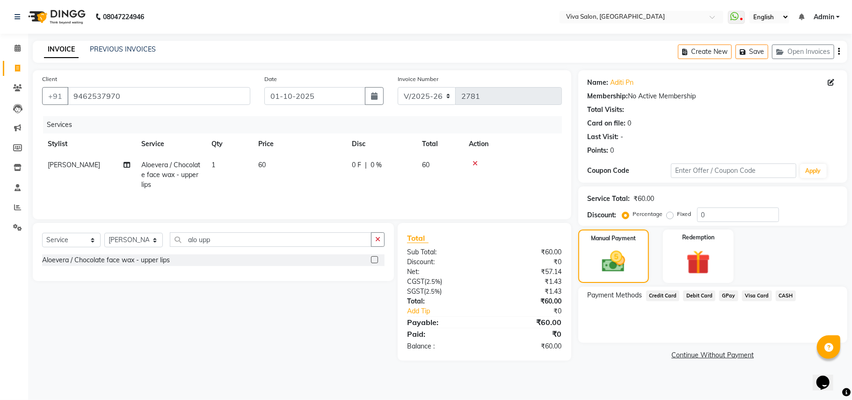
click at [726, 293] on span "GPay" at bounding box center [728, 295] width 19 height 11
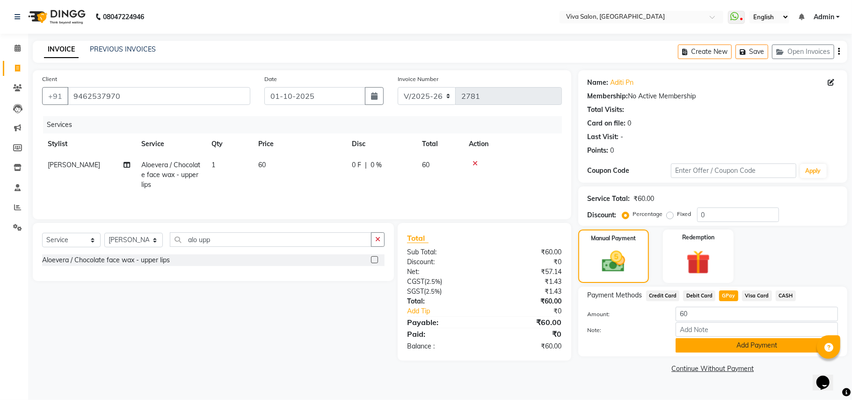
click at [703, 345] on button "Add Payment" at bounding box center [757, 345] width 162 height 15
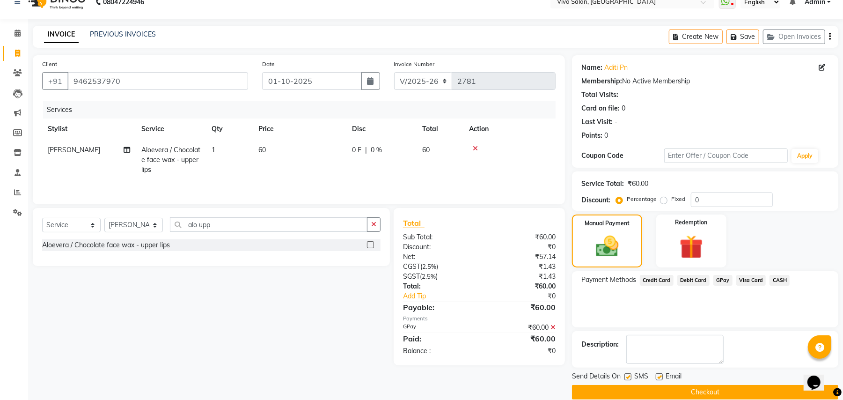
scroll to position [29, 0]
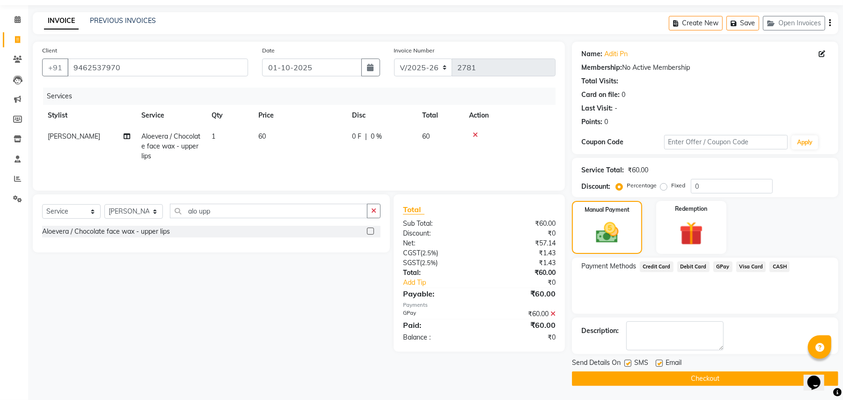
click at [759, 374] on button "Checkout" at bounding box center [705, 378] width 266 height 15
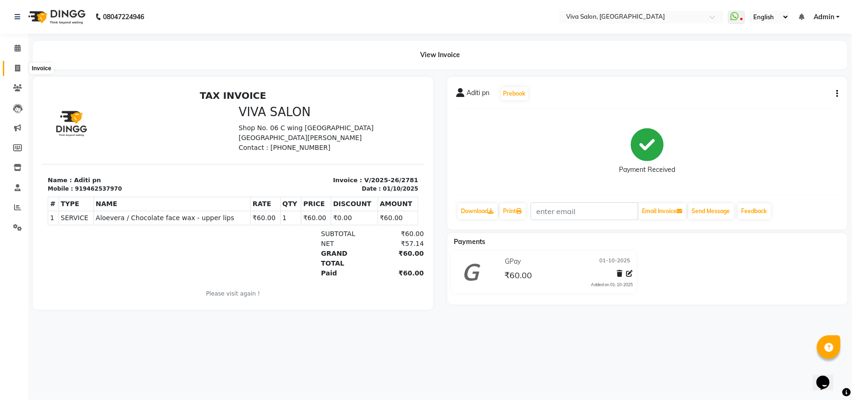
click at [12, 63] on span at bounding box center [17, 68] width 16 height 11
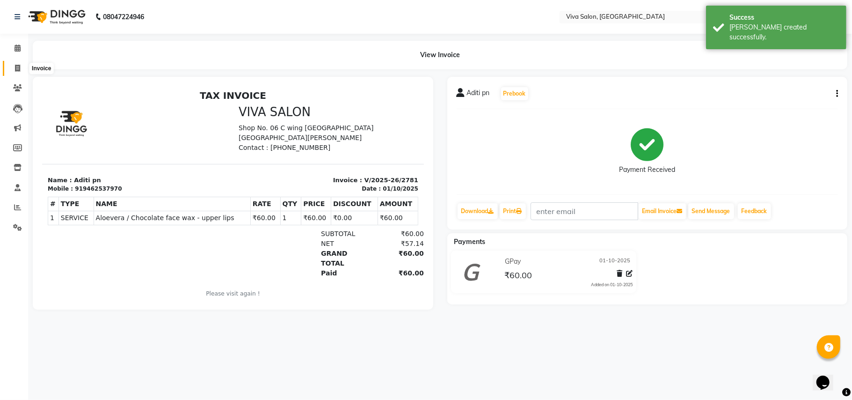
select select "service"
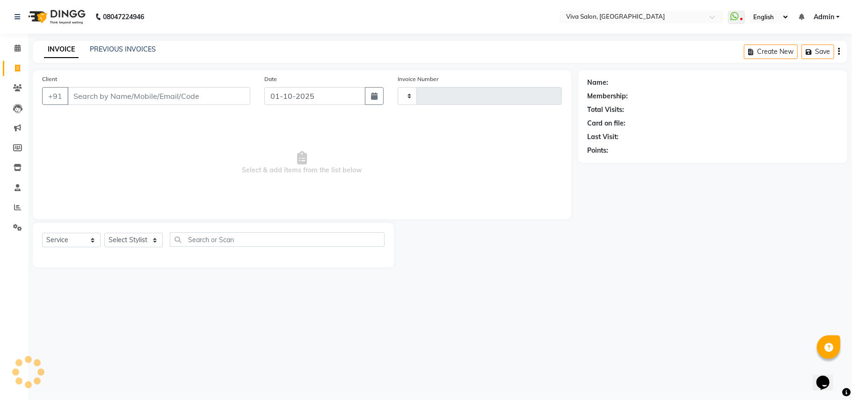
type input "2782"
select select "7363"
click at [781, 49] on icon "button" at bounding box center [782, 52] width 11 height 7
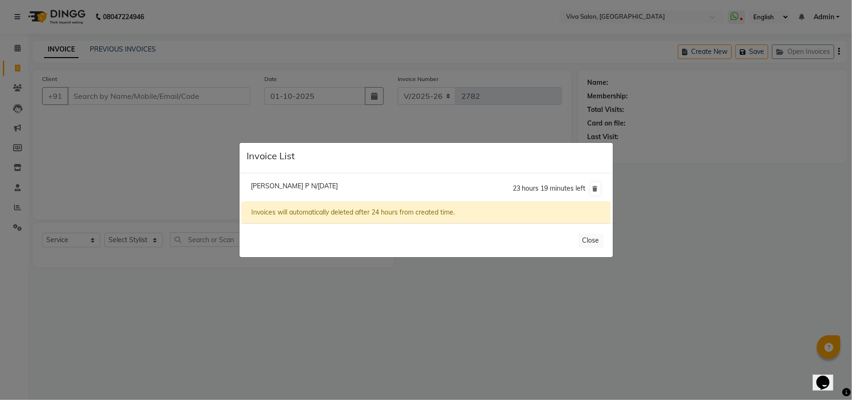
click at [278, 183] on span "[PERSON_NAME] P N/[DATE]" at bounding box center [294, 186] width 87 height 8
type input "9920710880"
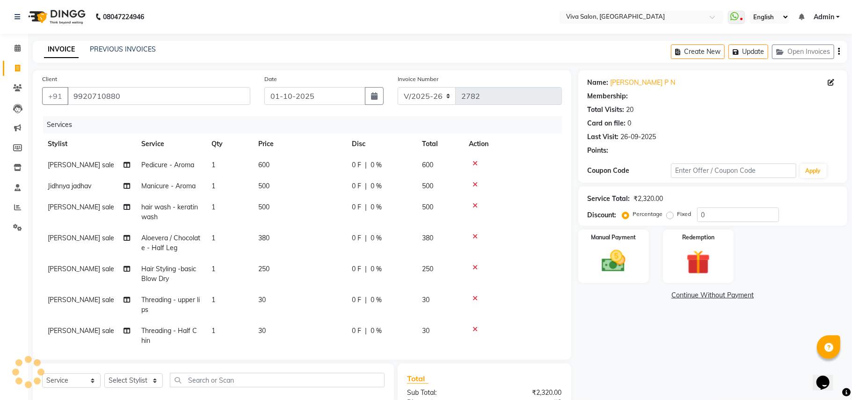
select select "2: Object"
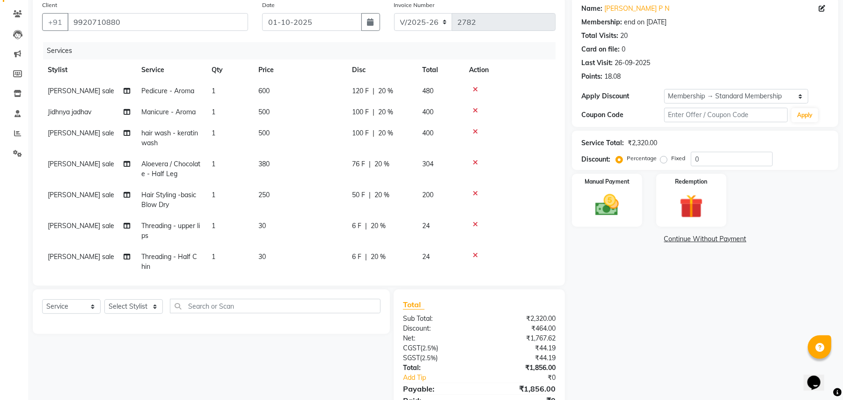
scroll to position [115, 0]
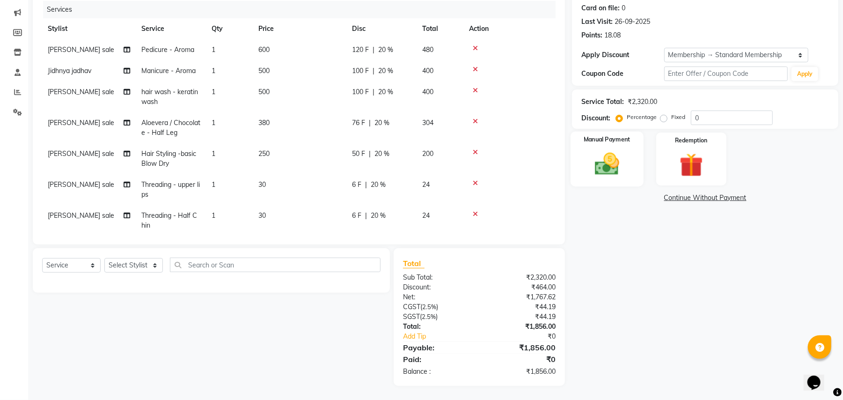
click at [611, 154] on img at bounding box center [607, 164] width 40 height 29
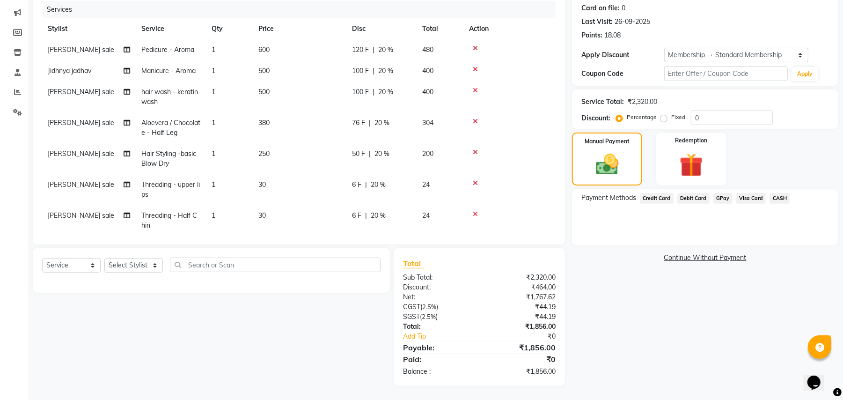
click at [770, 197] on span "CASH" at bounding box center [780, 198] width 20 height 11
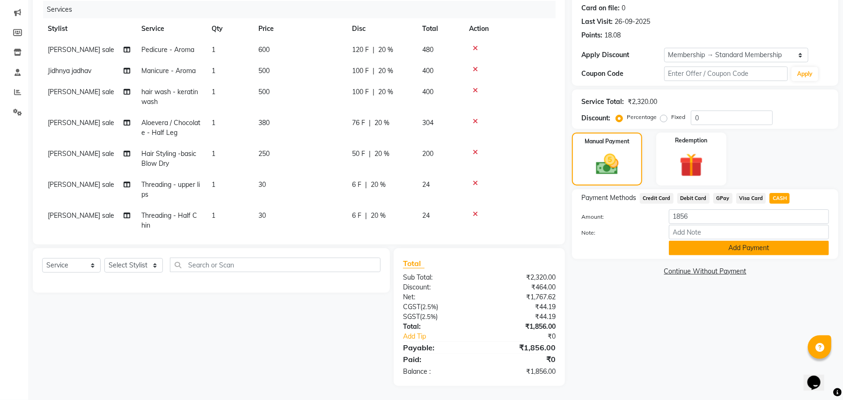
click at [705, 246] on button "Add Payment" at bounding box center [749, 248] width 160 height 15
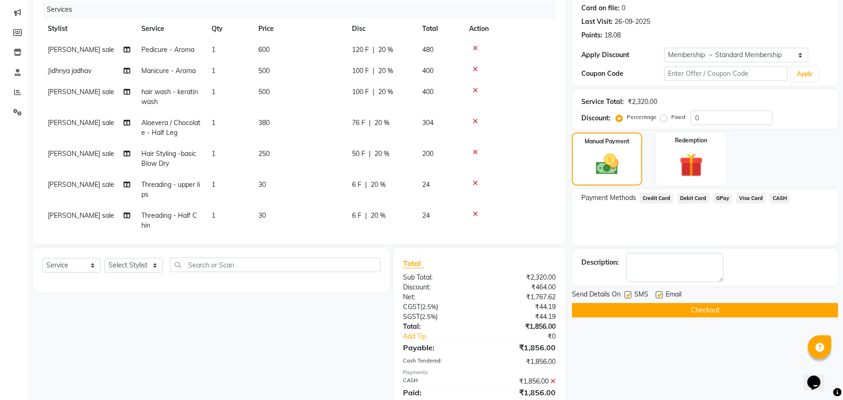
click at [659, 314] on button "Checkout" at bounding box center [705, 310] width 266 height 15
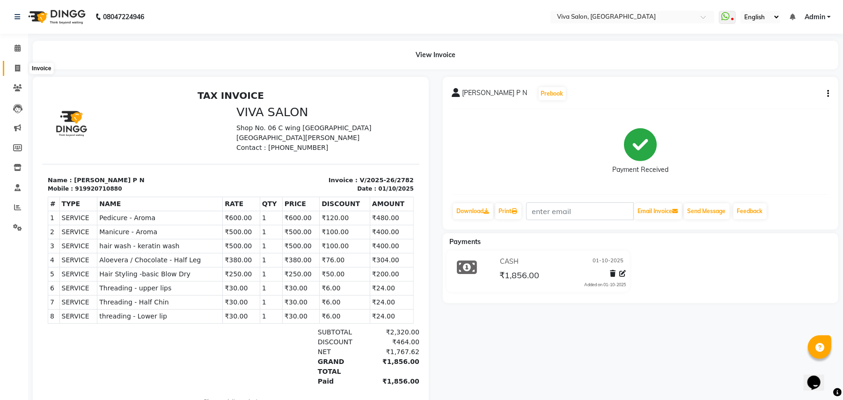
click at [19, 72] on icon at bounding box center [17, 68] width 5 height 7
select select "service"
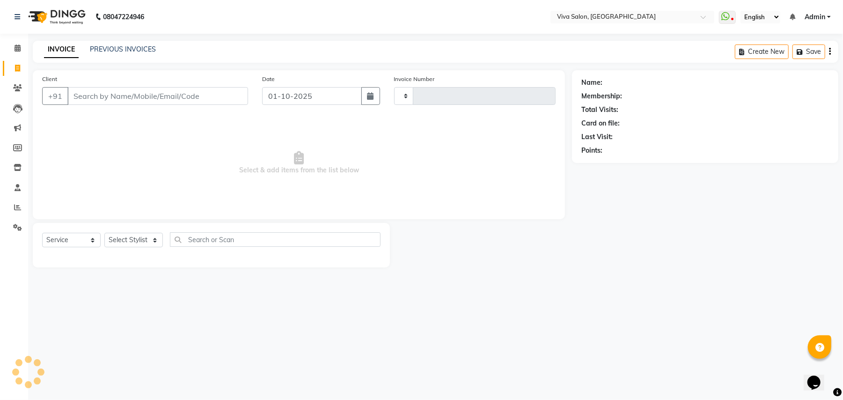
type input "2783"
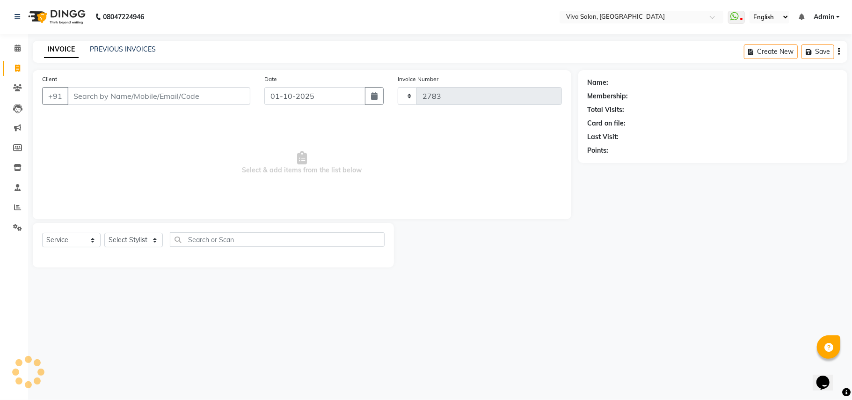
select select "7363"
click at [150, 248] on div "Select Service Product Membership Package Voucher Prepaid Gift Card Select Styl…" at bounding box center [213, 243] width 343 height 22
click at [152, 237] on select "Select Stylist [PERSON_NAME] [PERSON_NAME] Jidhnya [PERSON_NAME] lakhanavar [PE…" at bounding box center [133, 240] width 59 height 15
select select "63723"
click at [104, 233] on select "Select Stylist [PERSON_NAME] [PERSON_NAME] Jidhnya [PERSON_NAME] lakhanavar [PE…" at bounding box center [133, 240] width 59 height 15
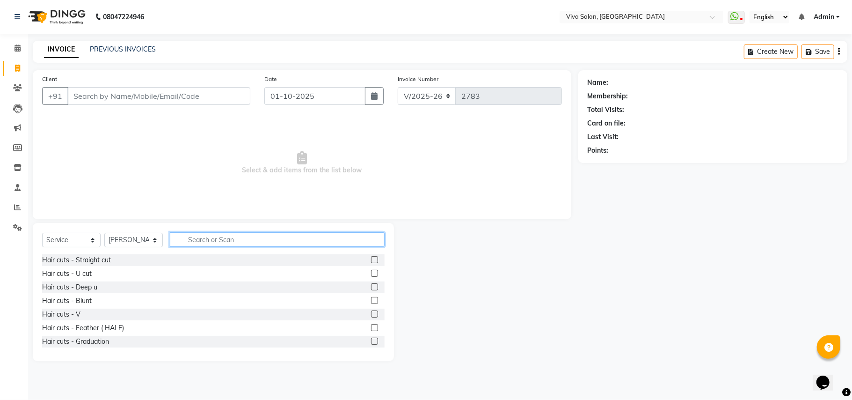
click at [193, 238] on input "text" at bounding box center [277, 239] width 215 height 15
type input "thr"
click at [371, 258] on label at bounding box center [374, 259] width 7 height 7
click at [371, 258] on input "checkbox" at bounding box center [374, 260] width 6 height 6
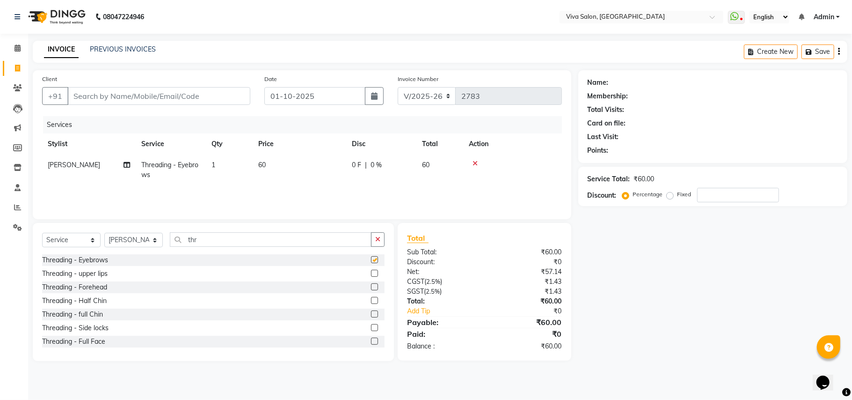
checkbox input "false"
click at [371, 274] on label at bounding box center [374, 273] width 7 height 7
click at [371, 274] on input "checkbox" at bounding box center [374, 274] width 6 height 6
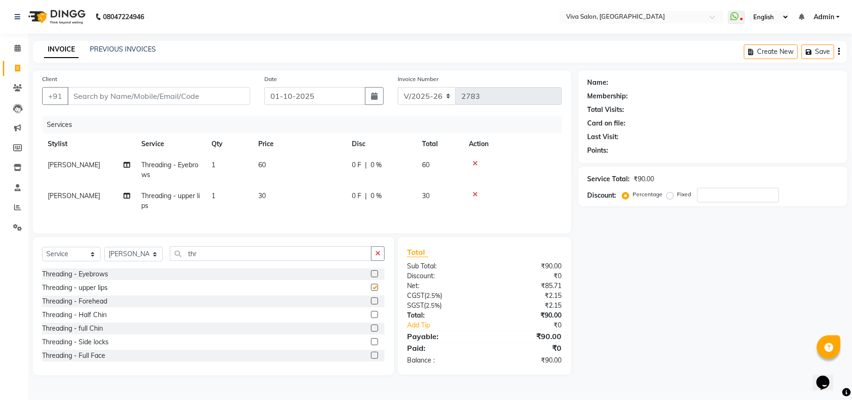
checkbox input "false"
click at [380, 257] on icon "button" at bounding box center [377, 253] width 5 height 7
click at [371, 291] on label at bounding box center [374, 287] width 7 height 7
click at [371, 291] on input "checkbox" at bounding box center [374, 288] width 6 height 6
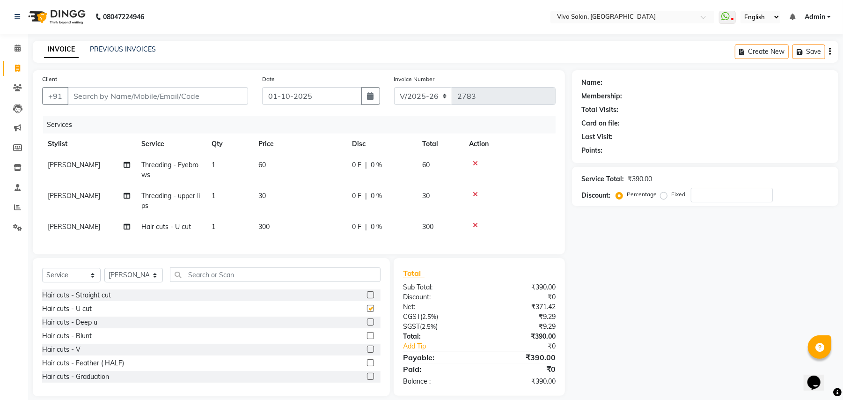
checkbox input "false"
click at [279, 225] on td "300" at bounding box center [300, 226] width 94 height 21
click at [253, 225] on td "1" at bounding box center [229, 226] width 47 height 21
select select "63723"
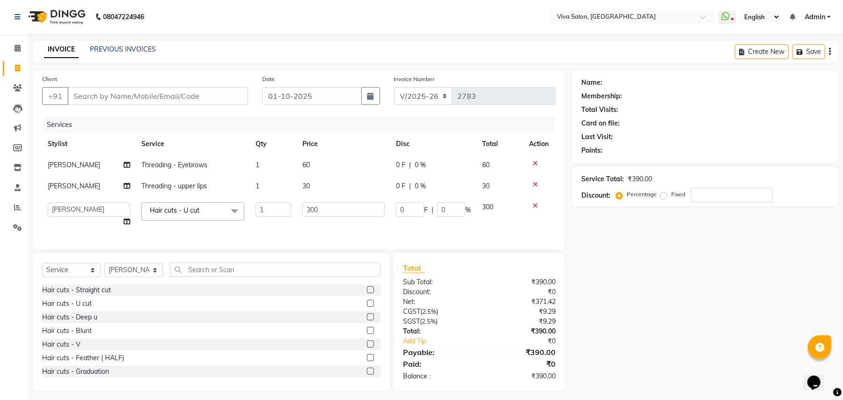
click at [326, 197] on td "30" at bounding box center [344, 186] width 94 height 21
select select "63723"
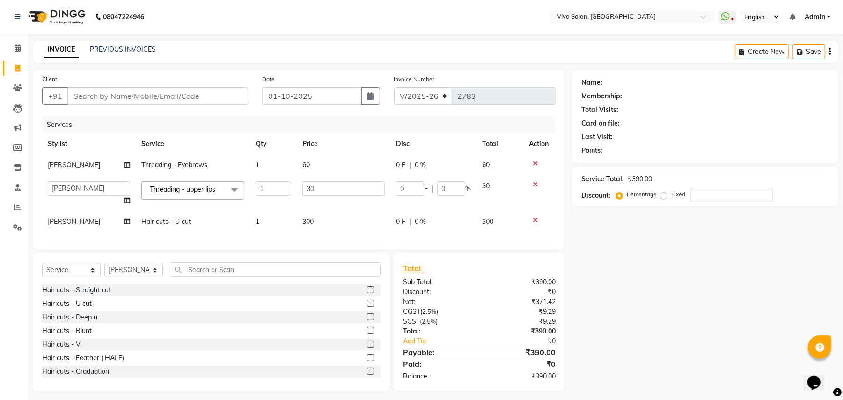
drag, startPoint x: 326, startPoint y: 206, endPoint x: 211, endPoint y: 163, distance: 123.4
click at [211, 163] on tbody "[PERSON_NAME] Threading - Eyebrows 1 60 0 F | 0 % 60 [PERSON_NAME] [PERSON_NAME…" at bounding box center [299, 193] width 514 height 78
click at [117, 195] on select "[PERSON_NAME] [PERSON_NAME] Jidhnya [PERSON_NAME] lakhanavar [PERSON_NAME] sale…" at bounding box center [89, 188] width 82 height 15
select select "63724"
click at [100, 220] on span "[PERSON_NAME]" at bounding box center [74, 221] width 52 height 8
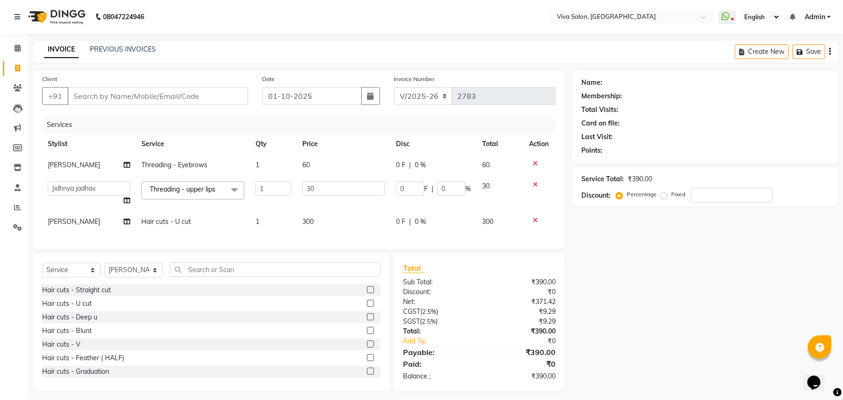
select select "63723"
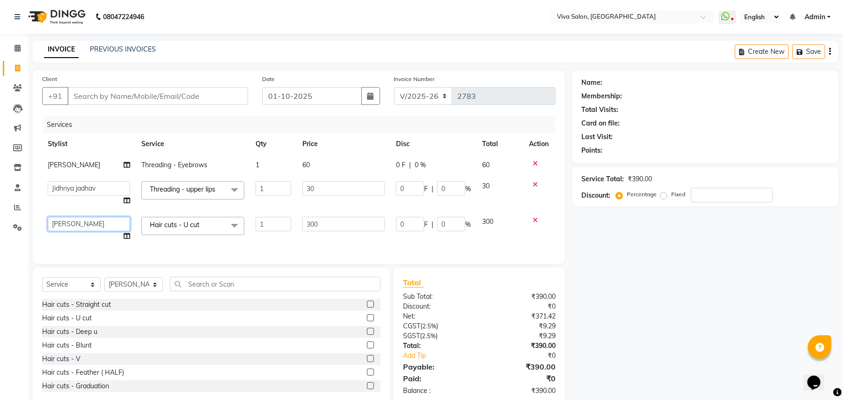
click at [108, 220] on select "[PERSON_NAME] [PERSON_NAME] Jidhnya [PERSON_NAME] lakhanavar [PERSON_NAME] sale…" at bounding box center [89, 224] width 82 height 15
select select "63724"
click at [324, 223] on input "300" at bounding box center [343, 224] width 82 height 15
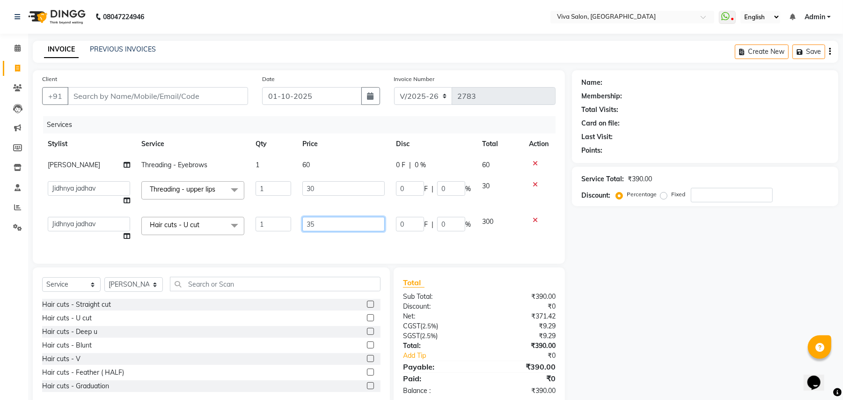
type input "350"
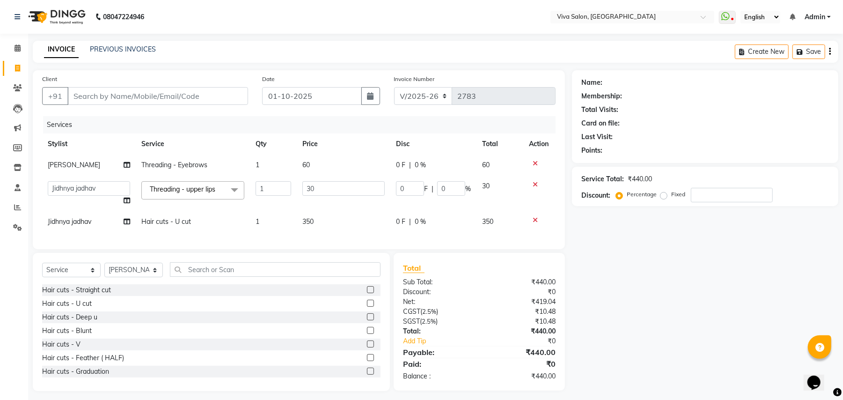
click at [408, 222] on div "0 F | 0 %" at bounding box center [433, 222] width 75 height 10
select select "63724"
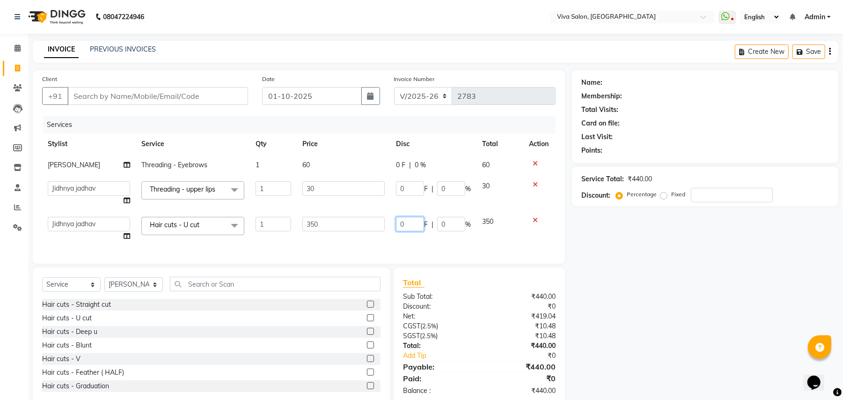
click at [408, 222] on input "0" at bounding box center [410, 224] width 28 height 15
type input "51"
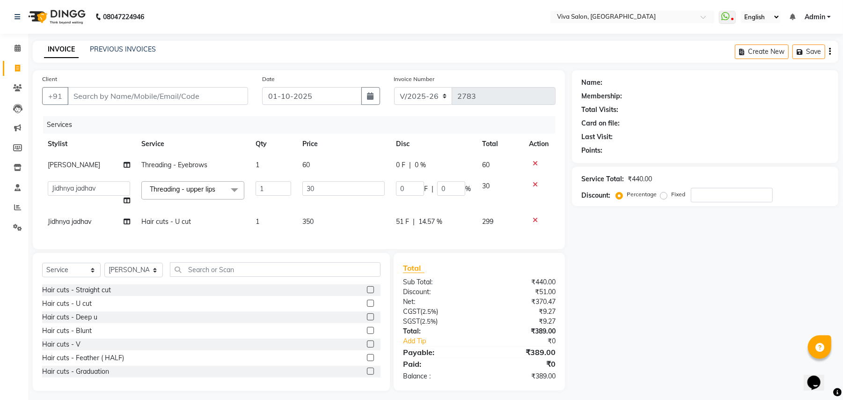
click at [425, 240] on div "Services Stylist Service Qty Price Disc Total Action [PERSON_NAME] Threading - …" at bounding box center [299, 178] width 514 height 124
click at [534, 160] on icon at bounding box center [535, 163] width 5 height 7
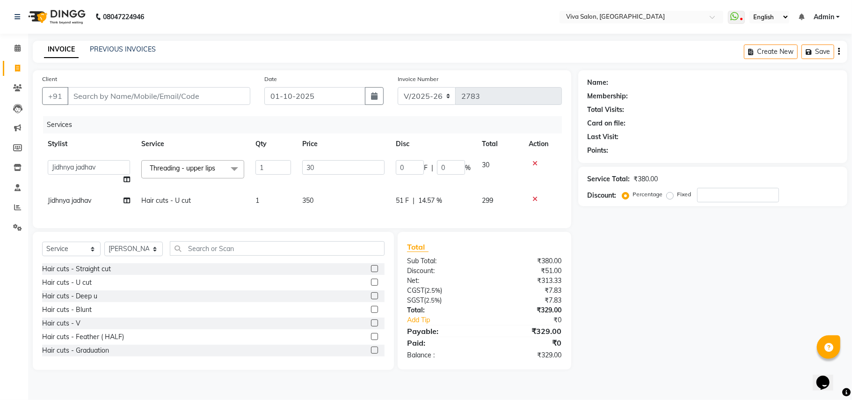
click at [536, 197] on icon at bounding box center [535, 199] width 5 height 7
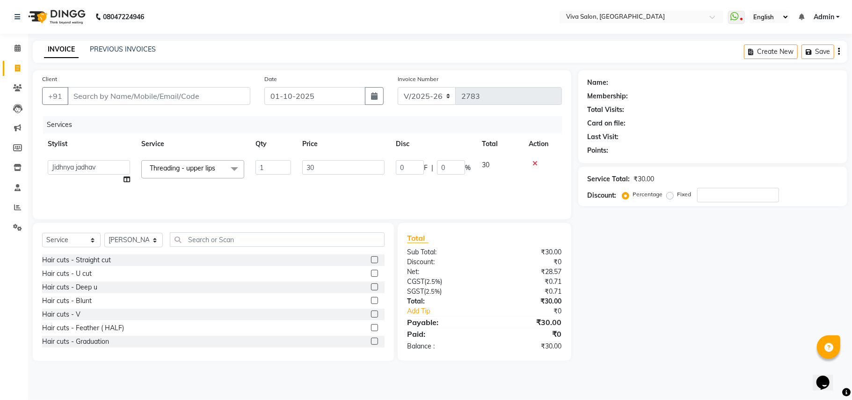
click at [534, 162] on icon at bounding box center [535, 163] width 5 height 7
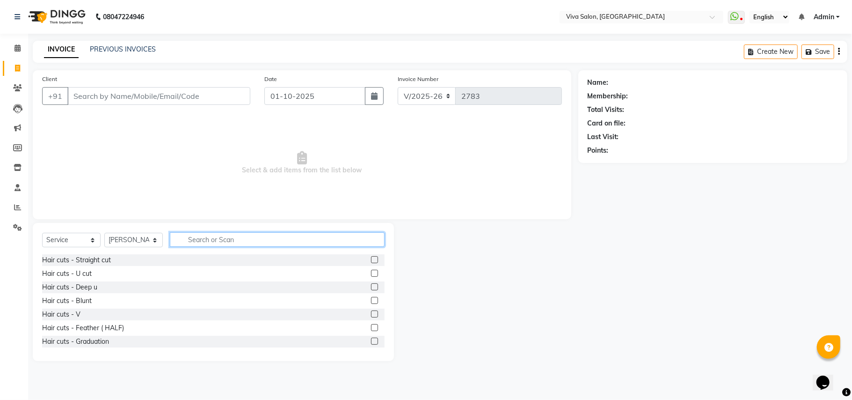
click at [202, 242] on input "text" at bounding box center [277, 239] width 215 height 15
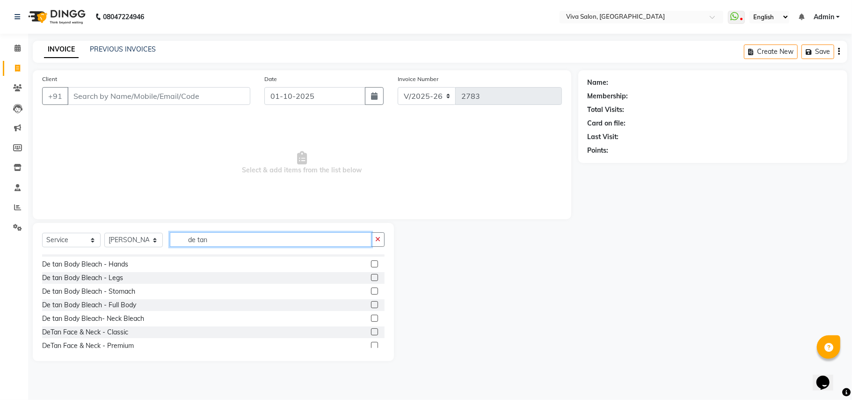
scroll to position [137, 0]
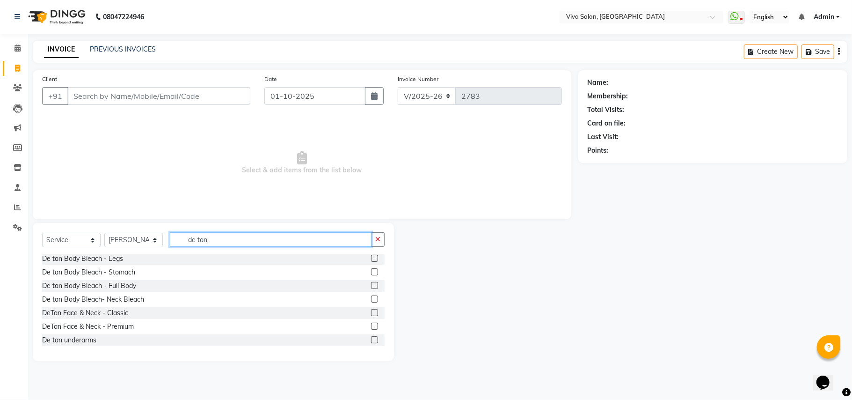
type input "de tan"
click at [371, 313] on label at bounding box center [374, 312] width 7 height 7
click at [371, 313] on input "checkbox" at bounding box center [374, 313] width 6 height 6
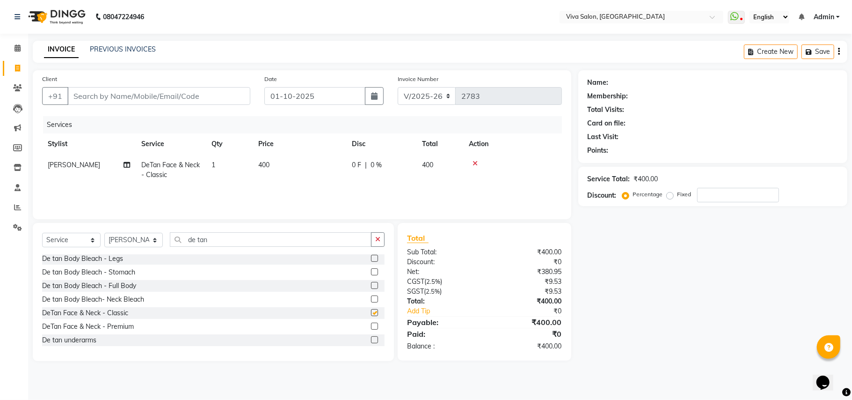
checkbox input "false"
click at [379, 244] on button "button" at bounding box center [378, 239] width 14 height 15
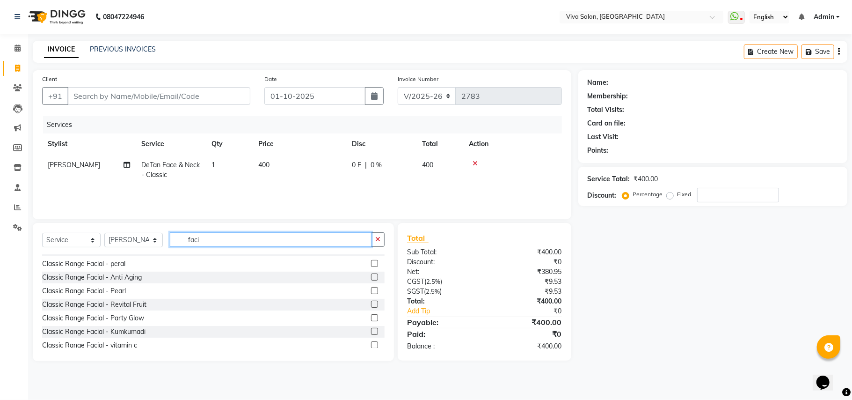
scroll to position [75, 0]
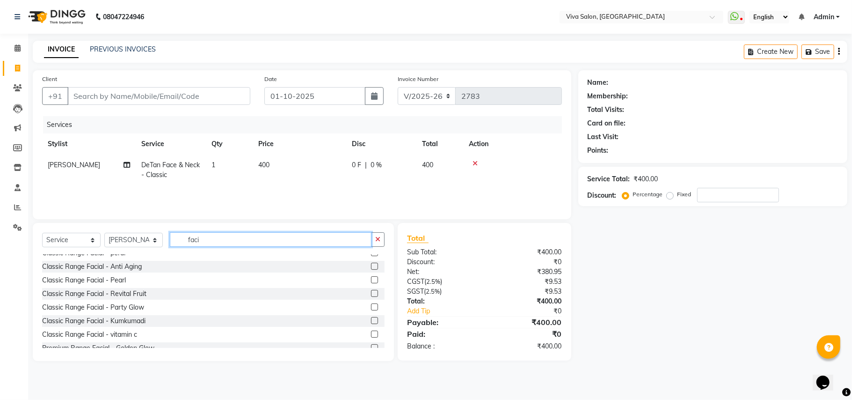
type input "faci"
click at [371, 306] on label at bounding box center [374, 306] width 7 height 7
click at [371, 306] on input "checkbox" at bounding box center [374, 307] width 6 height 6
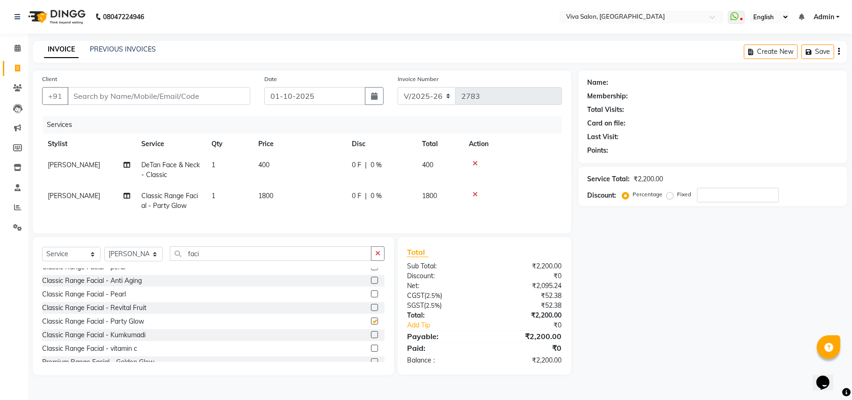
checkbox input "false"
click at [375, 257] on button "button" at bounding box center [378, 253] width 14 height 15
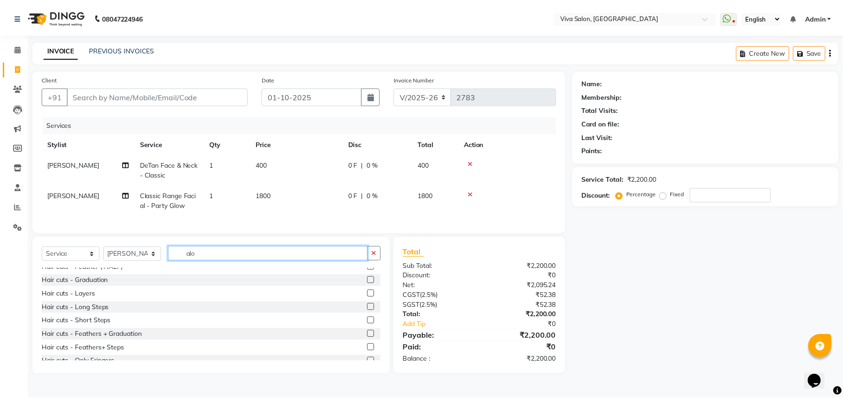
scroll to position [7, 0]
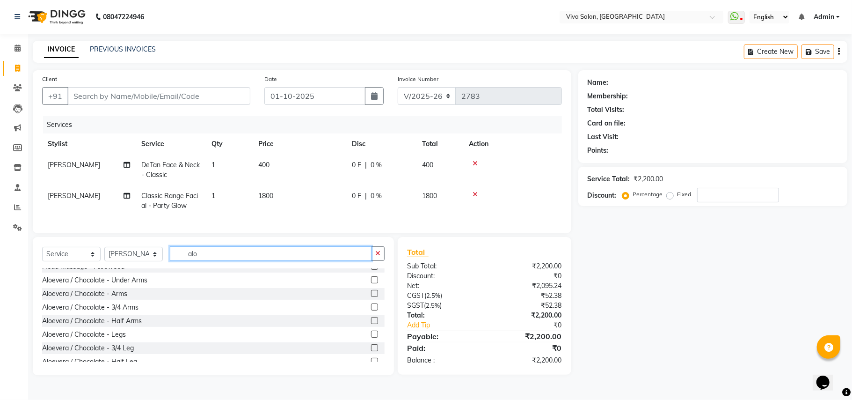
type input "alo"
click at [371, 283] on label at bounding box center [374, 279] width 7 height 7
click at [371, 283] on input "checkbox" at bounding box center [374, 280] width 6 height 6
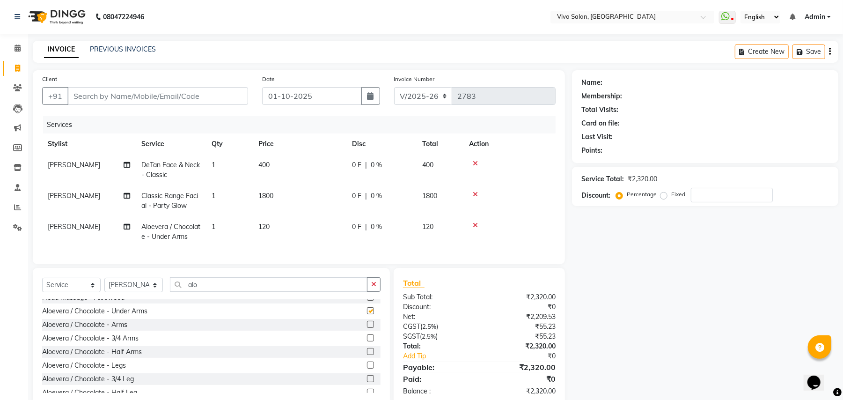
checkbox input "false"
click at [376, 287] on icon "button" at bounding box center [373, 284] width 5 height 7
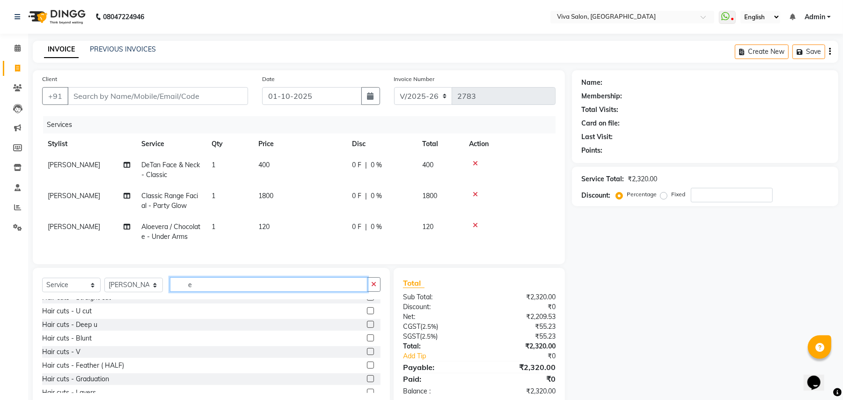
scroll to position [0, 0]
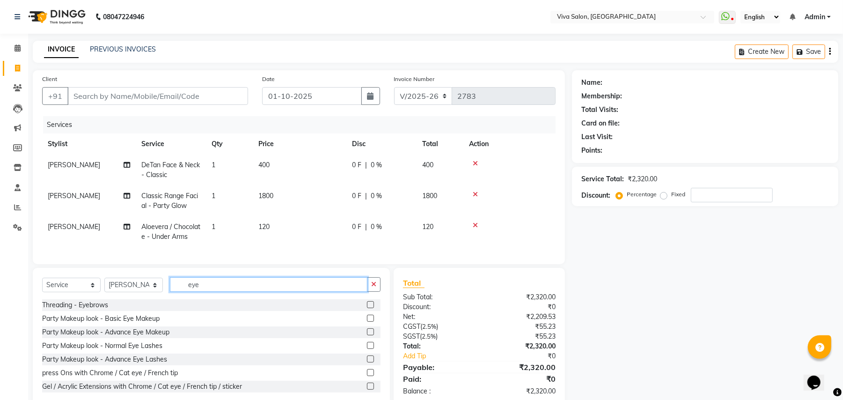
type input "eye"
click at [367, 308] on label at bounding box center [370, 304] width 7 height 7
click at [367, 308] on input "checkbox" at bounding box center [370, 305] width 6 height 6
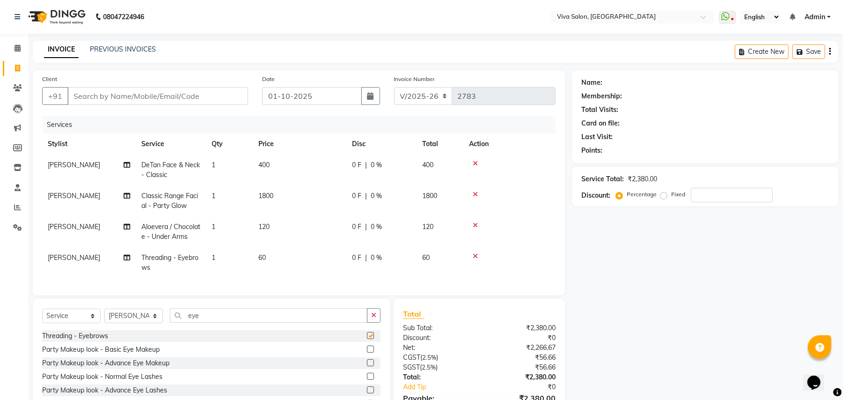
checkbox input "false"
click at [370, 323] on button "button" at bounding box center [374, 315] width 14 height 15
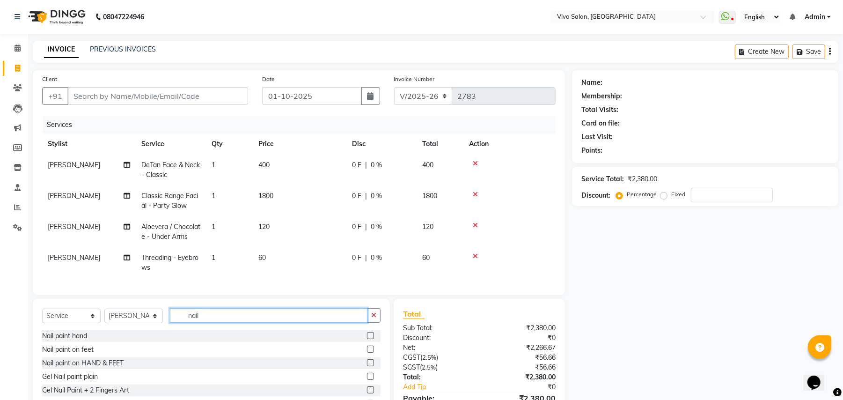
type input "nail"
click at [367, 339] on label at bounding box center [370, 335] width 7 height 7
click at [367, 339] on input "checkbox" at bounding box center [370, 336] width 6 height 6
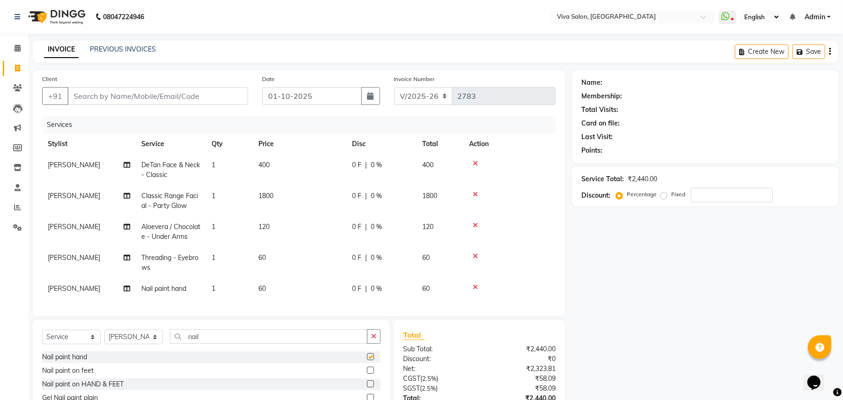
checkbox input "false"
click at [224, 104] on input "Client" at bounding box center [157, 96] width 181 height 18
type input "d"
type input "0"
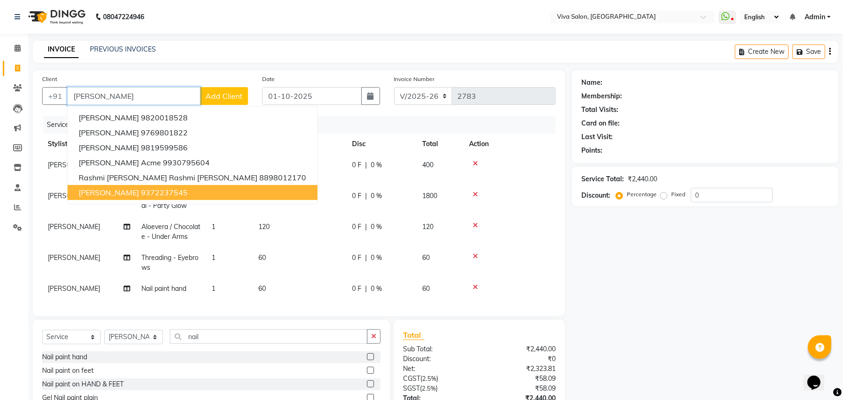
click at [195, 188] on button "[PERSON_NAME] 9372237545" at bounding box center [192, 192] width 250 height 15
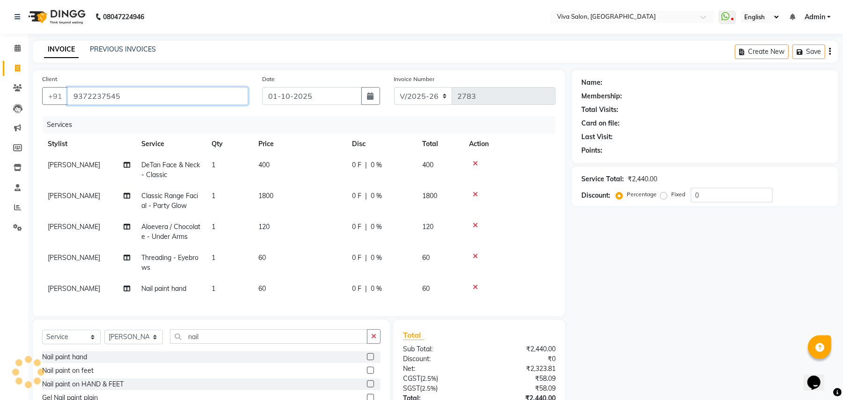
type input "9372237545"
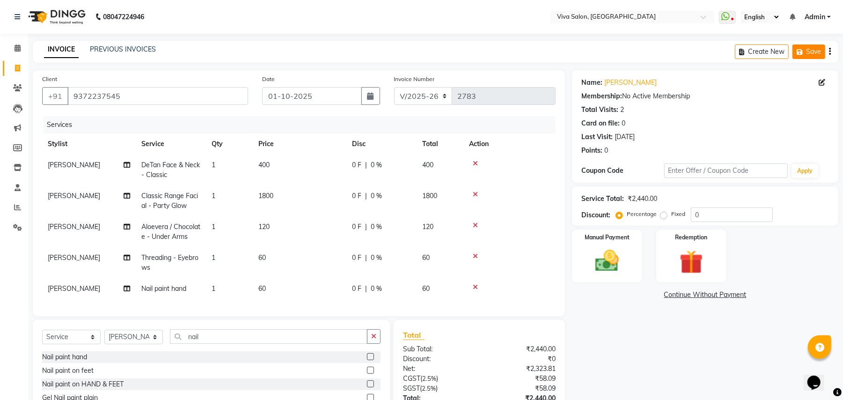
click at [807, 54] on button "Save" at bounding box center [808, 51] width 33 height 15
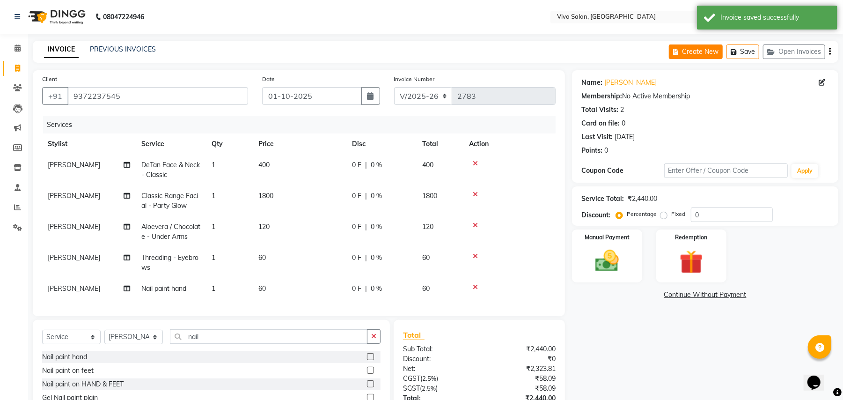
click at [701, 56] on button "Create New" at bounding box center [696, 51] width 54 height 15
select select "service"
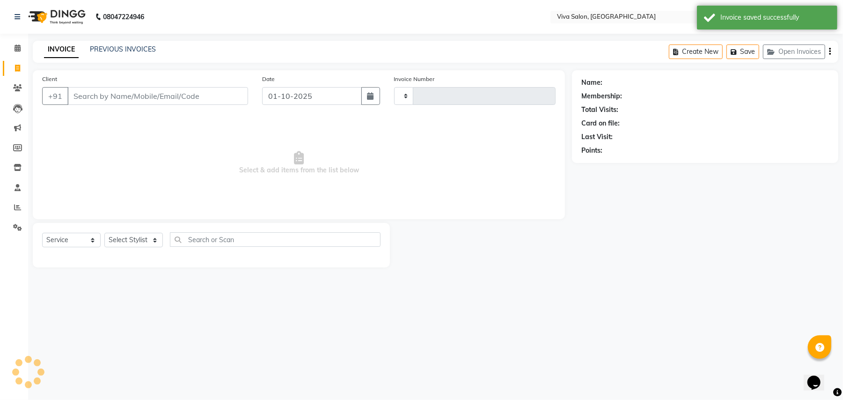
type input "2783"
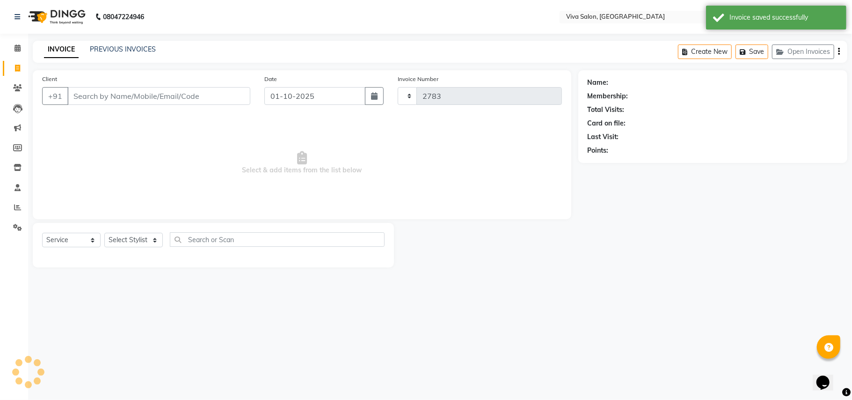
select select "7363"
click at [141, 242] on select "Select Stylist [PERSON_NAME] [PERSON_NAME] Jidhnya [PERSON_NAME] lakhanavar [PE…" at bounding box center [133, 240] width 59 height 15
click at [104, 233] on select "Select Stylist [PERSON_NAME] [PERSON_NAME] Jidhnya [PERSON_NAME] lakhanavar [PE…" at bounding box center [133, 240] width 59 height 15
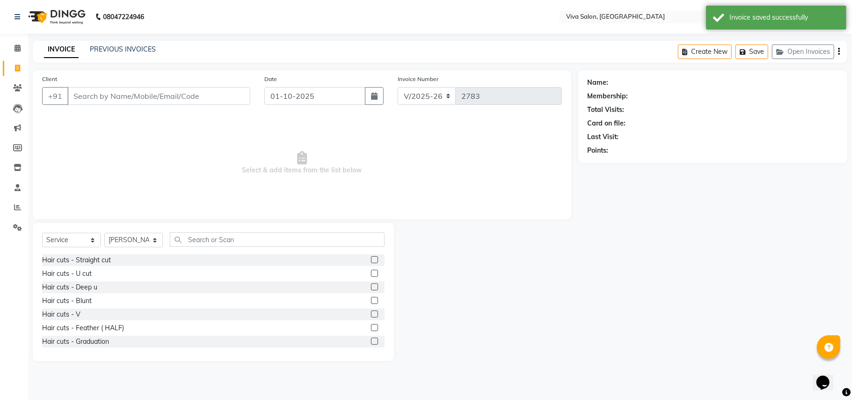
click at [371, 271] on label at bounding box center [374, 273] width 7 height 7
click at [371, 271] on input "checkbox" at bounding box center [374, 274] width 6 height 6
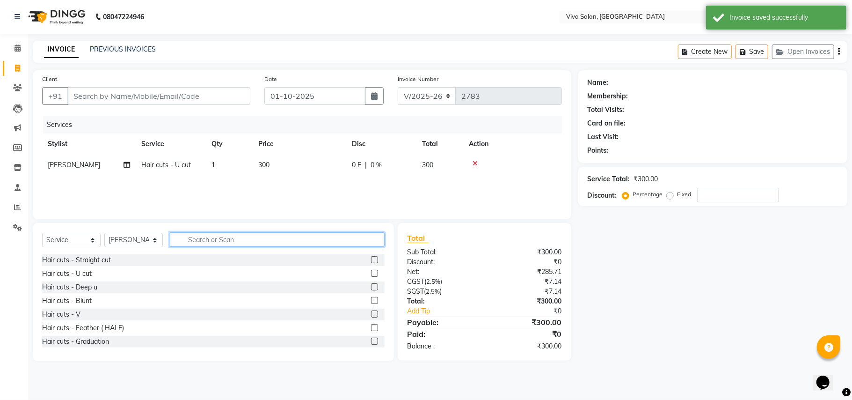
click at [320, 233] on input "text" at bounding box center [277, 239] width 215 height 15
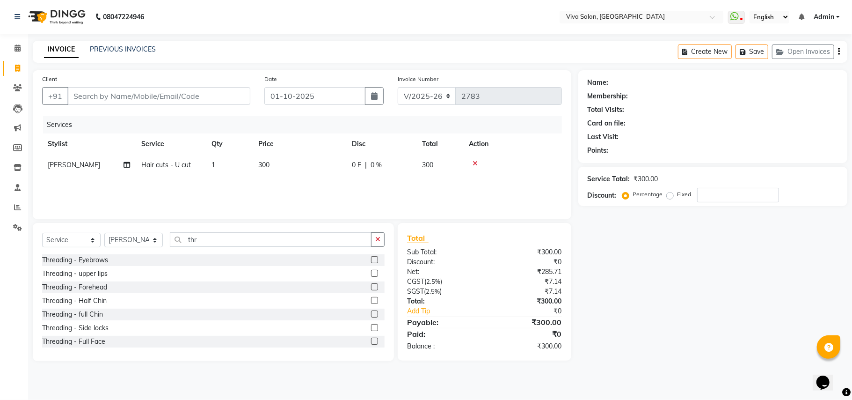
click at [371, 258] on label at bounding box center [374, 259] width 7 height 7
click at [371, 258] on input "checkbox" at bounding box center [374, 260] width 6 height 6
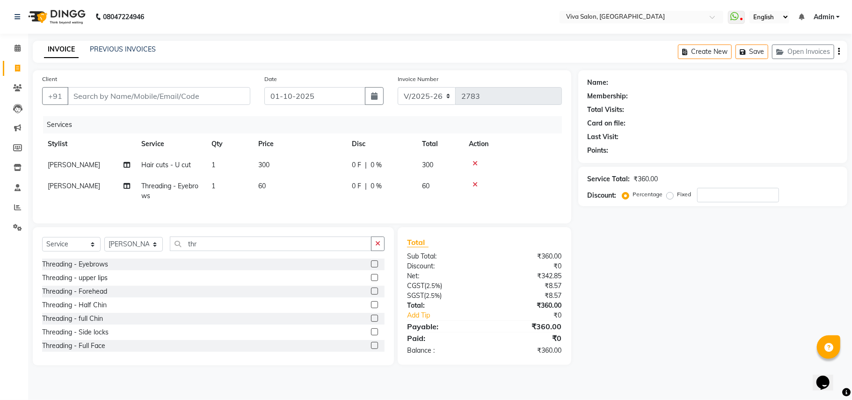
click at [371, 281] on label at bounding box center [374, 277] width 7 height 7
click at [371, 281] on input "checkbox" at bounding box center [374, 278] width 6 height 6
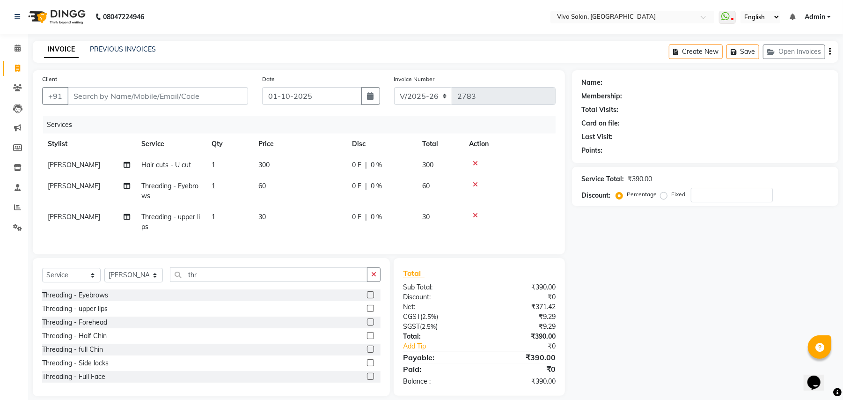
click at [291, 167] on td "300" at bounding box center [300, 164] width 94 height 21
click at [345, 173] on td "300" at bounding box center [300, 164] width 94 height 21
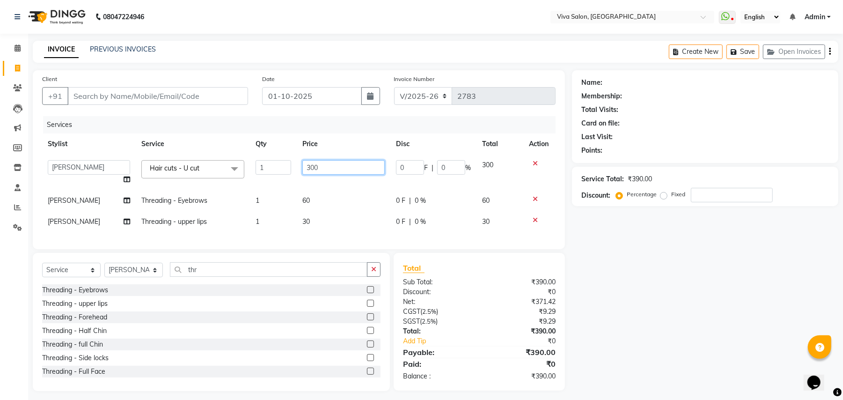
click at [345, 173] on input "300" at bounding box center [343, 167] width 82 height 15
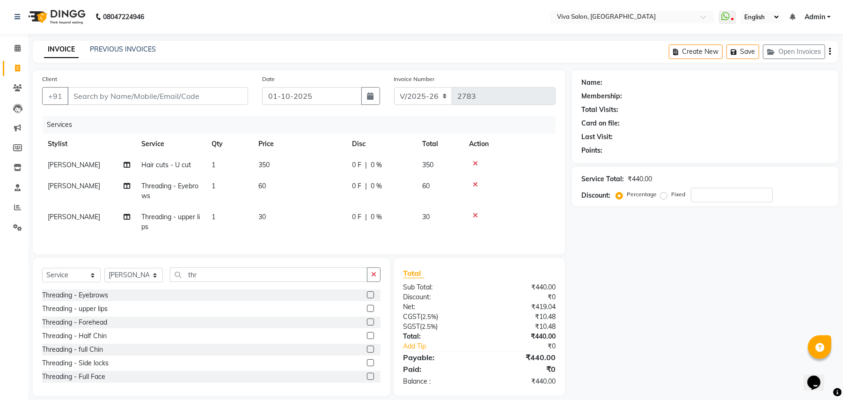
click at [405, 163] on div "0 F | 0 %" at bounding box center [381, 165] width 59 height 10
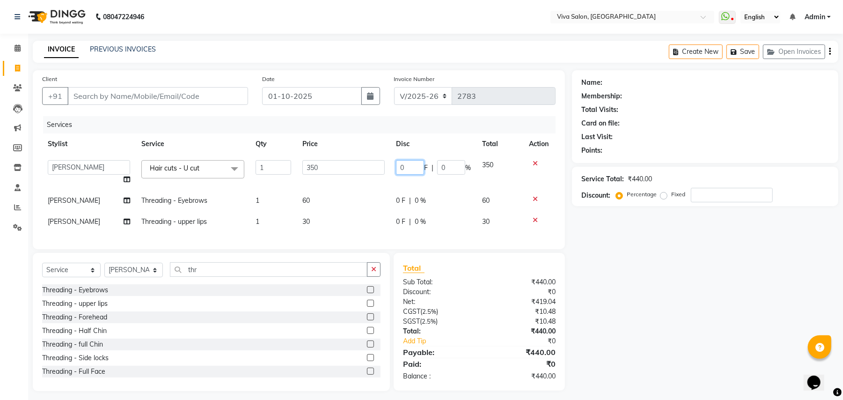
click at [405, 163] on input "0" at bounding box center [410, 167] width 28 height 15
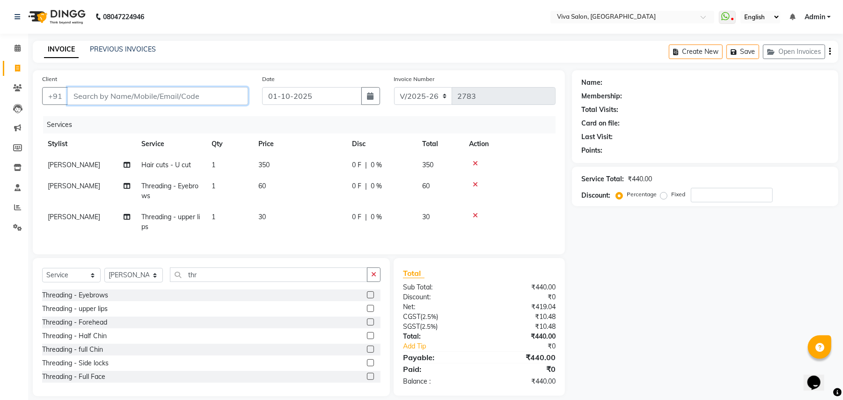
click at [139, 94] on input "Client" at bounding box center [157, 96] width 181 height 18
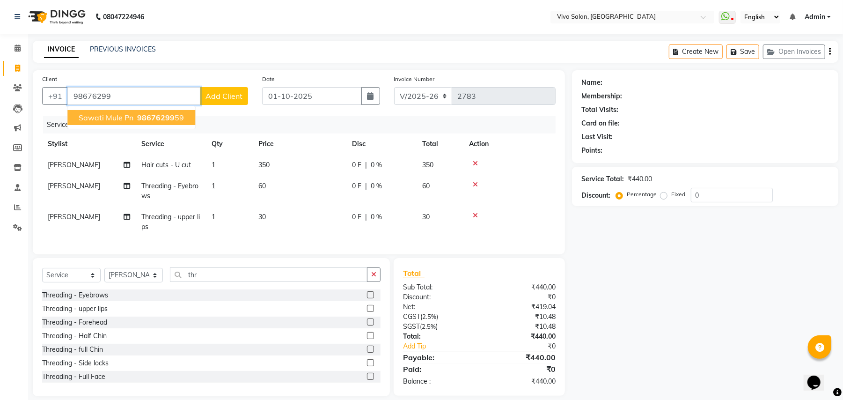
click at [141, 116] on span "98676299" at bounding box center [155, 117] width 37 height 9
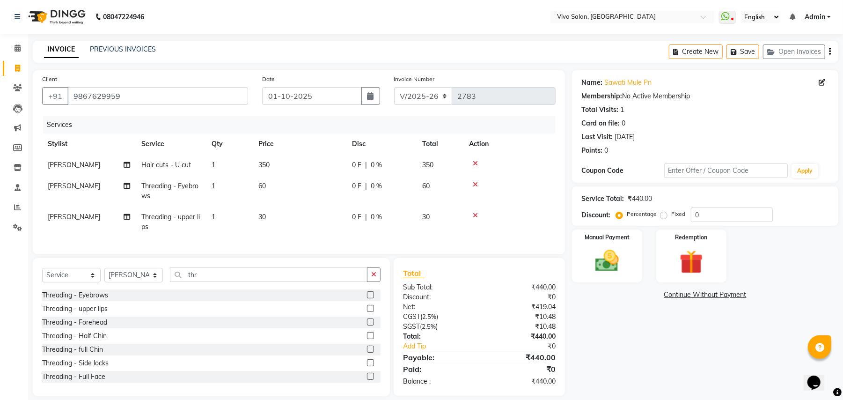
click at [364, 161] on div "0 F | 0 %" at bounding box center [381, 165] width 59 height 10
click at [409, 172] on td "0 F | 0 %" at bounding box center [381, 164] width 70 height 21
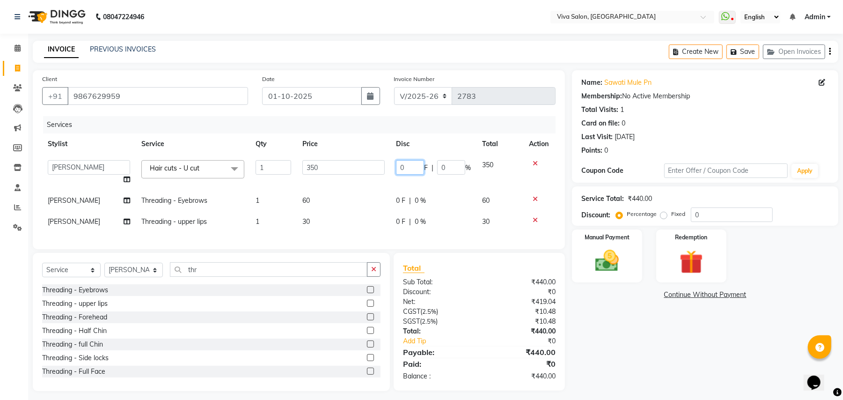
click at [409, 172] on input "0" at bounding box center [410, 167] width 28 height 15
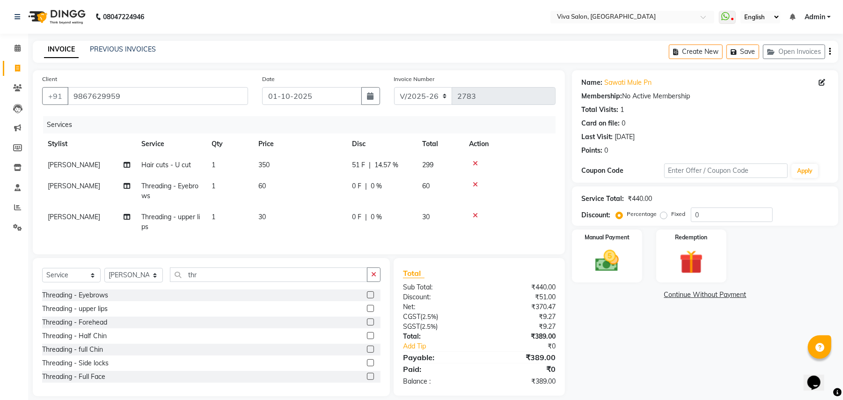
click at [461, 184] on tbody "[PERSON_NAME] Hair cuts - U cut 1 350 51 F | 14.57 % 299 [PERSON_NAME] Threadin…" at bounding box center [299, 195] width 514 height 83
click at [115, 167] on td "[PERSON_NAME]" at bounding box center [89, 164] width 94 height 21
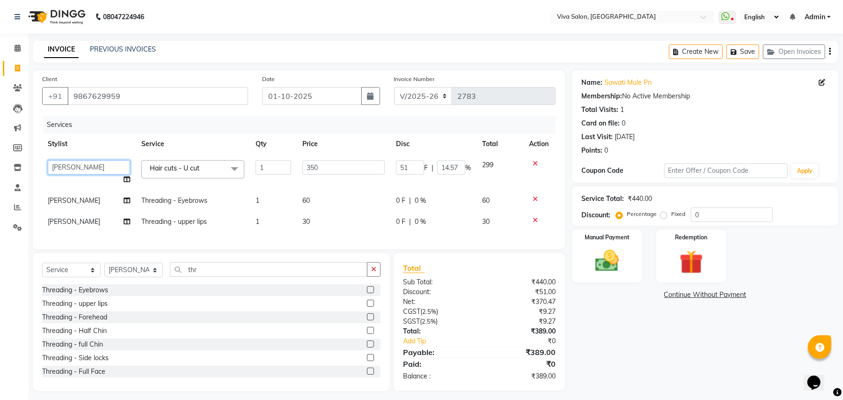
click at [115, 167] on select "[PERSON_NAME] [PERSON_NAME] Jidhnya [PERSON_NAME] lakhanavar [PERSON_NAME] sale…" at bounding box center [89, 167] width 82 height 15
click at [116, 216] on td "[PERSON_NAME]" at bounding box center [89, 221] width 94 height 21
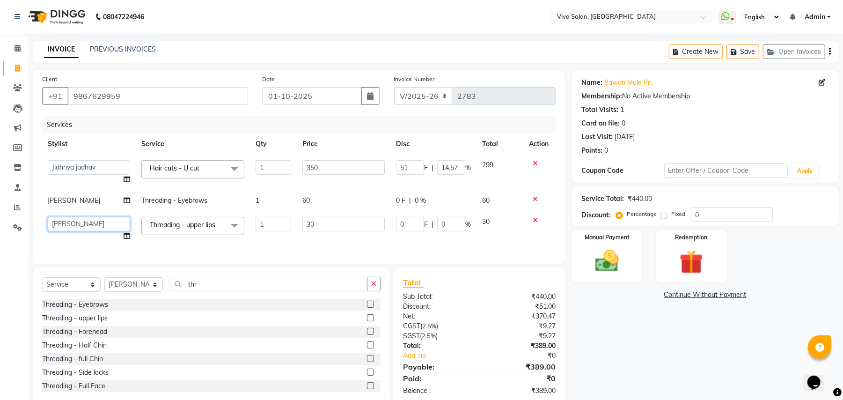
click at [117, 224] on select "[PERSON_NAME] [PERSON_NAME] Jidhnya [PERSON_NAME] lakhanavar [PERSON_NAME] sale…" at bounding box center [89, 224] width 82 height 15
click at [617, 257] on img at bounding box center [607, 261] width 40 height 29
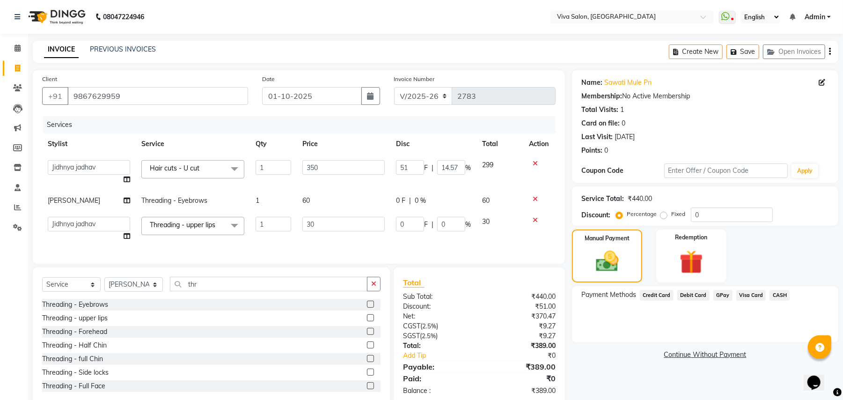
click at [719, 294] on span "GPay" at bounding box center [722, 295] width 19 height 11
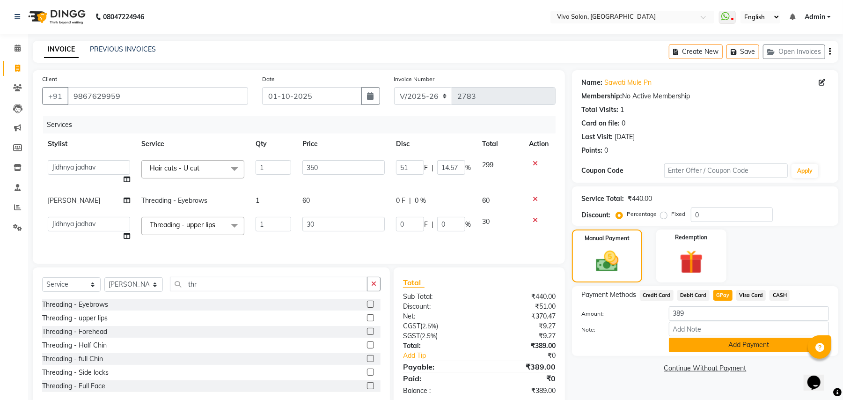
click at [723, 343] on button "Add Payment" at bounding box center [749, 344] width 160 height 15
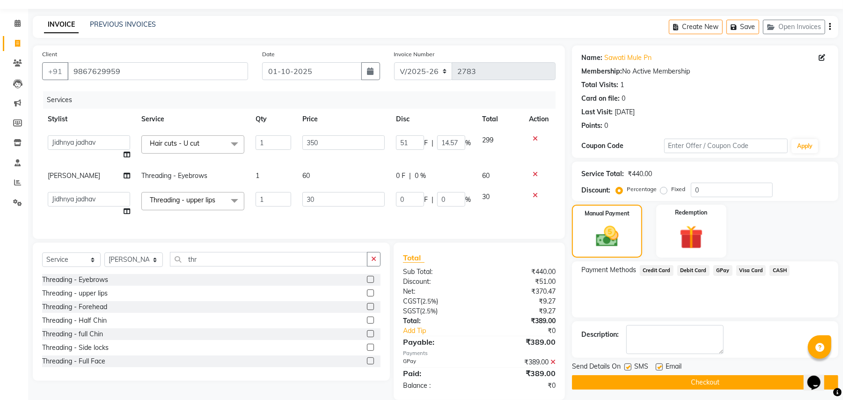
scroll to position [48, 0]
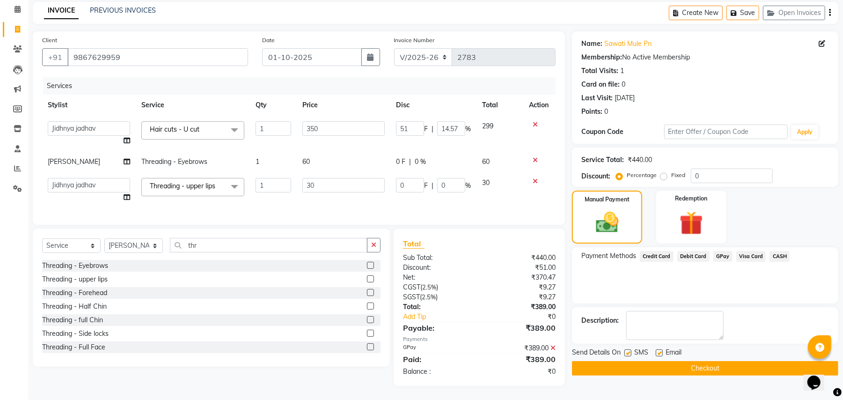
click at [774, 361] on button "Checkout" at bounding box center [705, 368] width 266 height 15
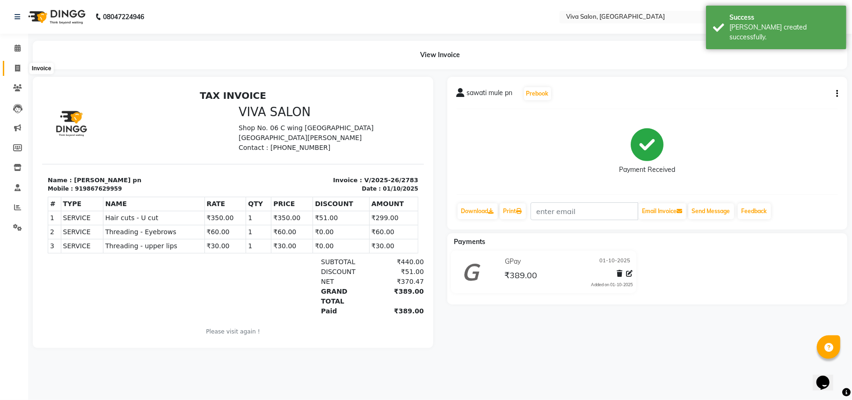
click at [17, 65] on icon at bounding box center [17, 68] width 5 height 7
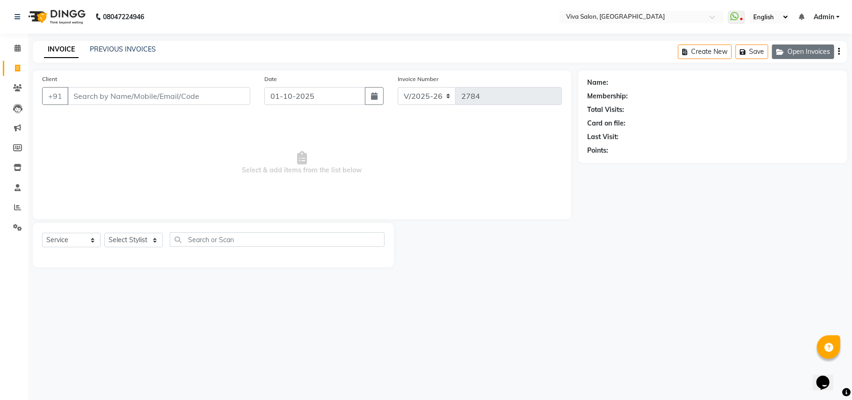
click at [778, 49] on icon "button" at bounding box center [782, 52] width 11 height 7
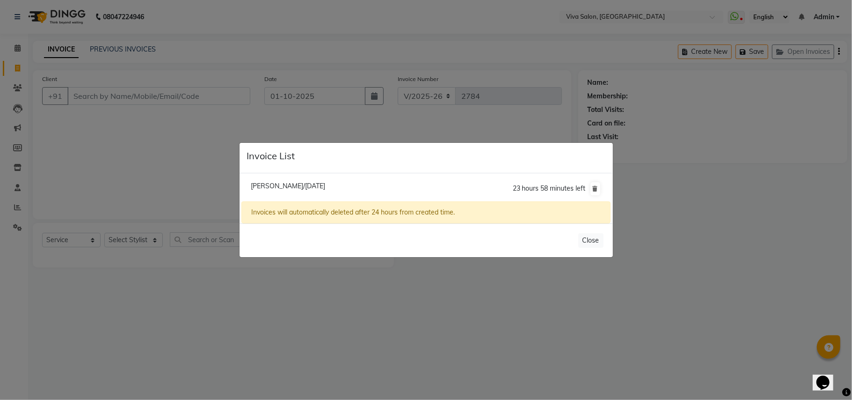
click at [323, 185] on span "[PERSON_NAME]/[DATE]" at bounding box center [288, 186] width 74 height 8
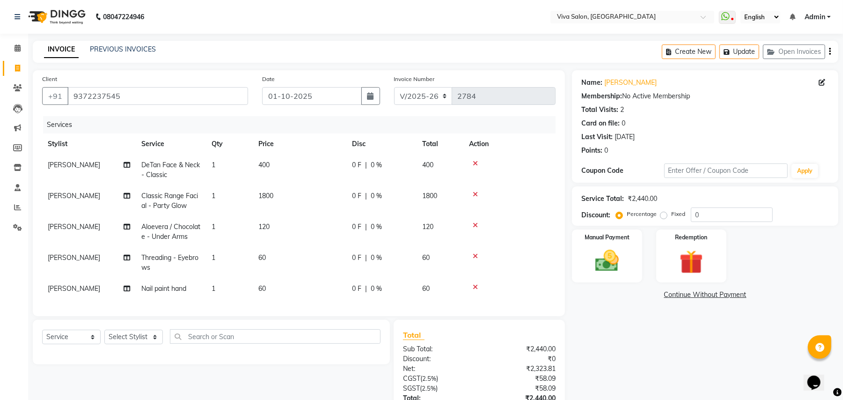
click at [382, 163] on div "0 F | 0 %" at bounding box center [381, 165] width 59 height 10
click at [447, 163] on td "400" at bounding box center [440, 169] width 47 height 31
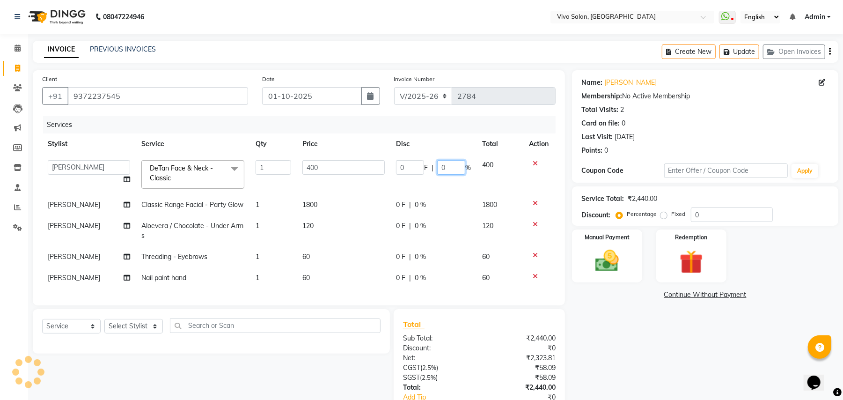
click at [447, 163] on input "0" at bounding box center [451, 167] width 28 height 15
click at [445, 196] on tr "[PERSON_NAME] Classic Range Facial - Party Glow 1 1800 0 F | 0 % 1800" at bounding box center [299, 204] width 514 height 21
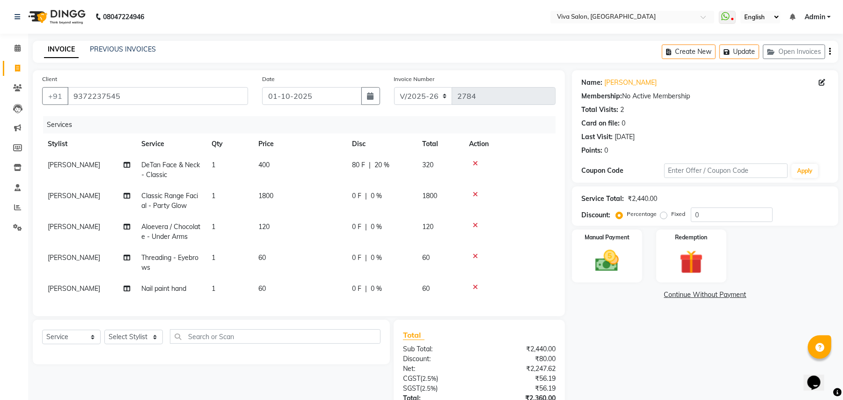
click at [445, 196] on td "1800" at bounding box center [440, 200] width 47 height 31
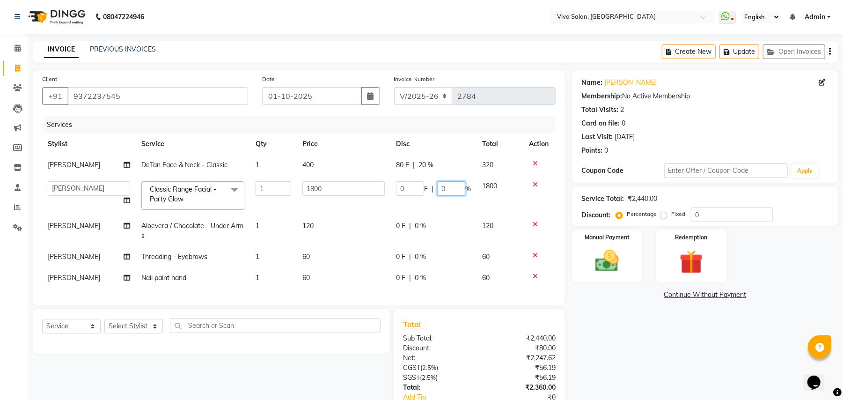
click at [450, 188] on input "0" at bounding box center [451, 188] width 28 height 15
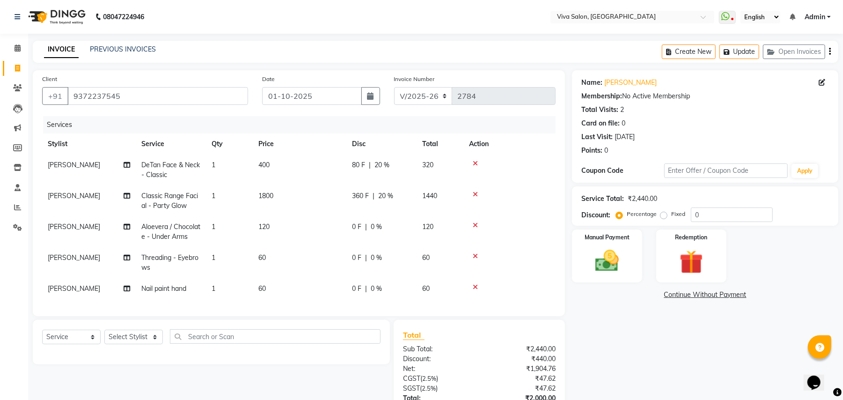
click at [433, 226] on tr "[PERSON_NAME] Aloevera / Chocolate - Under Arms 1 120 0 F | 0 % 120" at bounding box center [299, 231] width 514 height 31
click at [433, 226] on span "120" at bounding box center [427, 226] width 11 height 8
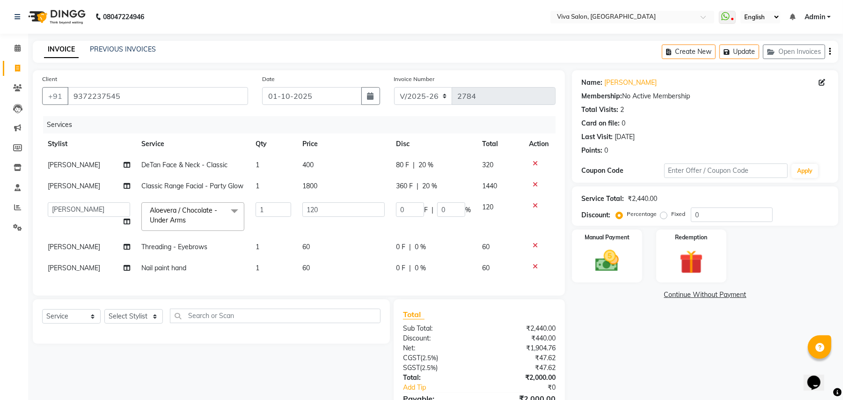
drag, startPoint x: 433, startPoint y: 226, endPoint x: 445, endPoint y: 218, distance: 14.2
click at [445, 218] on td "0 F | 0 %" at bounding box center [433, 217] width 86 height 40
click at [449, 206] on input "0" at bounding box center [451, 209] width 28 height 15
click at [437, 250] on tr "[PERSON_NAME] Threading - Eyebrows 1 60 0 F | 0 % 60" at bounding box center [299, 246] width 514 height 21
click at [477, 250] on td "60" at bounding box center [500, 246] width 47 height 21
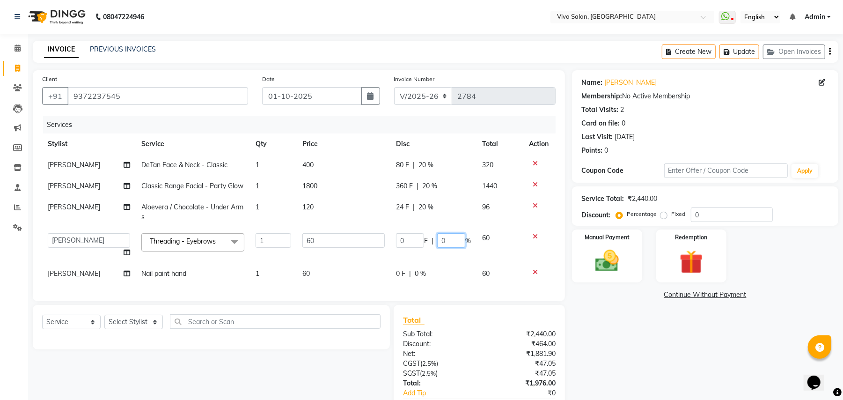
click at [458, 235] on input "0" at bounding box center [451, 240] width 28 height 15
click at [435, 268] on tbody "[PERSON_NAME] DeTan Face & Neck - Classic 1 400 80 F | 20 % 320 [PERSON_NAME] C…" at bounding box center [299, 219] width 514 height 130
click at [477, 263] on td "60" at bounding box center [500, 245] width 47 height 36
click at [442, 272] on div "0 F | 0 %" at bounding box center [433, 274] width 75 height 10
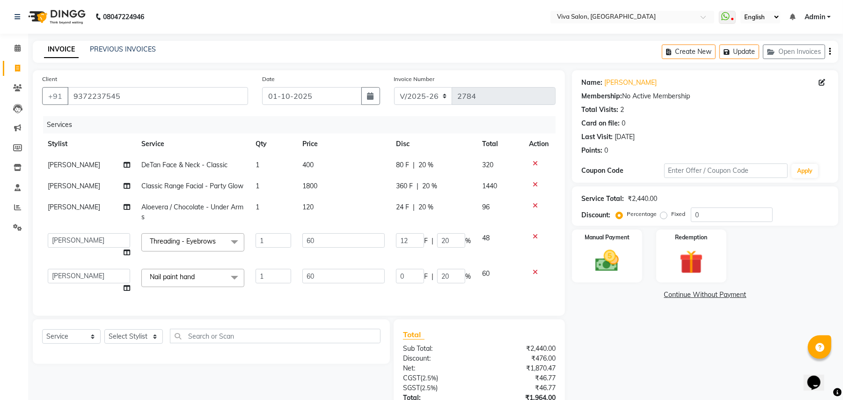
click at [504, 287] on div "Services Stylist Service Qty Price Disc Total Action [PERSON_NAME] DeTan Face &…" at bounding box center [299, 211] width 514 height 190
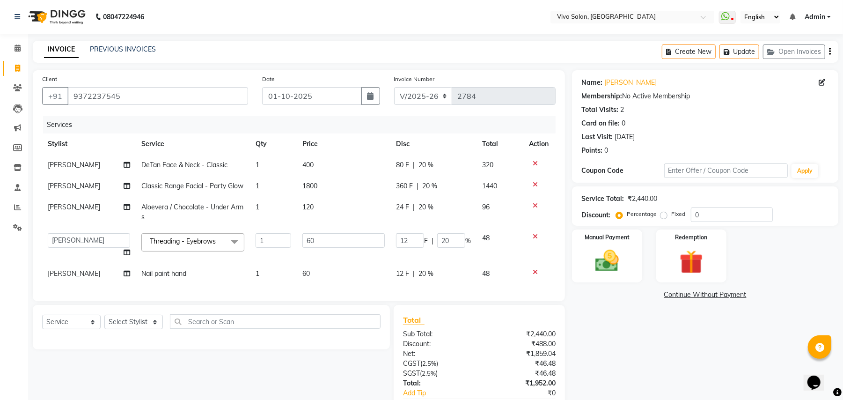
scroll to position [66, 0]
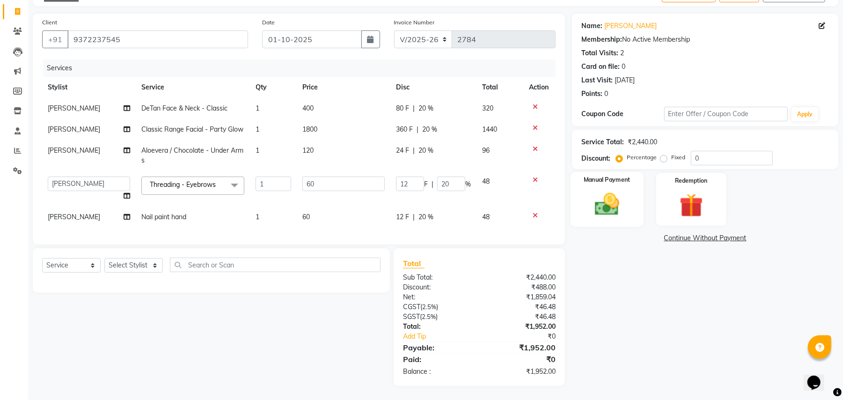
click at [599, 197] on img at bounding box center [607, 204] width 40 height 29
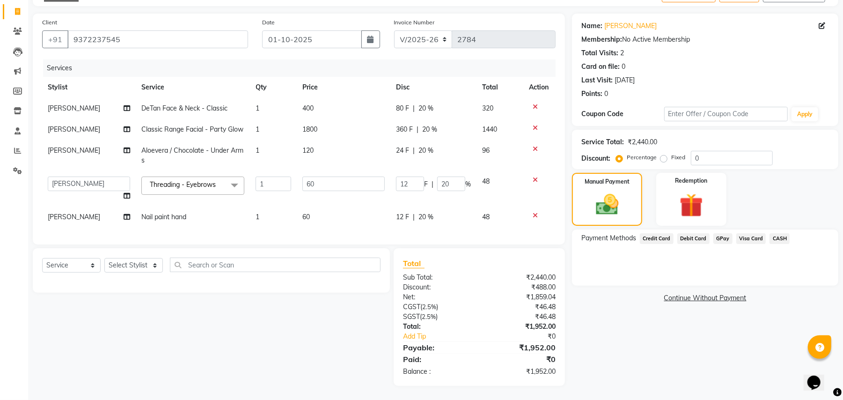
click at [722, 233] on span "GPay" at bounding box center [722, 238] width 19 height 11
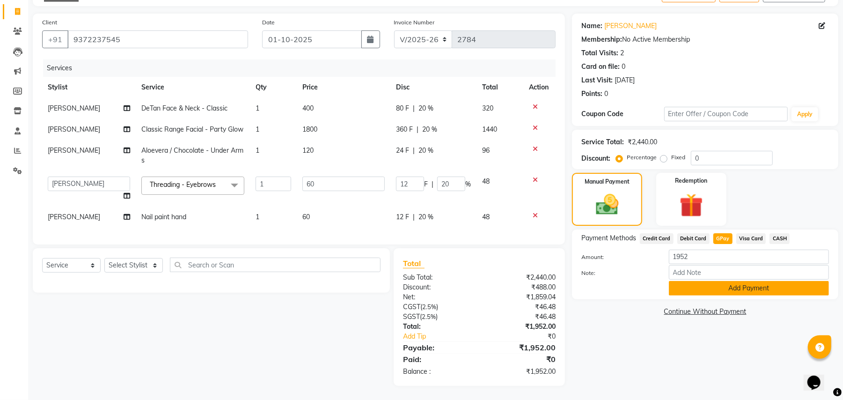
click at [700, 286] on button "Add Payment" at bounding box center [749, 288] width 160 height 15
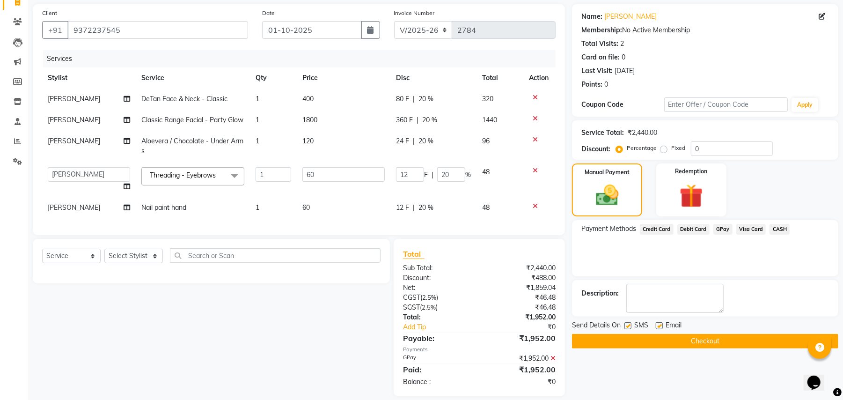
click at [670, 345] on button "Checkout" at bounding box center [705, 341] width 266 height 15
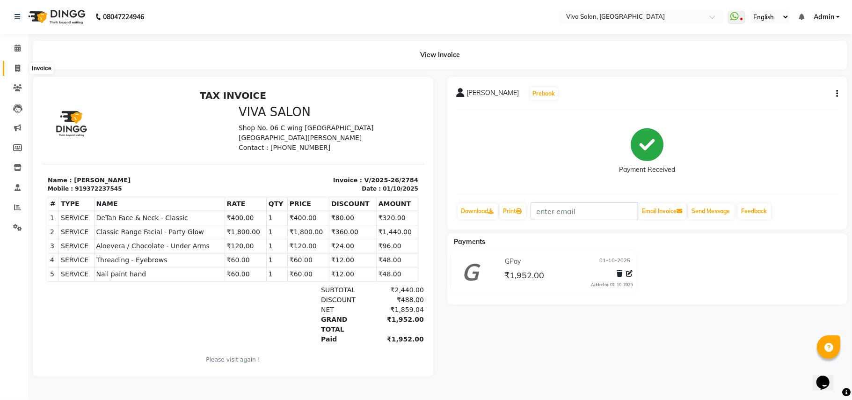
click at [15, 70] on icon at bounding box center [17, 68] width 5 height 7
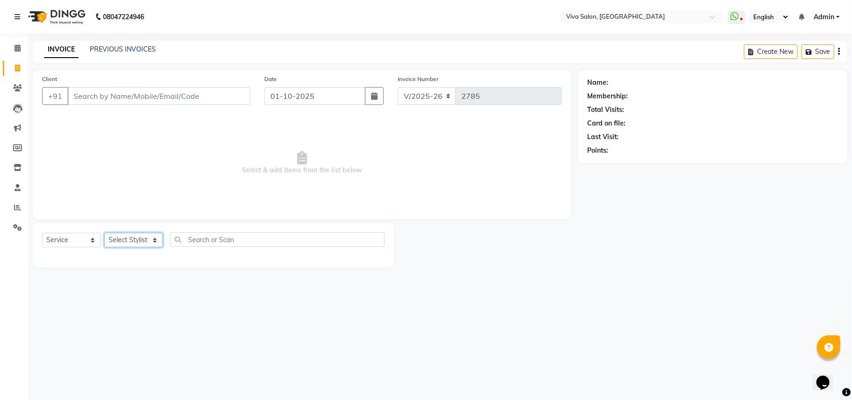
click at [154, 233] on select "Select Stylist [PERSON_NAME] [PERSON_NAME] Jidhnya [PERSON_NAME] lakhanavar [PE…" at bounding box center [133, 240] width 59 height 15
click at [104, 233] on select "Select Stylist [PERSON_NAME] [PERSON_NAME] Jidhnya [PERSON_NAME] lakhanavar [PE…" at bounding box center [133, 240] width 59 height 15
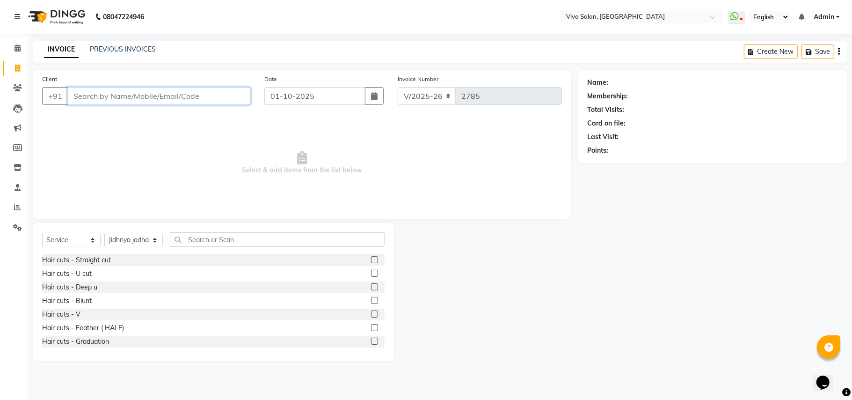
click at [171, 96] on input "Client" at bounding box center [158, 96] width 183 height 18
click at [166, 96] on input "Client" at bounding box center [158, 96] width 183 height 18
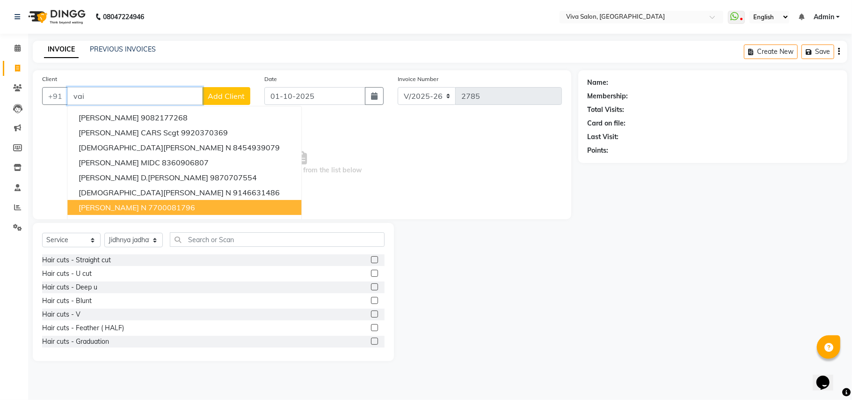
click at [149, 213] on button "[PERSON_NAME] N 7700081796" at bounding box center [184, 207] width 234 height 15
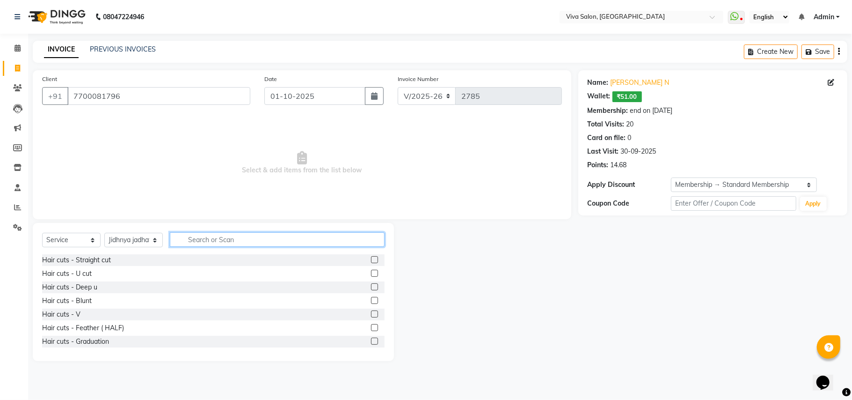
click at [201, 240] on input "text" at bounding box center [277, 239] width 215 height 15
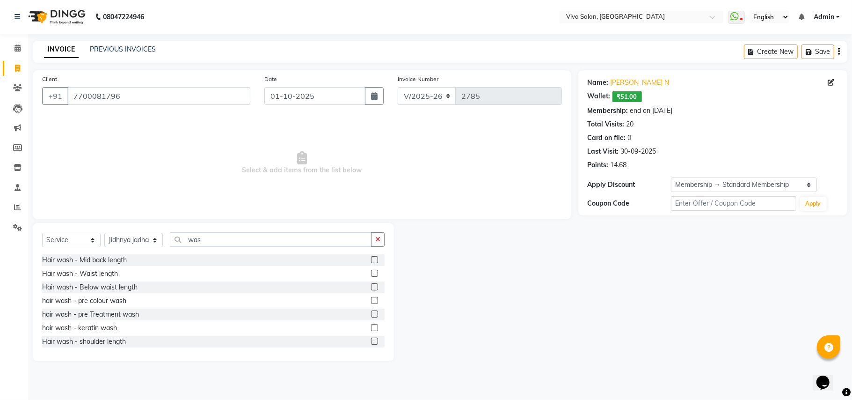
click at [371, 257] on label at bounding box center [374, 259] width 7 height 7
click at [371, 257] on input "checkbox" at bounding box center [374, 260] width 6 height 6
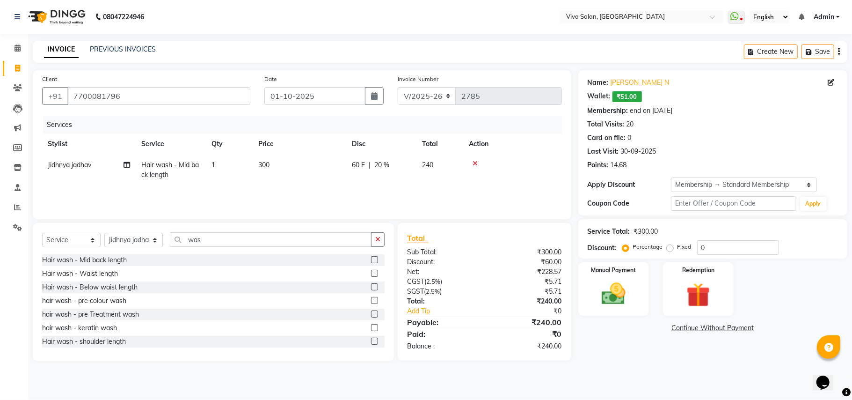
click at [315, 161] on td "300" at bounding box center [300, 169] width 94 height 31
click at [414, 169] on td "70 F | 20 %" at bounding box center [381, 169] width 70 height 31
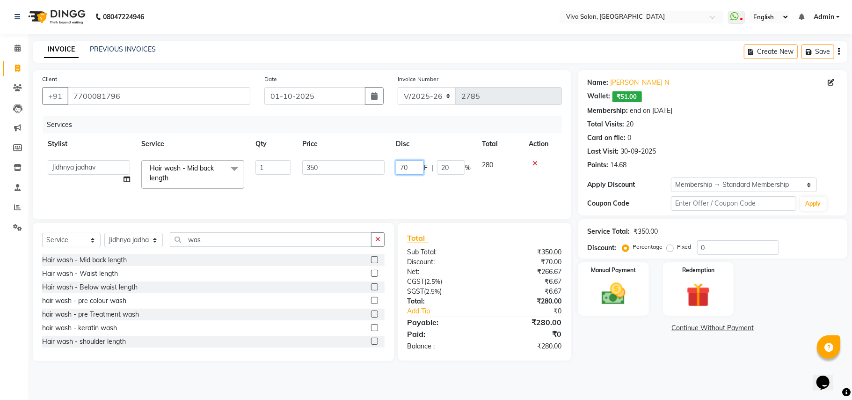
click at [407, 167] on input "70" at bounding box center [410, 167] width 28 height 15
drag, startPoint x: 407, startPoint y: 167, endPoint x: 405, endPoint y: 180, distance: 13.7
click at [405, 180] on td "101 F | 20 %" at bounding box center [433, 174] width 86 height 40
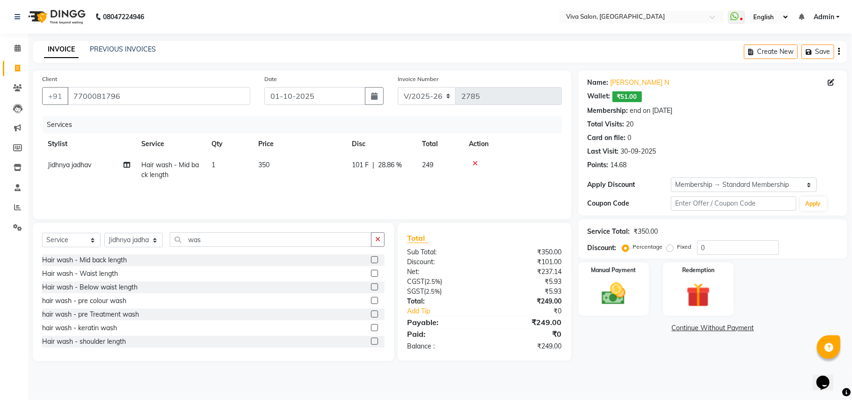
click at [405, 180] on td "101 F | 28.86 %" at bounding box center [381, 169] width 70 height 31
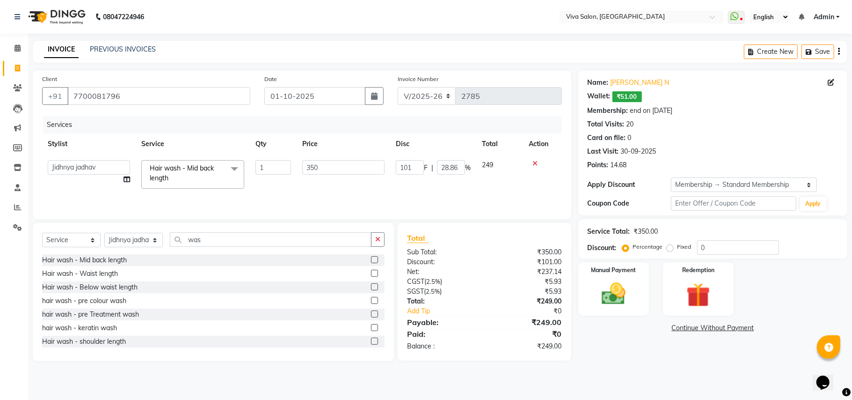
click at [839, 51] on icon "button" at bounding box center [839, 51] width 2 height 0
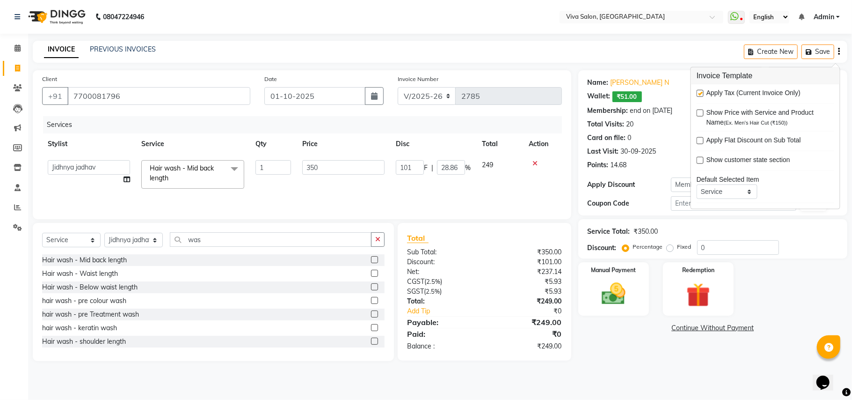
click at [701, 95] on label at bounding box center [700, 93] width 7 height 7
click at [701, 95] on input "checkbox" at bounding box center [700, 94] width 6 height 6
click at [553, 311] on div "₹0" at bounding box center [526, 313] width 84 height 11
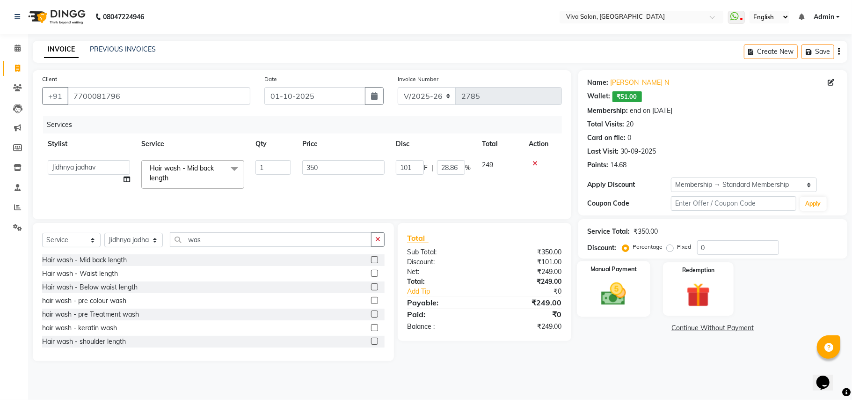
click at [619, 304] on img at bounding box center [614, 293] width 41 height 29
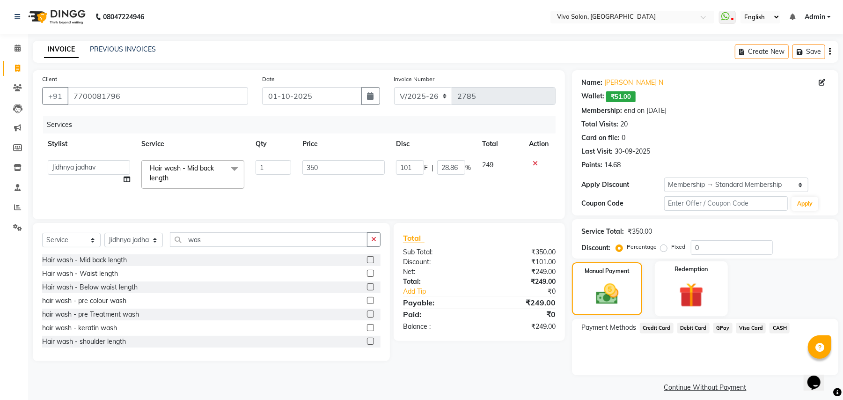
click at [688, 295] on img at bounding box center [691, 294] width 40 height 30
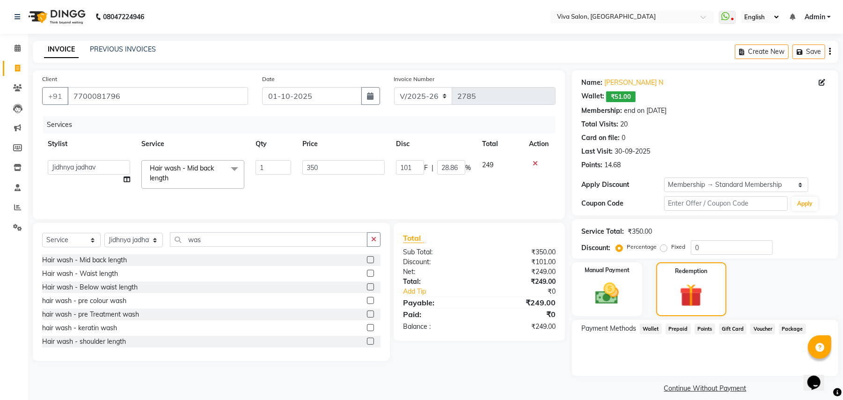
click at [644, 330] on span "Wallet" at bounding box center [651, 328] width 22 height 11
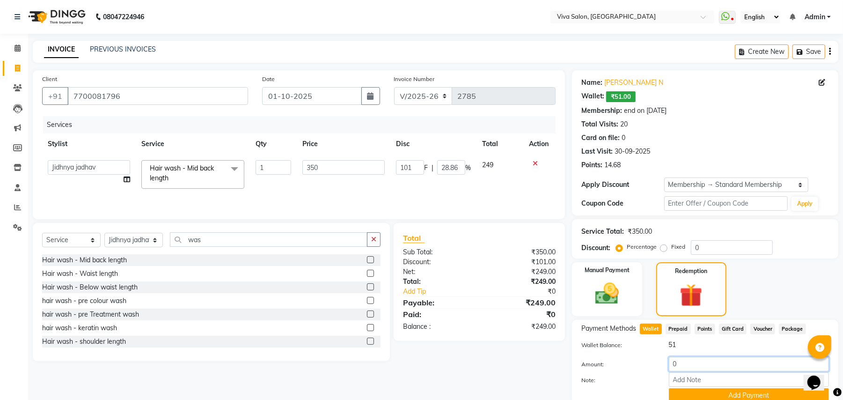
click at [694, 364] on input "0" at bounding box center [749, 364] width 160 height 15
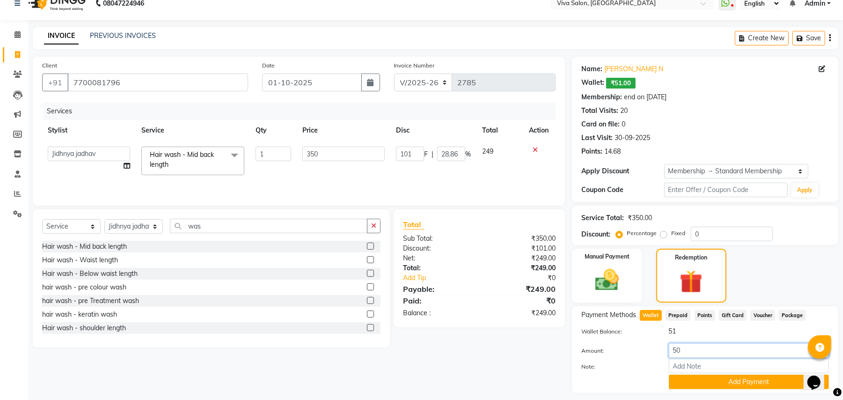
scroll to position [25, 0]
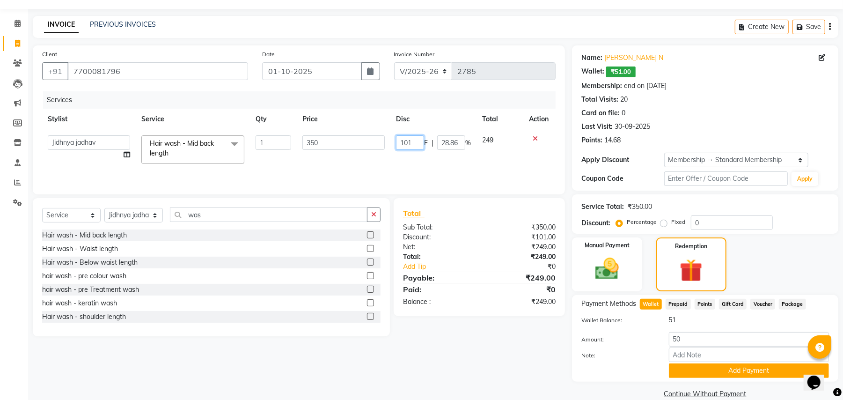
click at [415, 141] on input "101" at bounding box center [410, 142] width 28 height 15
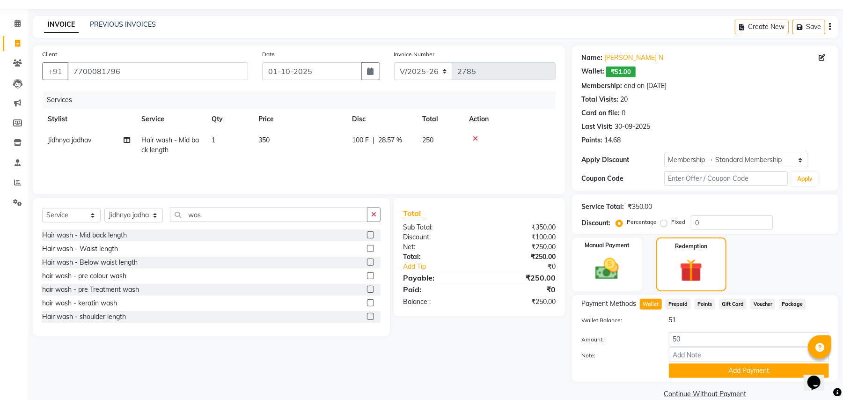
click at [440, 155] on tr "Jidhnya jadhav Hair wash - Mid back length 1 350 100 F | 28.57 % 250" at bounding box center [299, 145] width 514 height 31
click at [706, 375] on button "Add Payment" at bounding box center [749, 370] width 160 height 15
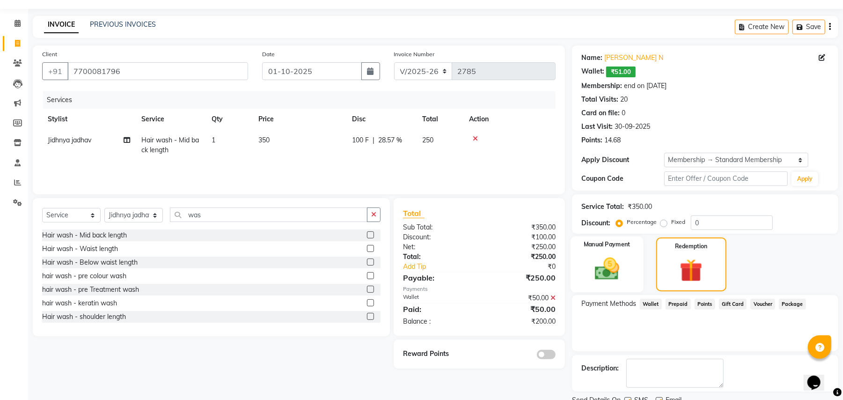
click at [612, 279] on img at bounding box center [607, 269] width 40 height 29
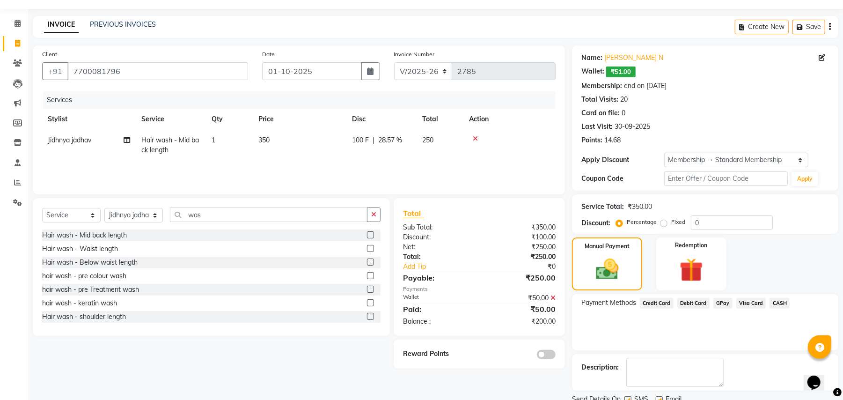
click at [776, 302] on span "CASH" at bounding box center [780, 303] width 20 height 11
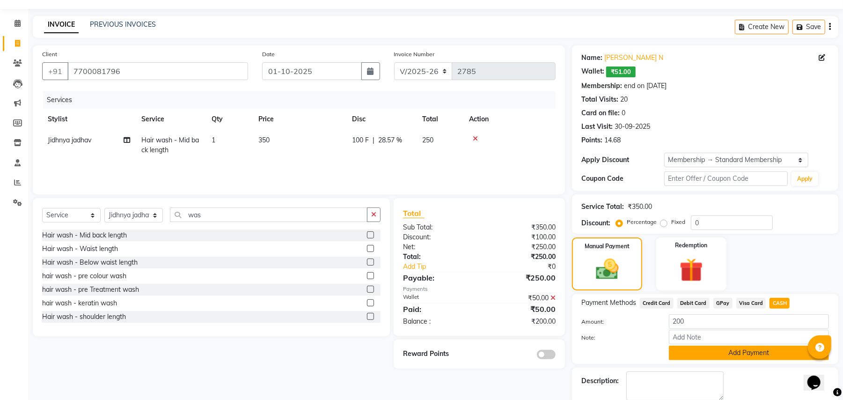
click at [723, 352] on button "Add Payment" at bounding box center [749, 352] width 160 height 15
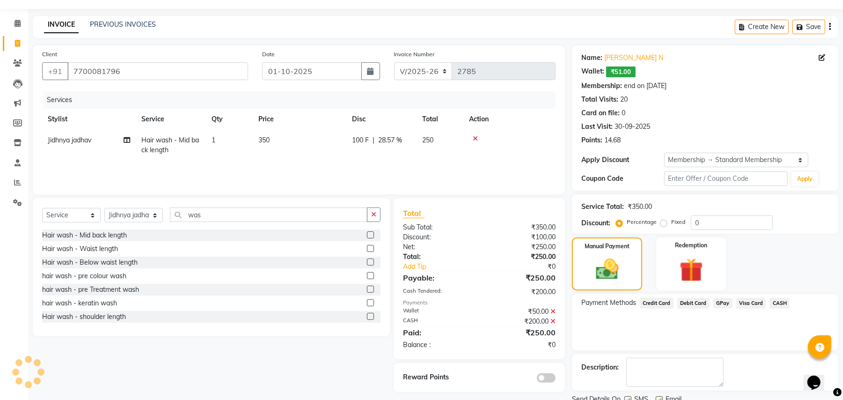
scroll to position [62, 0]
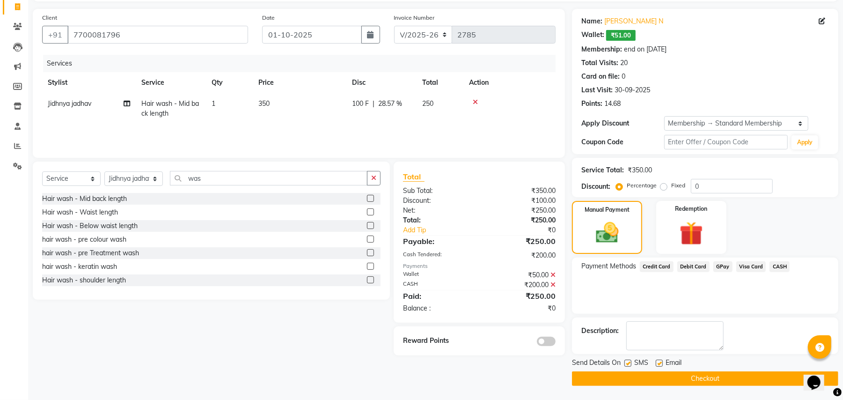
click at [736, 381] on button "Checkout" at bounding box center [705, 378] width 266 height 15
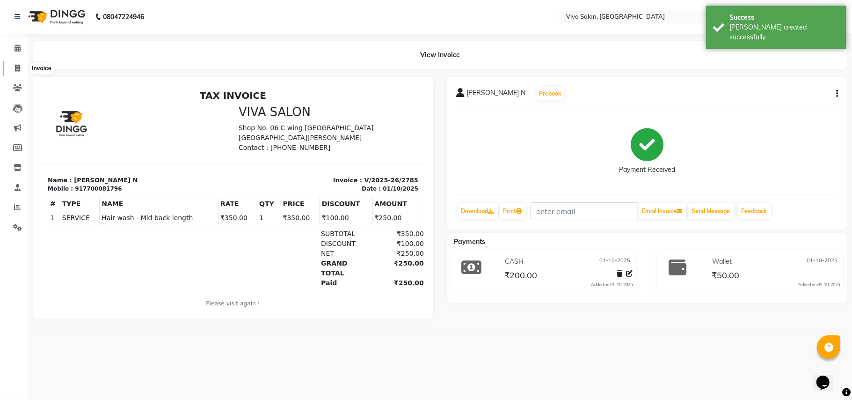
click at [15, 68] on icon at bounding box center [17, 68] width 5 height 7
